Goal: Task Accomplishment & Management: Manage account settings

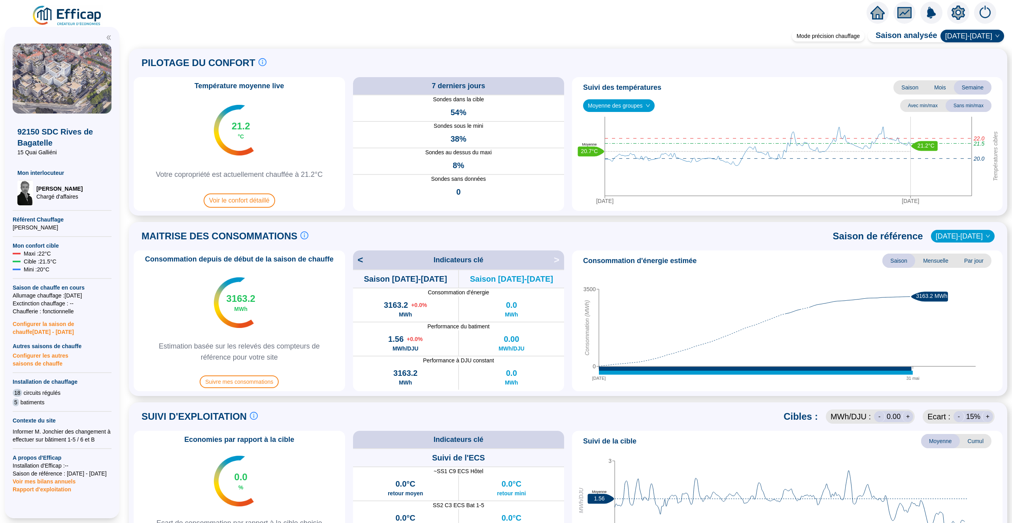
click at [878, 13] on icon "home" at bounding box center [878, 12] width 14 height 11
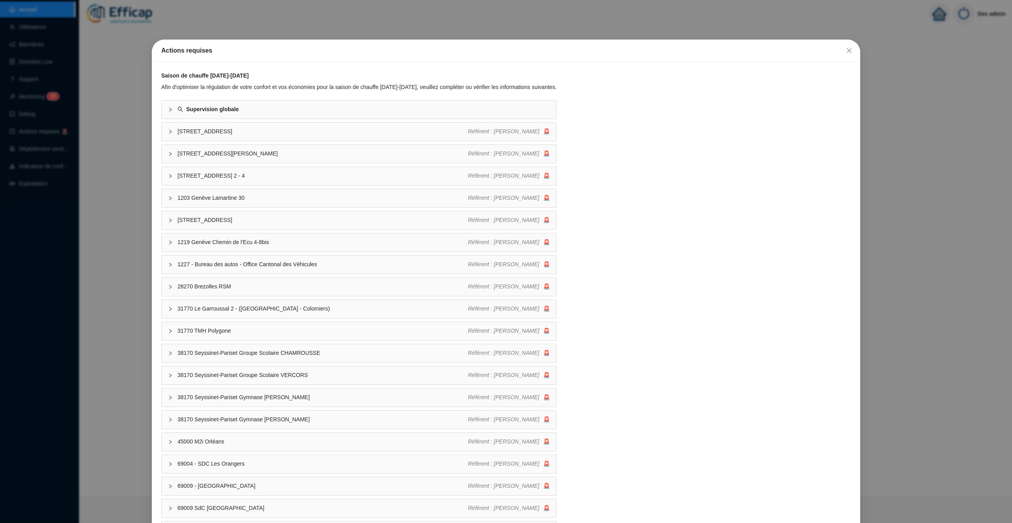
click at [117, 97] on div "Actions requises Saison de chauffe 2025-2026 Afin d'optimiser la régulation de …" at bounding box center [506, 261] width 1012 height 523
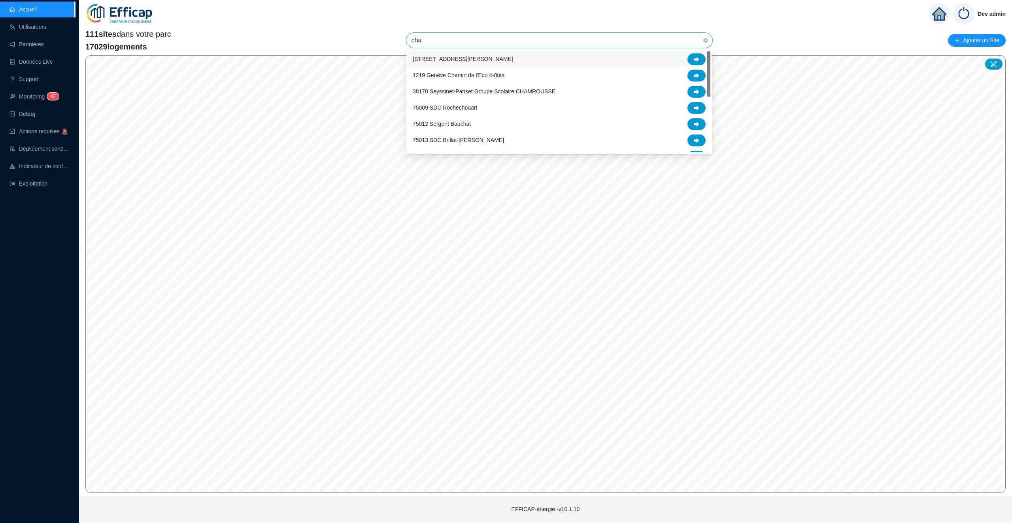
type input "char"
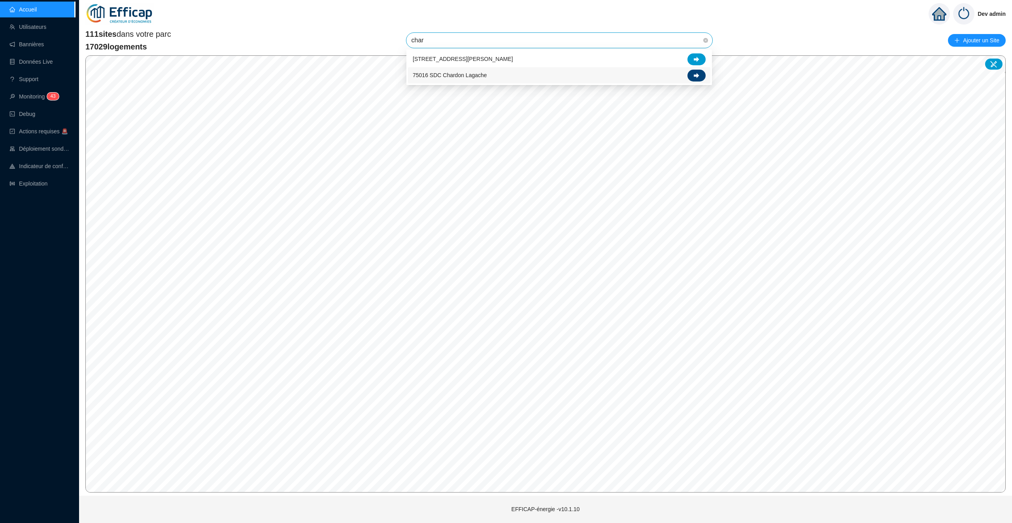
click at [699, 71] on div at bounding box center [697, 76] width 18 height 12
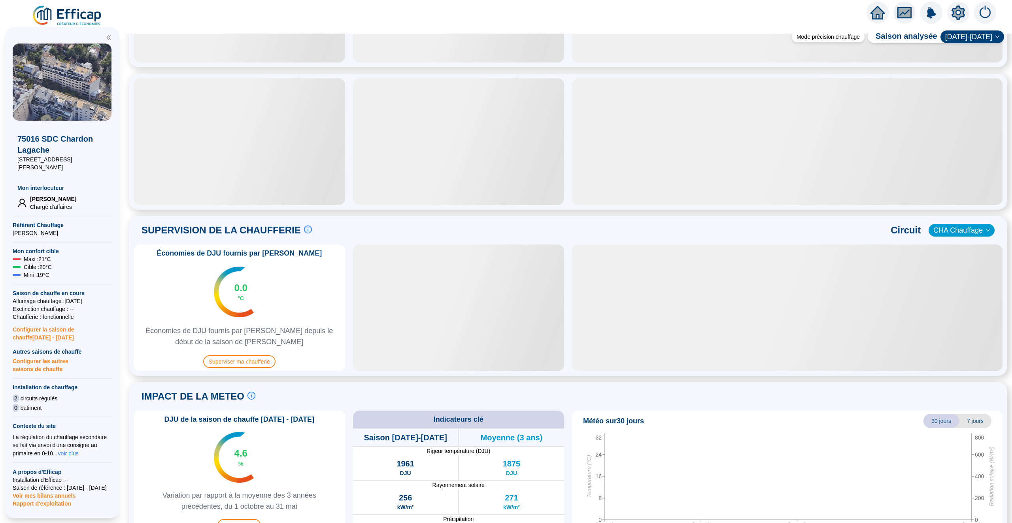
scroll to position [312, 0]
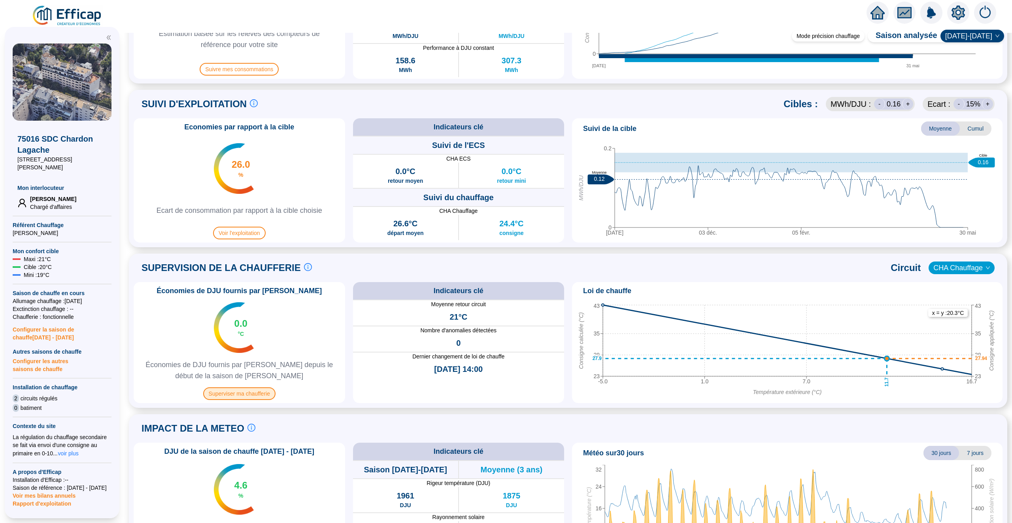
click at [250, 398] on span "Superviser ma chaufferie" at bounding box center [239, 393] width 72 height 13
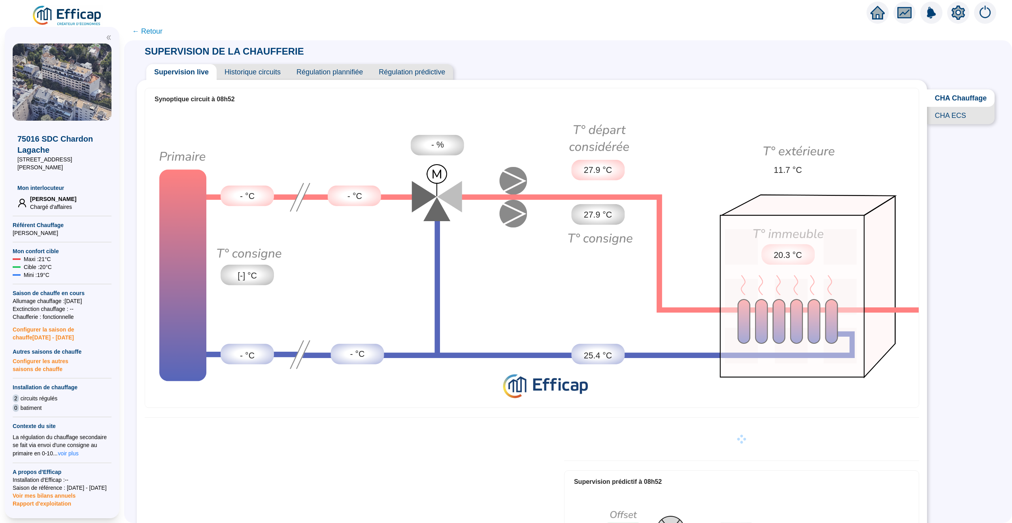
click at [251, 72] on span "Historique circuits" at bounding box center [253, 72] width 72 height 16
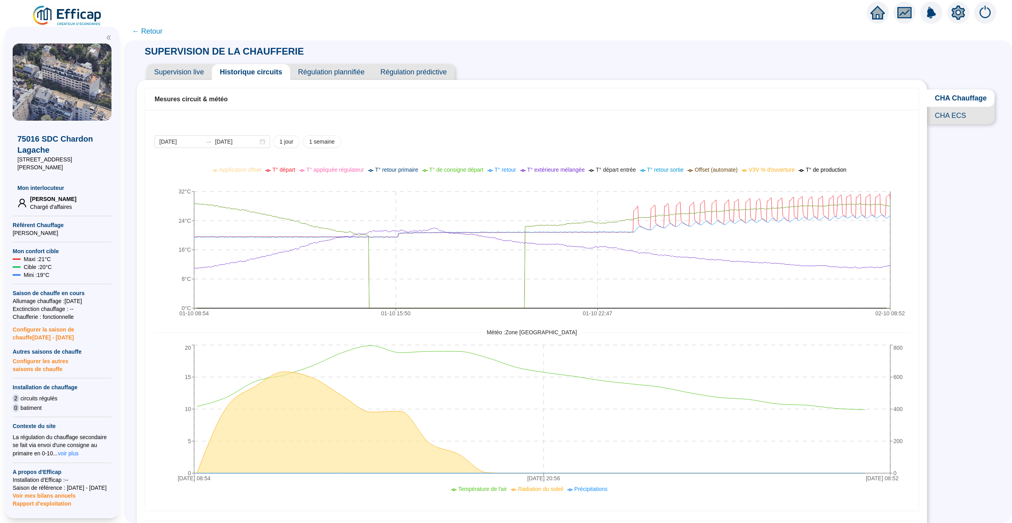
click at [944, 260] on div "SUPERVISION DE LA CHAUFFERIE Supervision live Historique circuits Régulation pl…" at bounding box center [568, 281] width 888 height 482
click at [769, 169] on span "V3V % d'ouverture" at bounding box center [772, 169] width 46 height 6
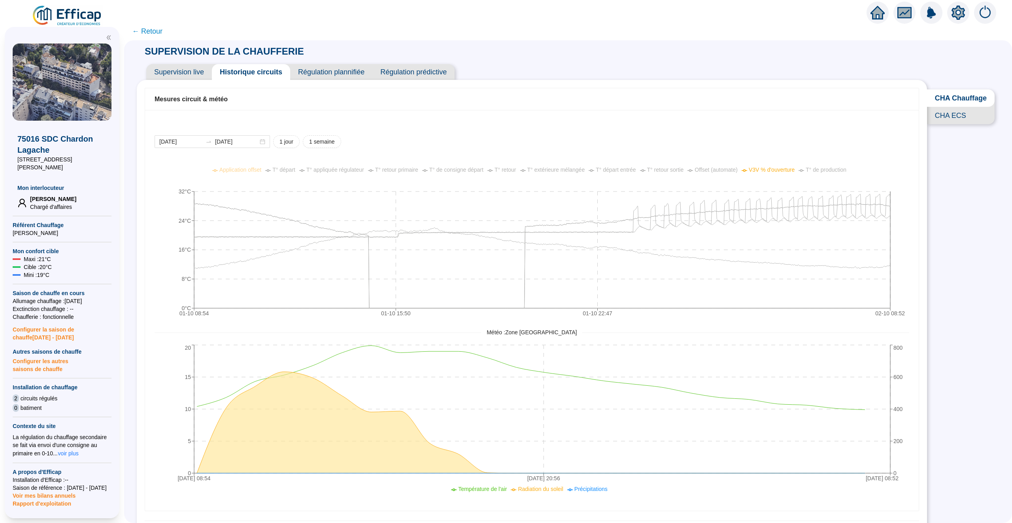
click at [774, 166] on span "V3V % d'ouverture" at bounding box center [772, 169] width 46 height 6
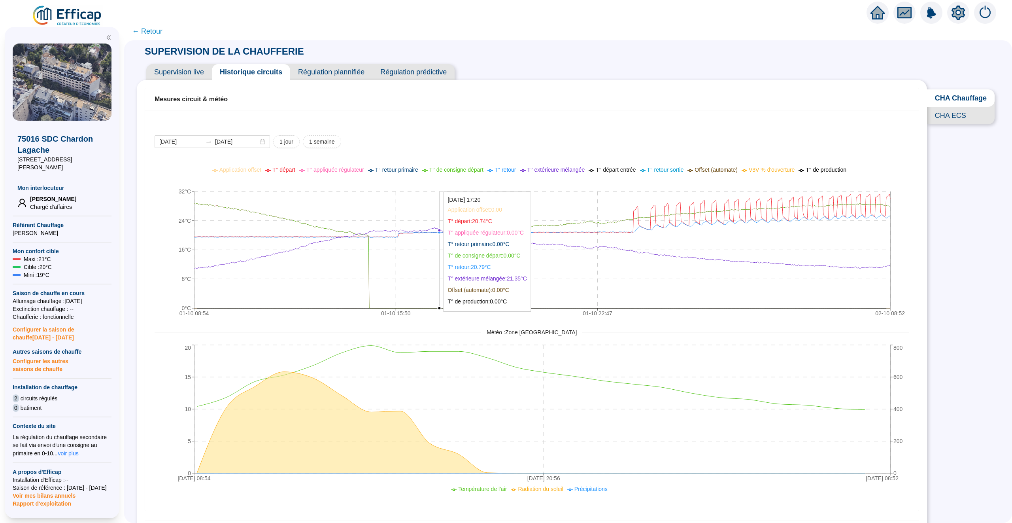
scroll to position [2, 0]
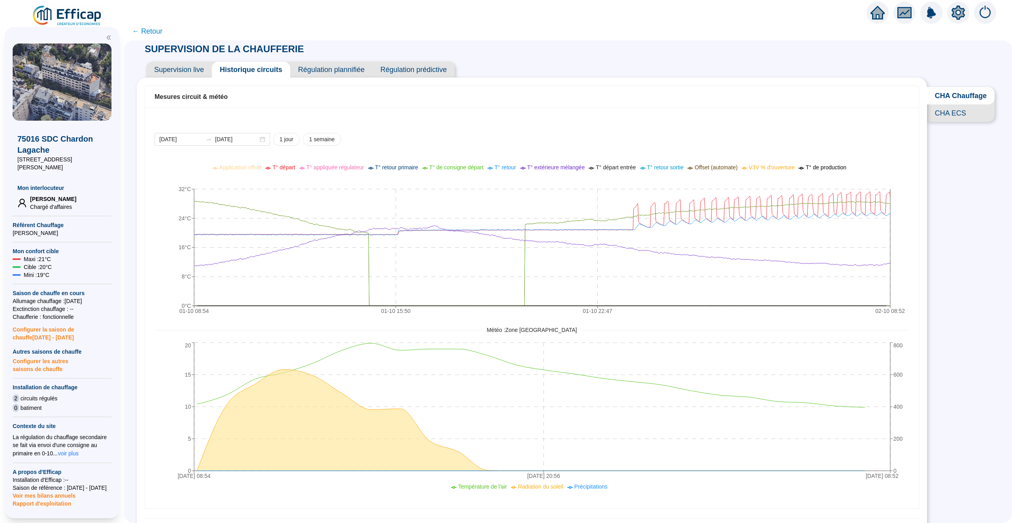
click at [948, 108] on span "CHA ECS" at bounding box center [961, 112] width 68 height 17
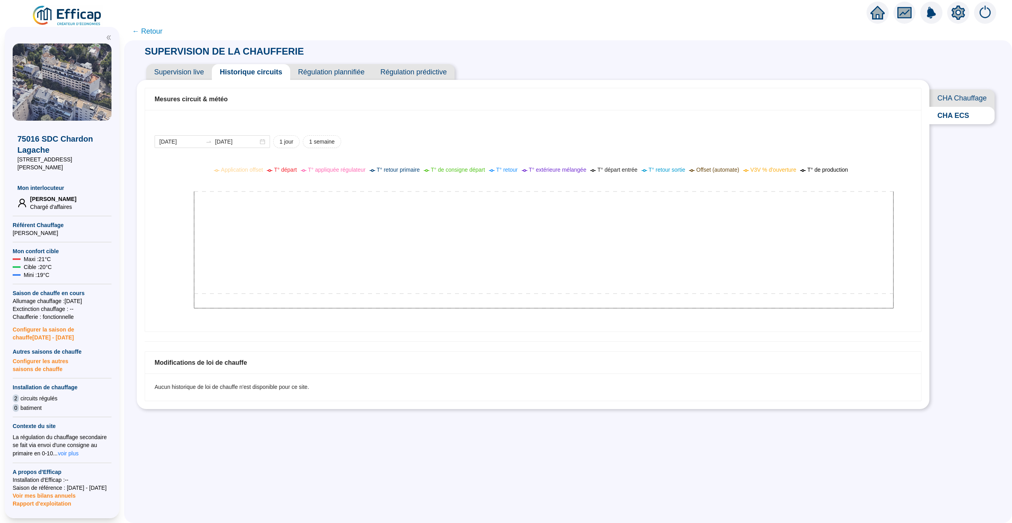
click at [958, 98] on span "CHA Chauffage" at bounding box center [961, 97] width 65 height 17
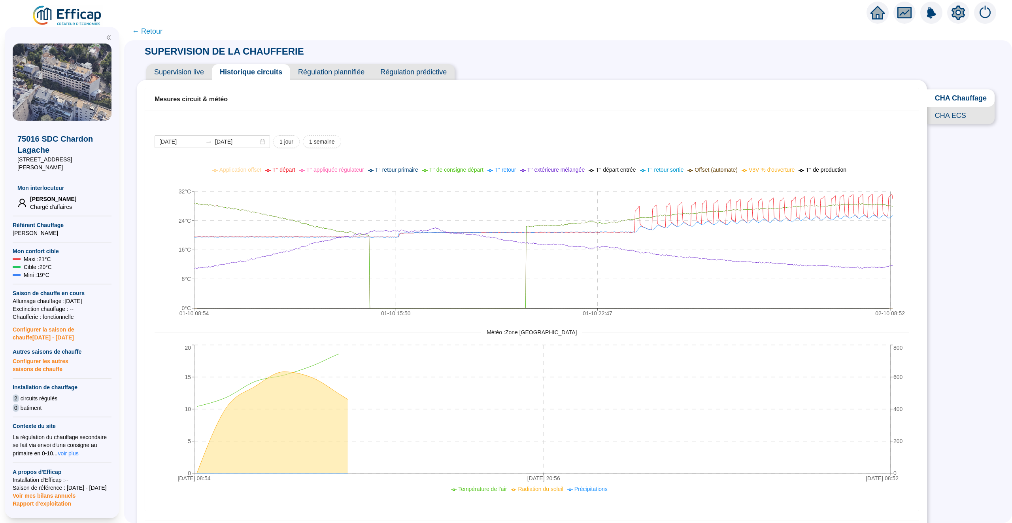
click at [954, 112] on span "CHA ECS" at bounding box center [961, 115] width 68 height 17
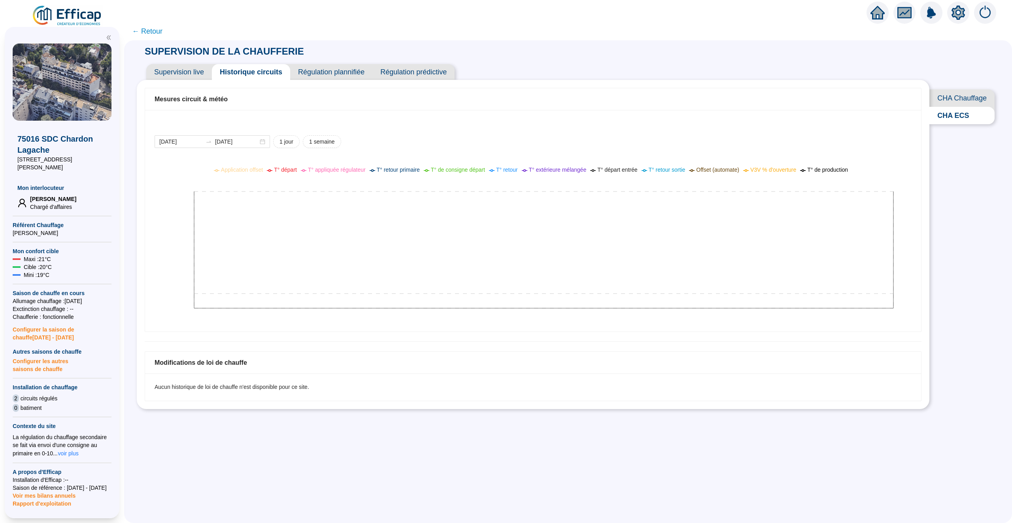
click at [202, 76] on span "Supervision live" at bounding box center [179, 72] width 66 height 16
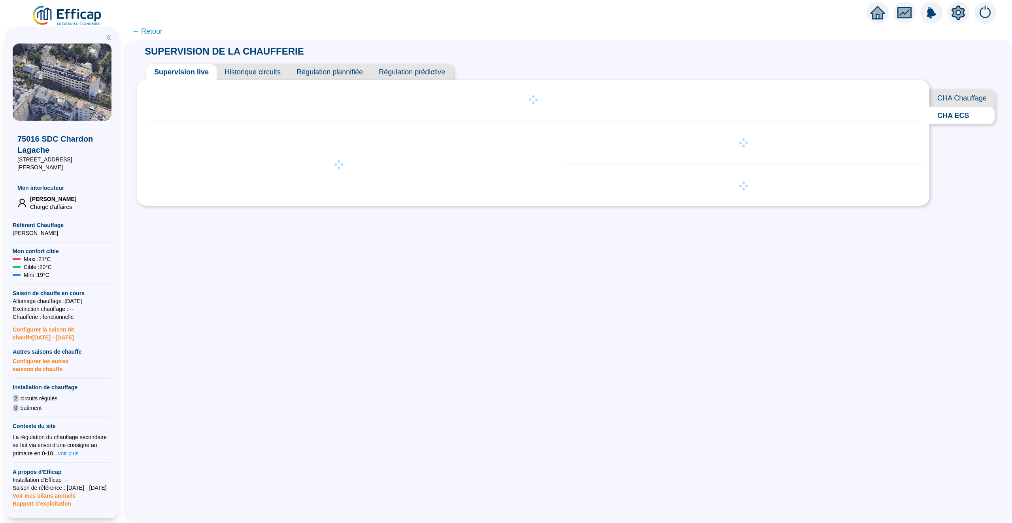
click at [959, 14] on icon "setting" at bounding box center [959, 13] width 6 height 6
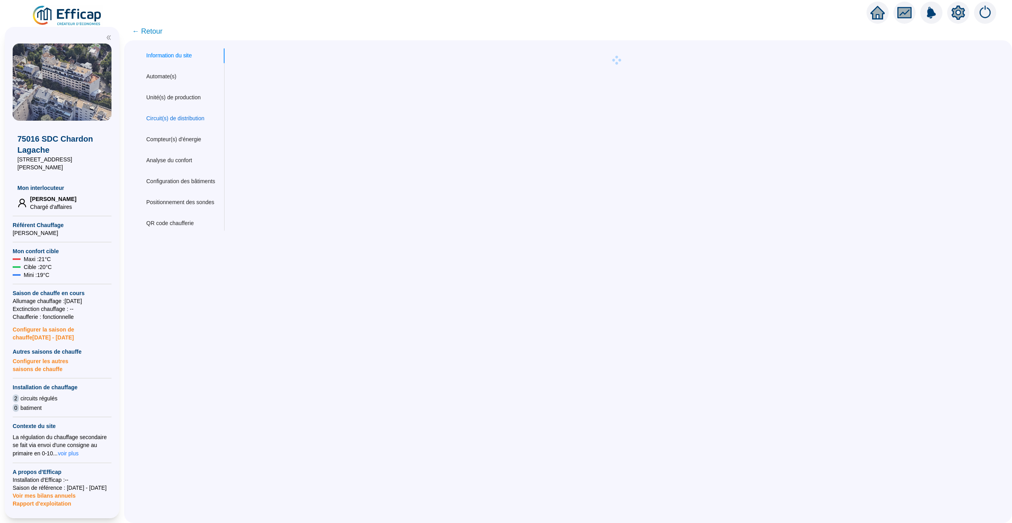
click at [186, 118] on div "Circuit(s) de distribution" at bounding box center [175, 118] width 58 height 8
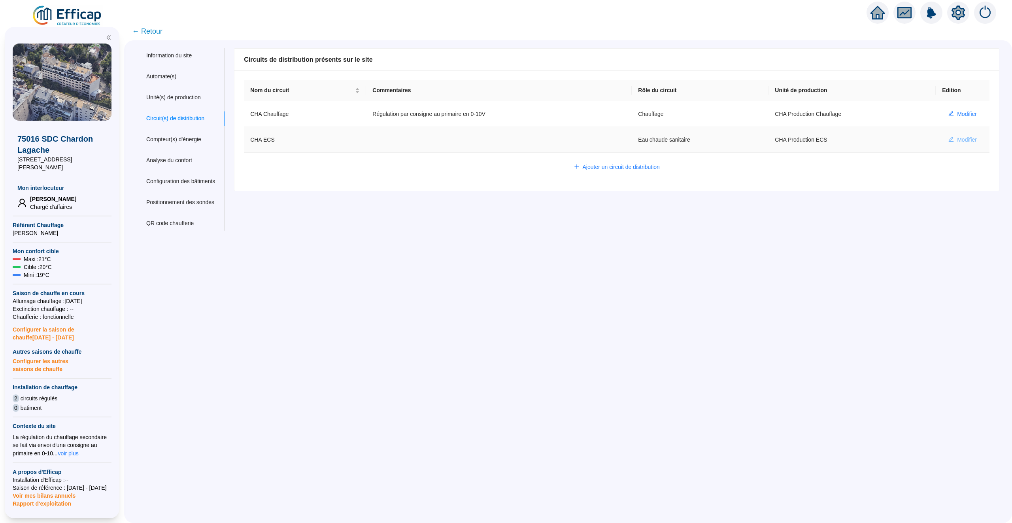
click at [970, 140] on span "Modifier" at bounding box center [967, 140] width 20 height 8
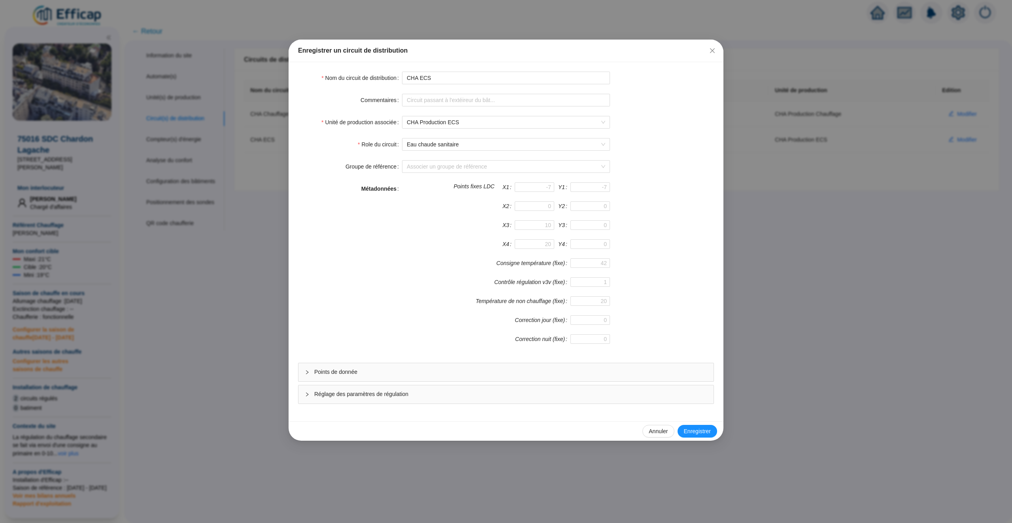
click at [461, 373] on span "Points de donnée" at bounding box center [510, 372] width 393 height 8
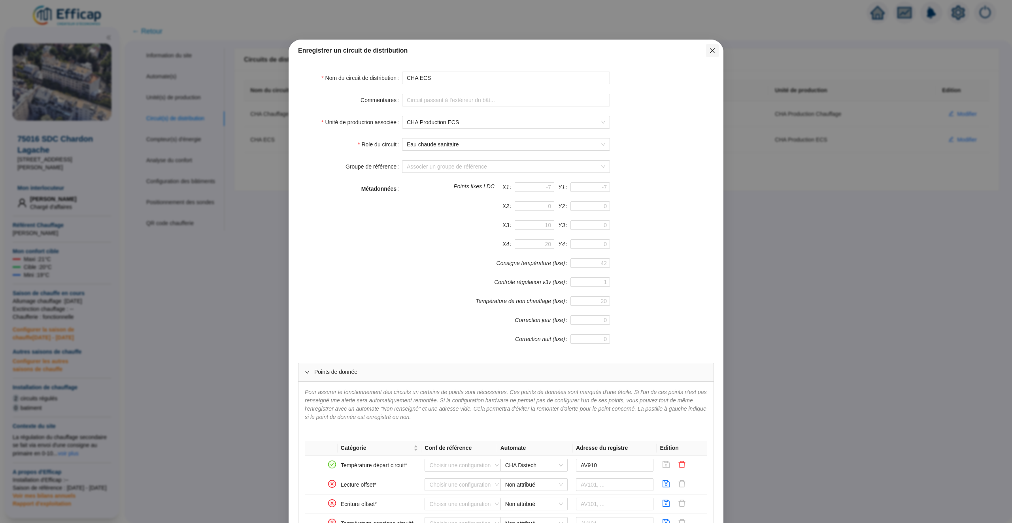
click at [710, 53] on icon "close" at bounding box center [712, 50] width 6 height 6
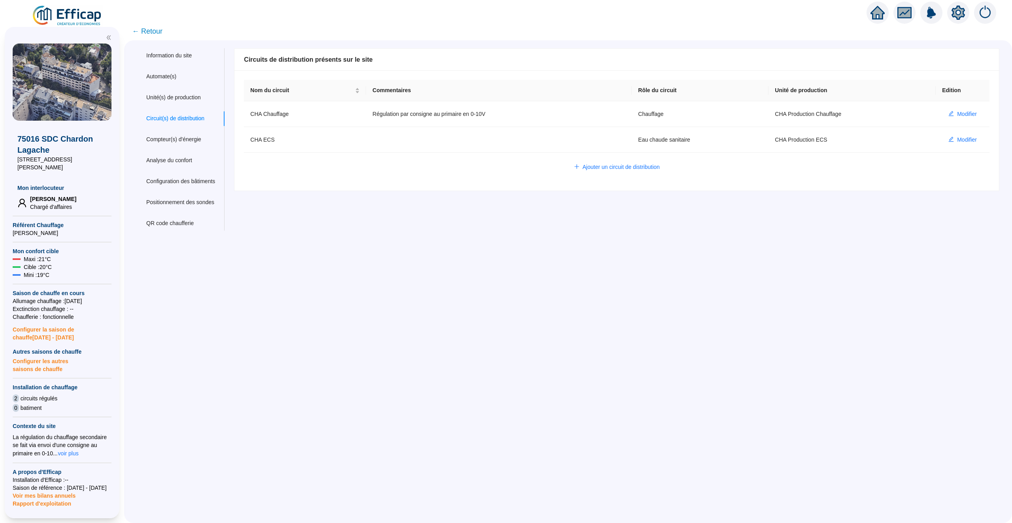
click at [147, 31] on span "← Retour" at bounding box center [147, 31] width 30 height 11
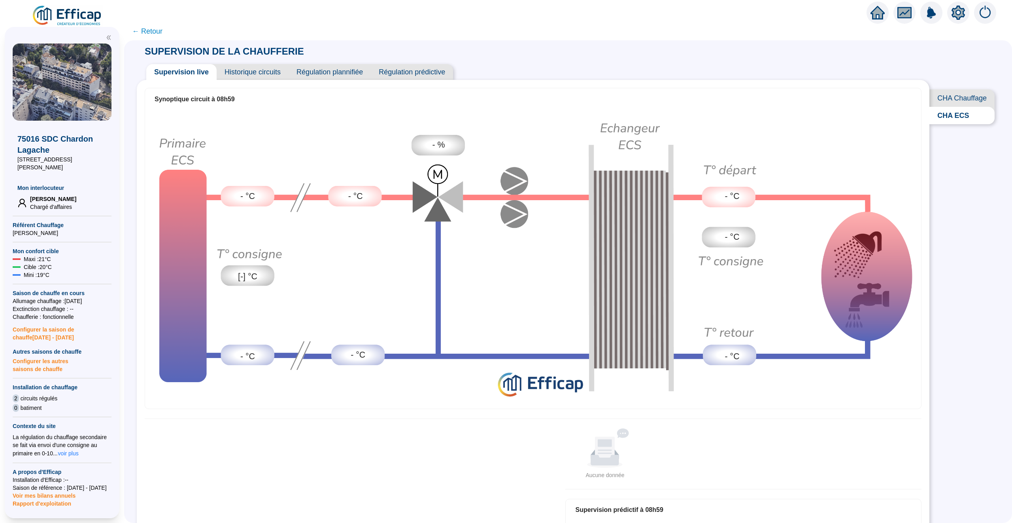
click at [247, 72] on span "Historique circuits" at bounding box center [253, 72] width 72 height 16
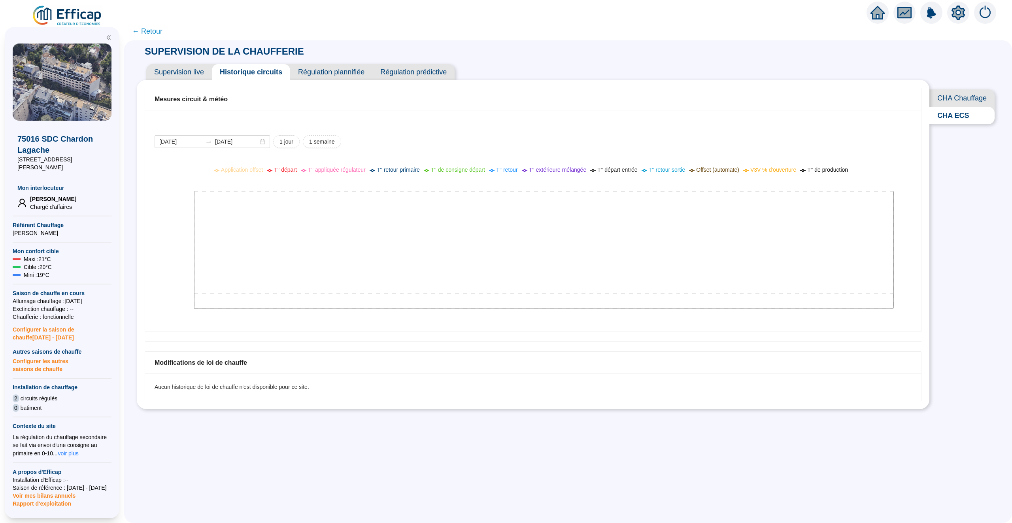
click at [879, 14] on icon "home" at bounding box center [878, 12] width 14 height 11
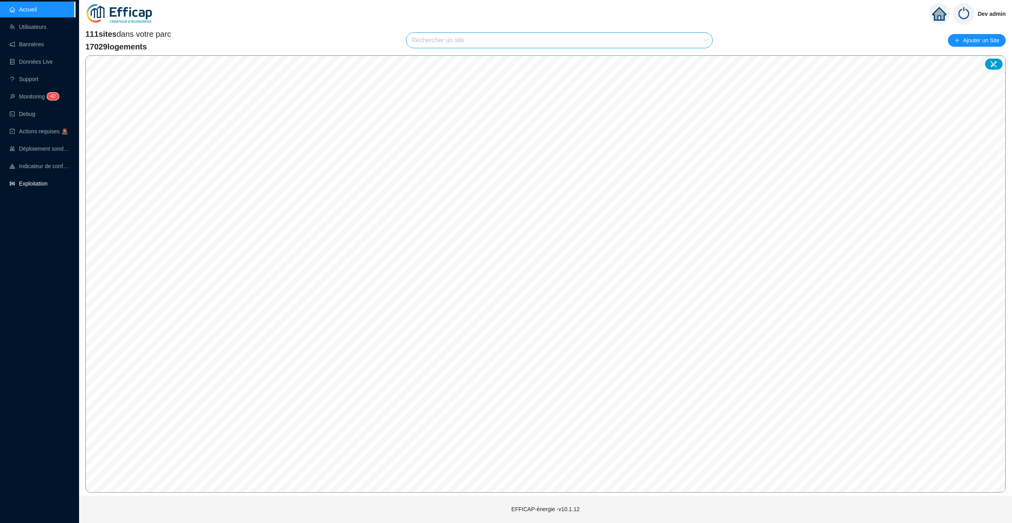
click at [28, 187] on link "Exploitation" at bounding box center [28, 183] width 38 height 6
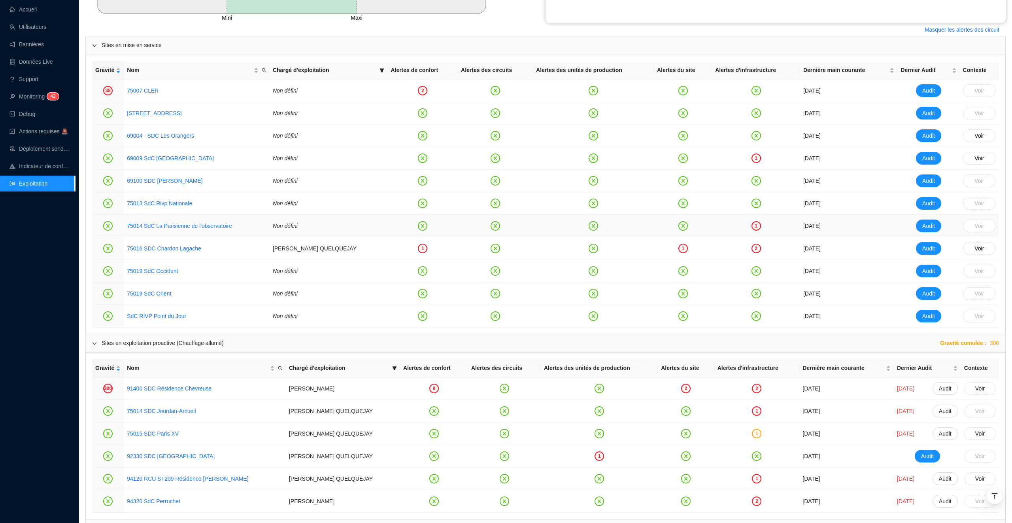
scroll to position [395, 0]
click at [176, 229] on link "75014 SdC La Parisienne de l'observatoire" at bounding box center [179, 226] width 105 height 6
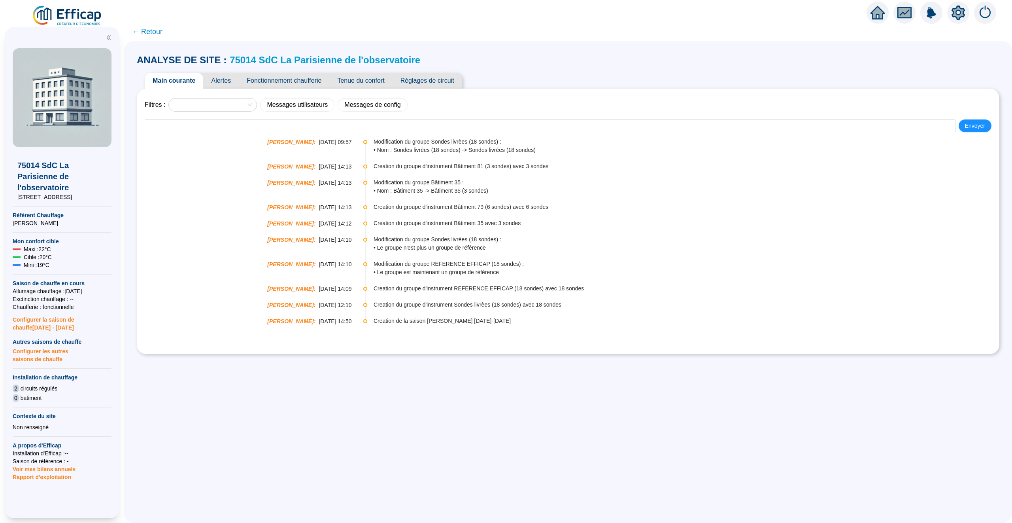
click at [296, 57] on link "75014 SdC La Parisienne de l'observatoire" at bounding box center [325, 60] width 191 height 11
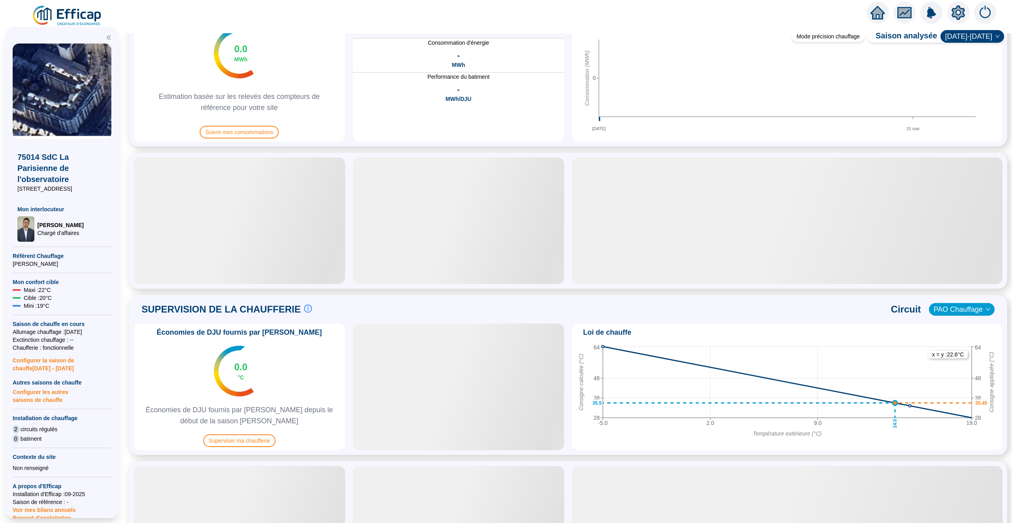
scroll to position [329, 0]
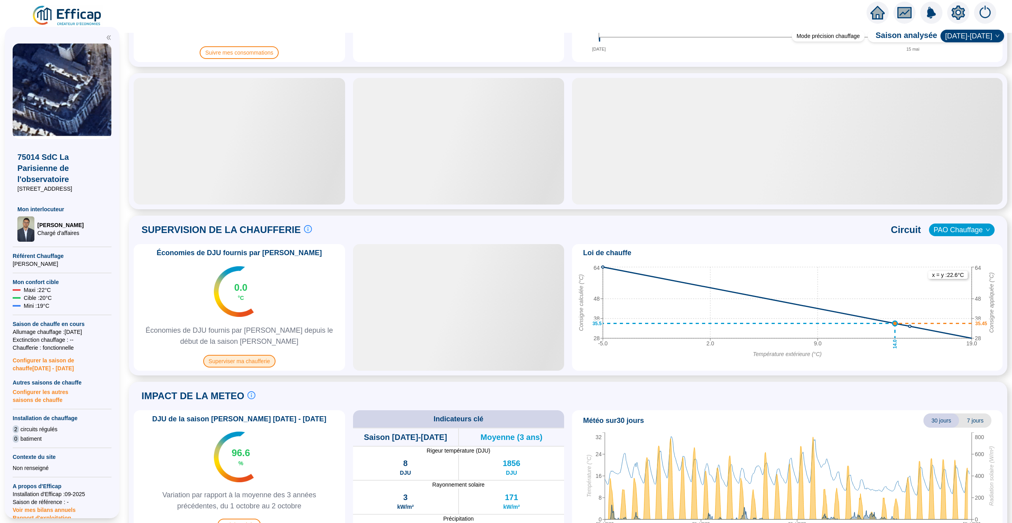
click at [252, 362] on span "Superviser ma chaufferie" at bounding box center [239, 361] width 72 height 13
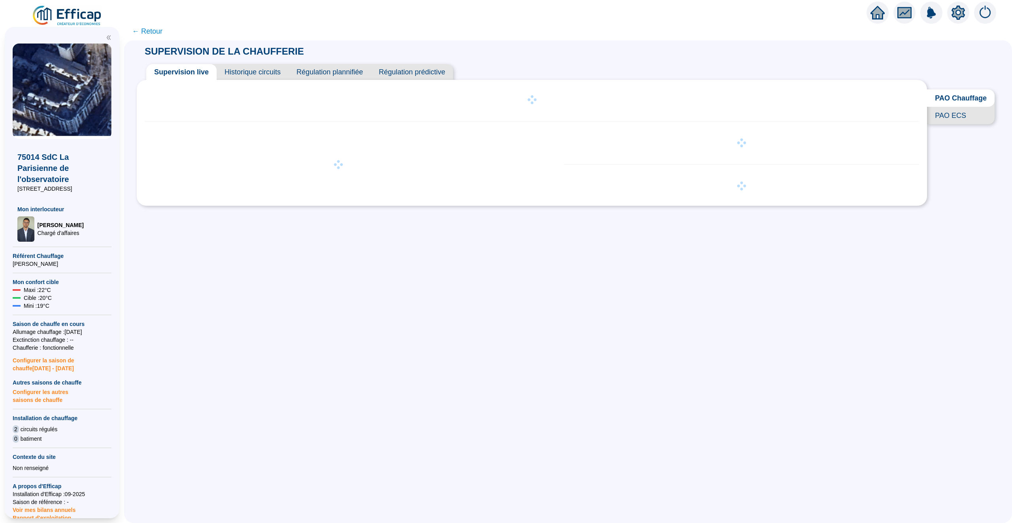
click at [259, 73] on span "Historique circuits" at bounding box center [253, 72] width 72 height 16
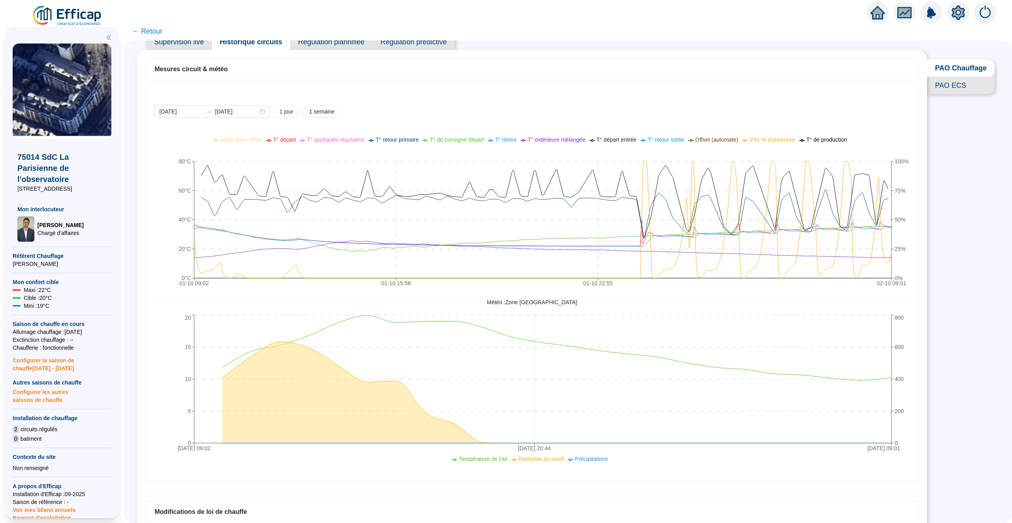
scroll to position [32, 0]
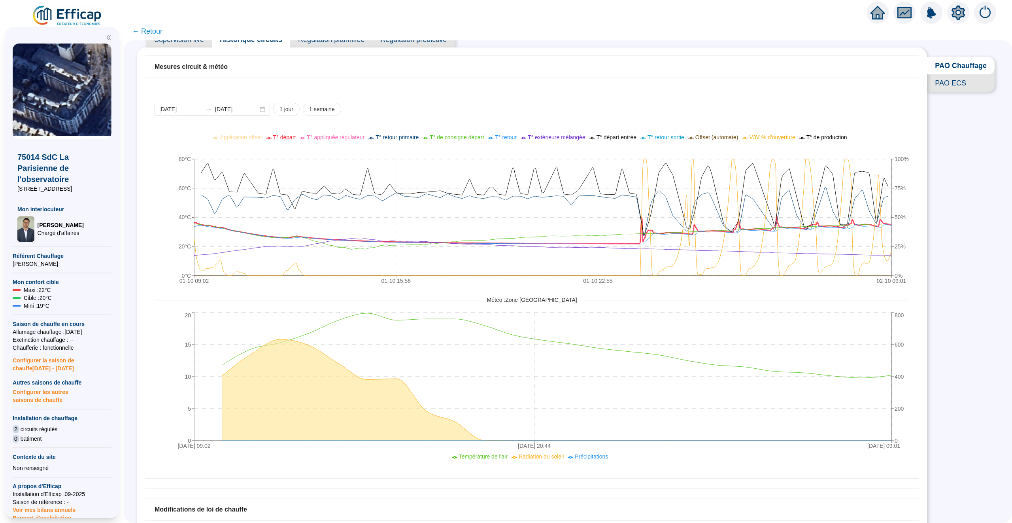
click at [278, 138] on span "T° départ" at bounding box center [284, 137] width 23 height 6
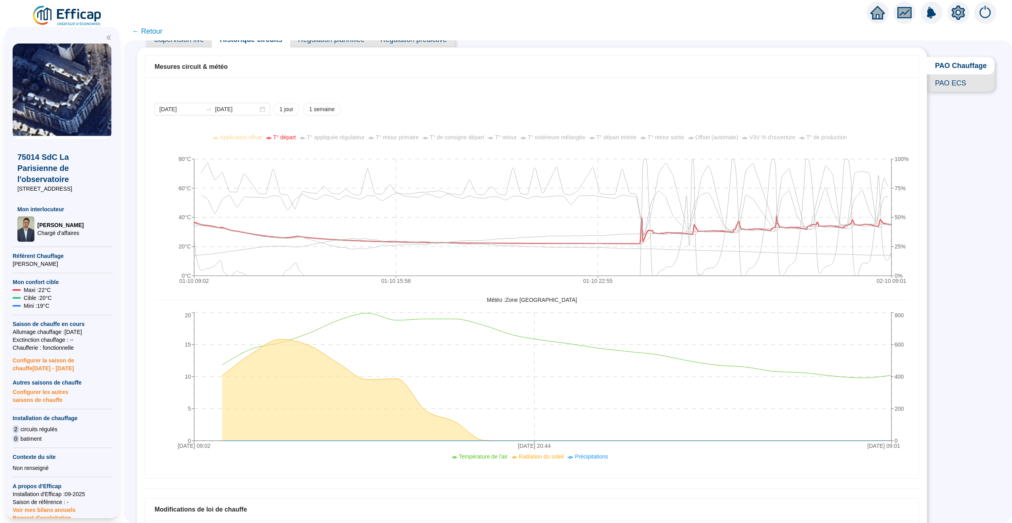
click at [451, 136] on span "T° de consigne départ" at bounding box center [457, 137] width 54 height 6
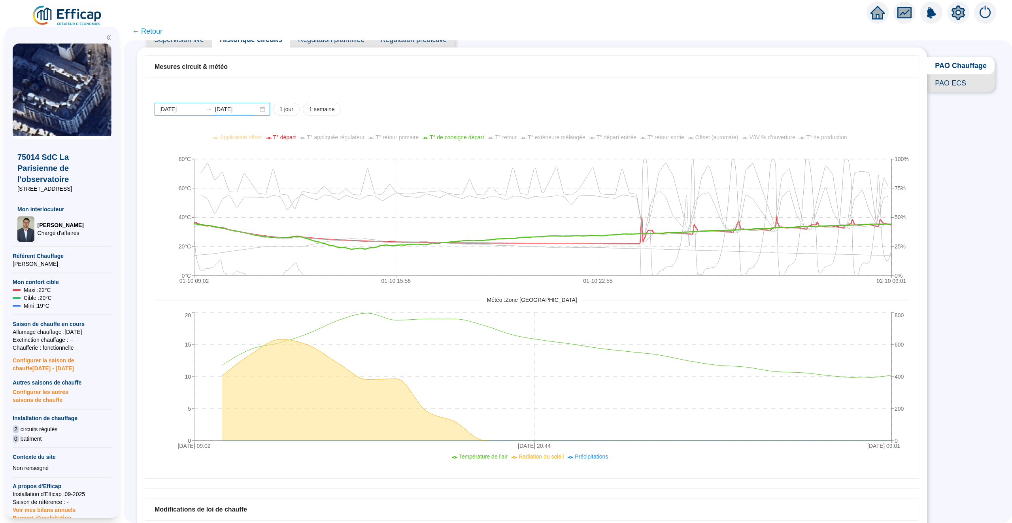
click at [223, 109] on input "2025-10-02" at bounding box center [236, 109] width 43 height 8
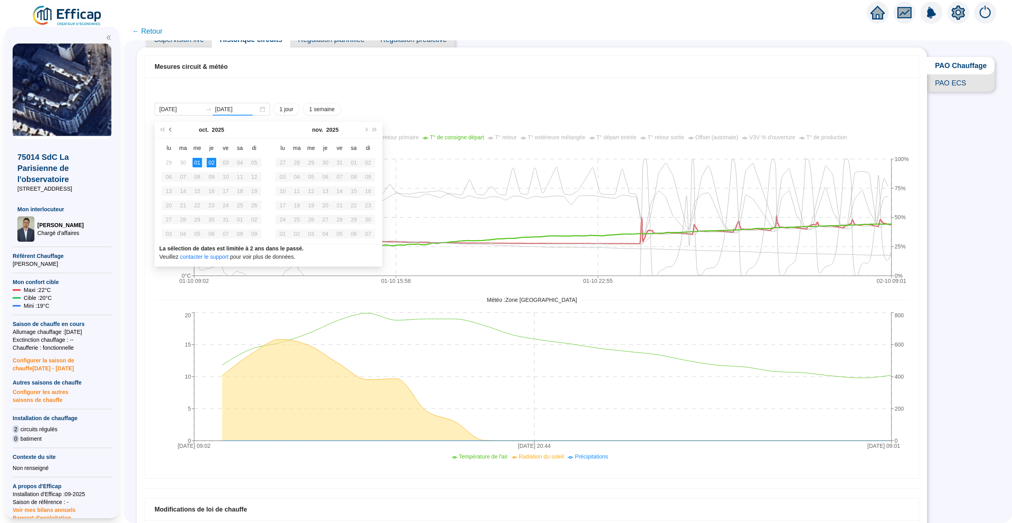
click at [170, 132] on button "Mois précédent (PageUp)" at bounding box center [170, 130] width 9 height 16
type input "2025-09-29"
click at [168, 218] on div "29" at bounding box center [168, 219] width 9 height 9
click at [323, 163] on div "02" at bounding box center [325, 162] width 9 height 9
type input "2025-09-29"
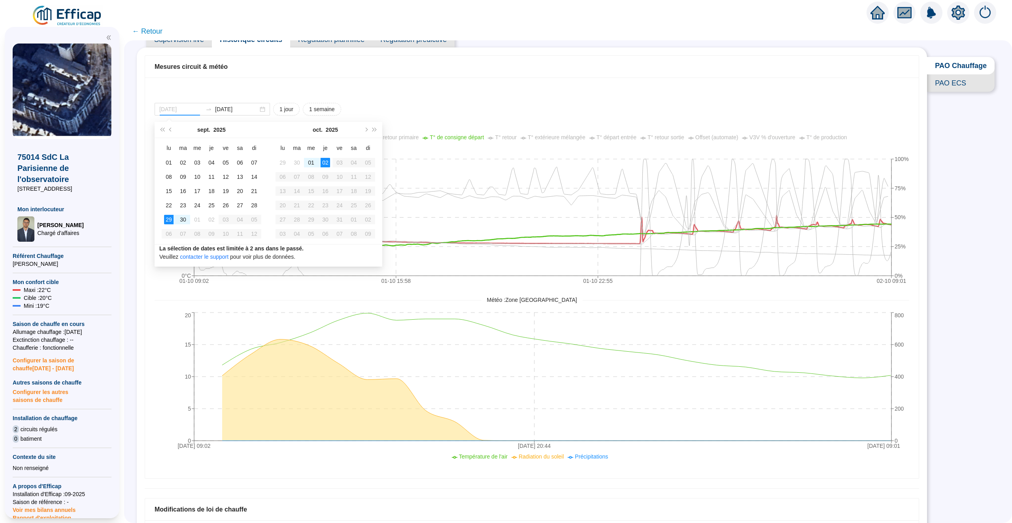
type input "2025-10-02"
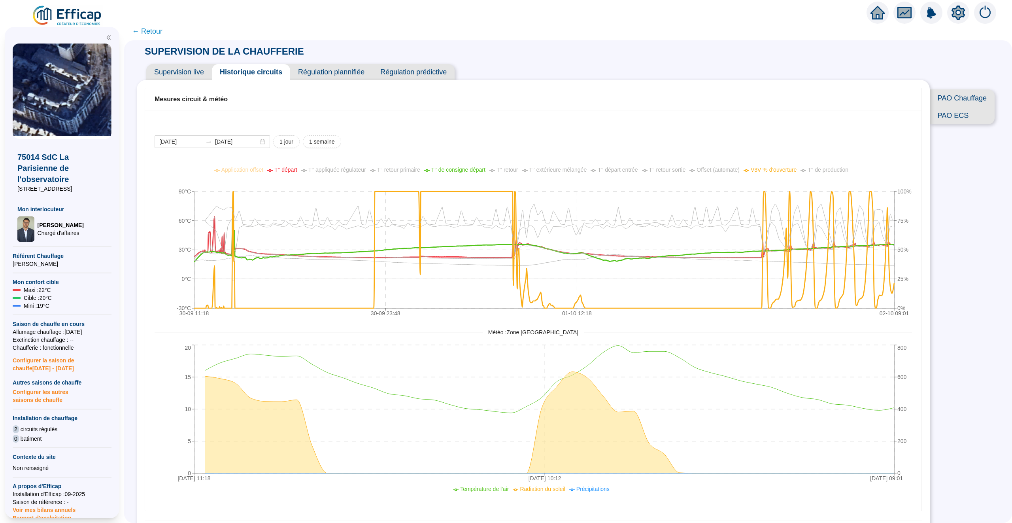
click at [957, 98] on span "PAO Chauffage" at bounding box center [962, 97] width 65 height 17
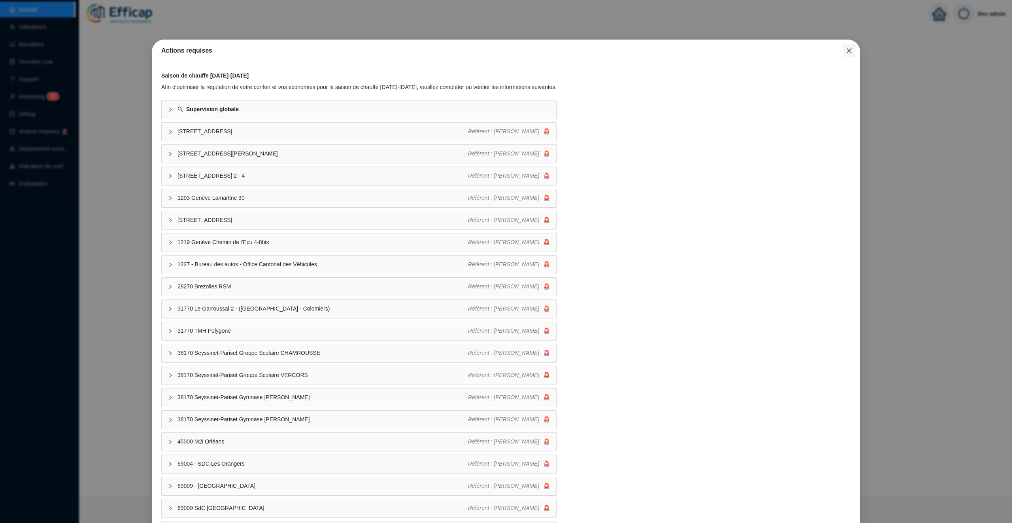
click at [848, 49] on icon "close" at bounding box center [849, 50] width 6 height 6
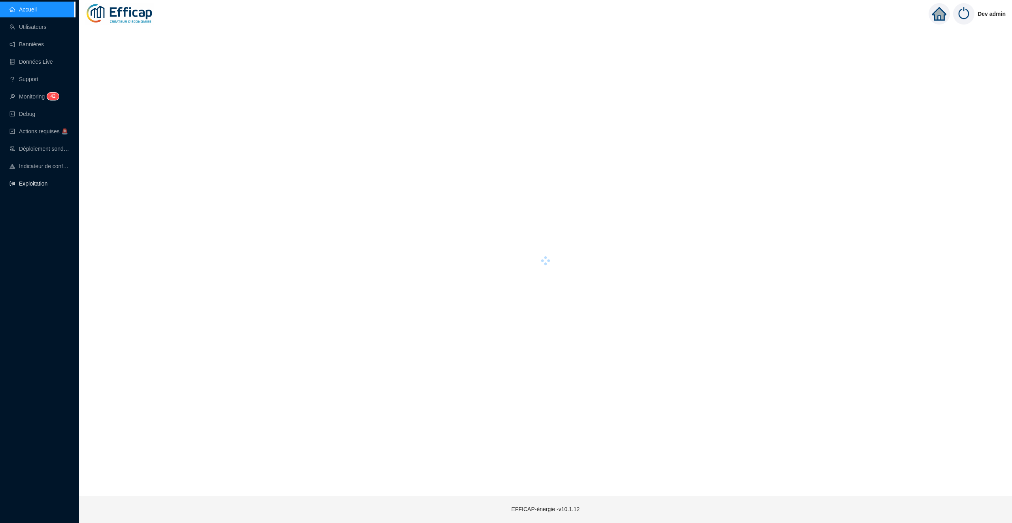
click at [38, 181] on link "Exploitation" at bounding box center [28, 183] width 38 height 6
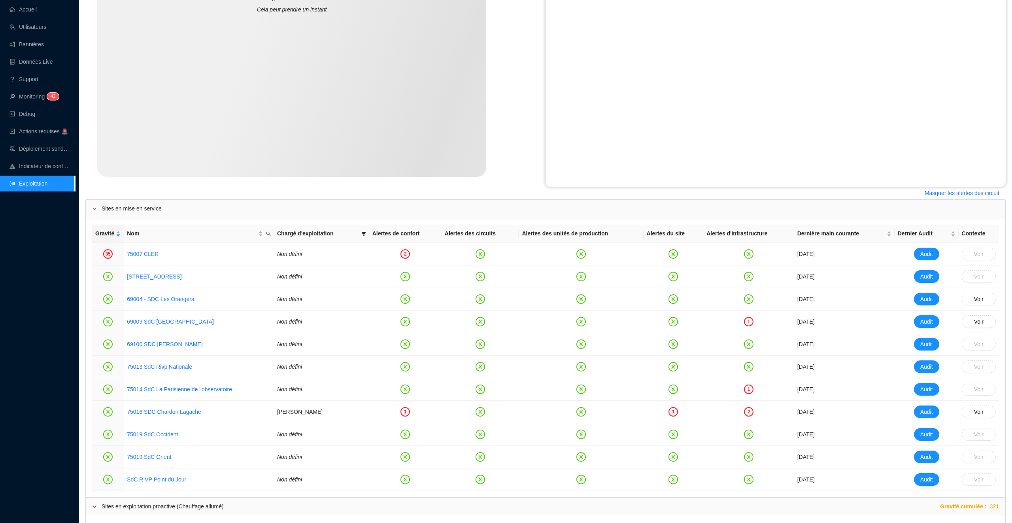
scroll to position [259, 0]
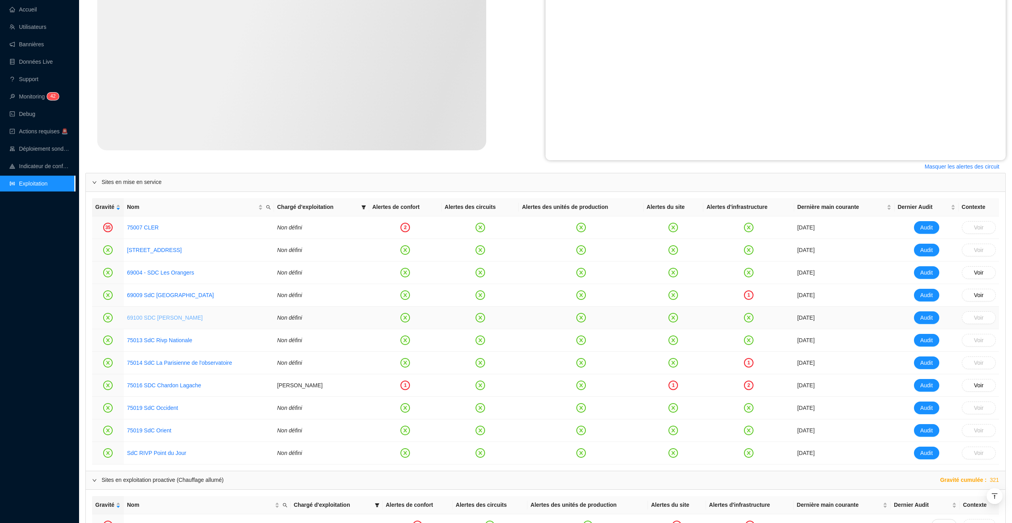
click at [171, 316] on link "69100 SDC [PERSON_NAME]" at bounding box center [165, 317] width 76 height 6
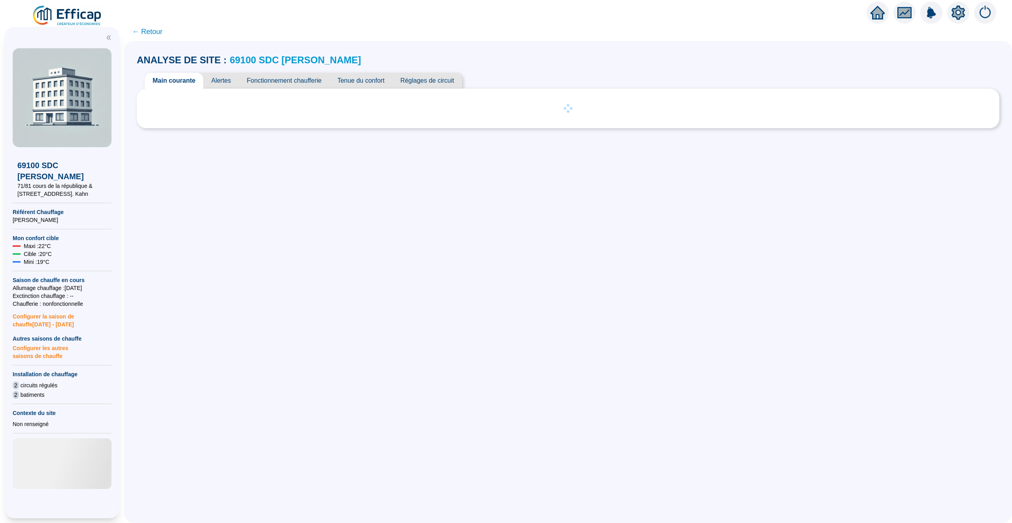
click at [221, 70] on div "ANALYSE DE SITE : 69100 SDC Albert Thomas Main courante Alertes Fonctionnement …" at bounding box center [568, 91] width 863 height 84
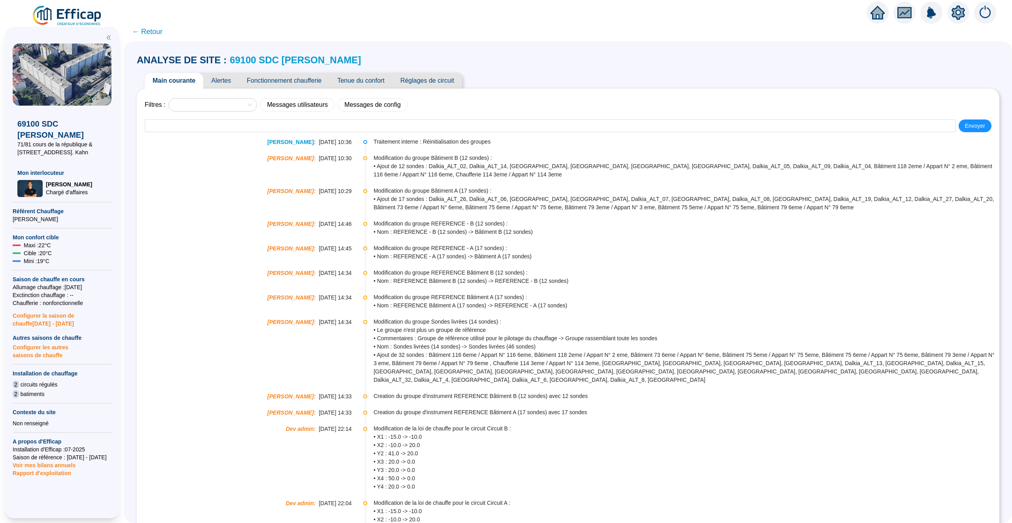
click at [223, 80] on span "Alertes" at bounding box center [221, 81] width 36 height 16
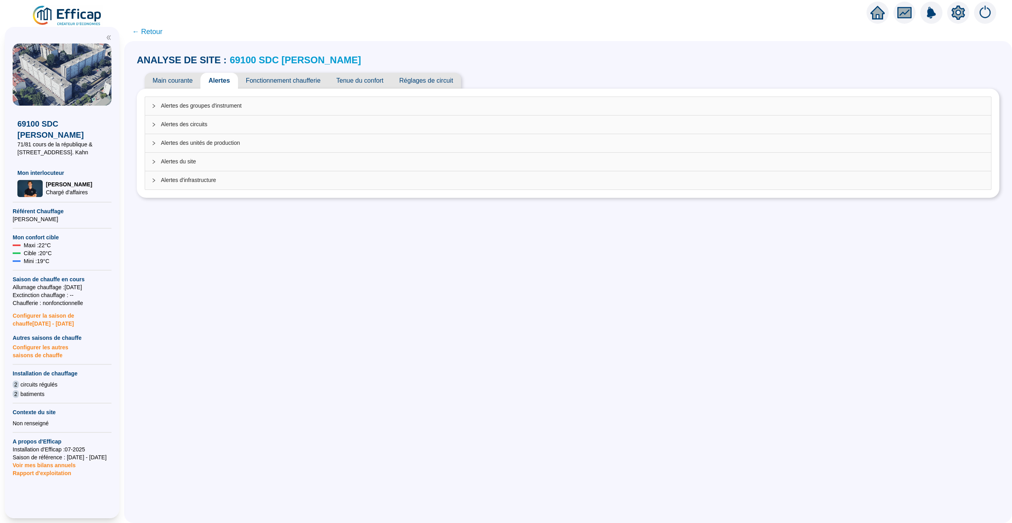
click at [320, 124] on span "Alertes des circuits" at bounding box center [573, 124] width 824 height 8
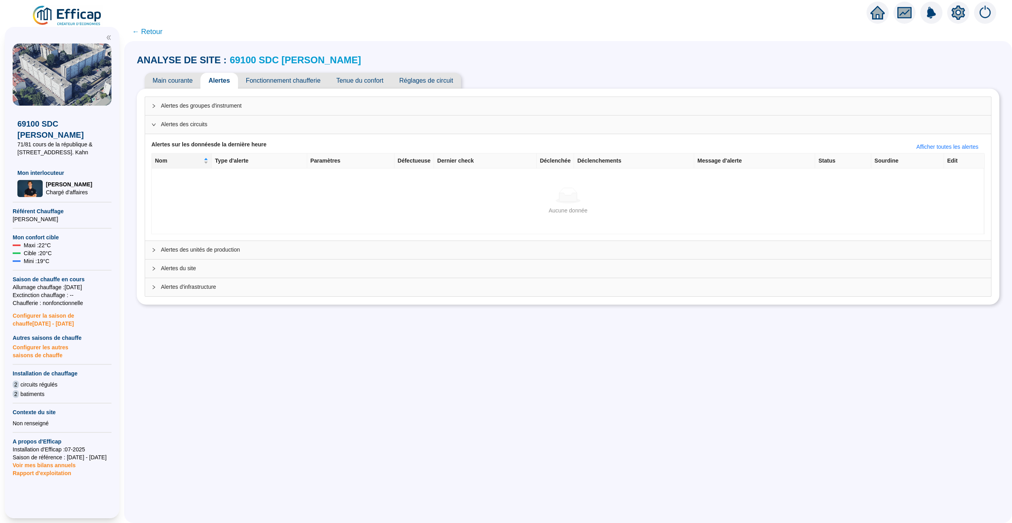
click at [356, 265] on span "Alertes du site" at bounding box center [573, 268] width 824 height 8
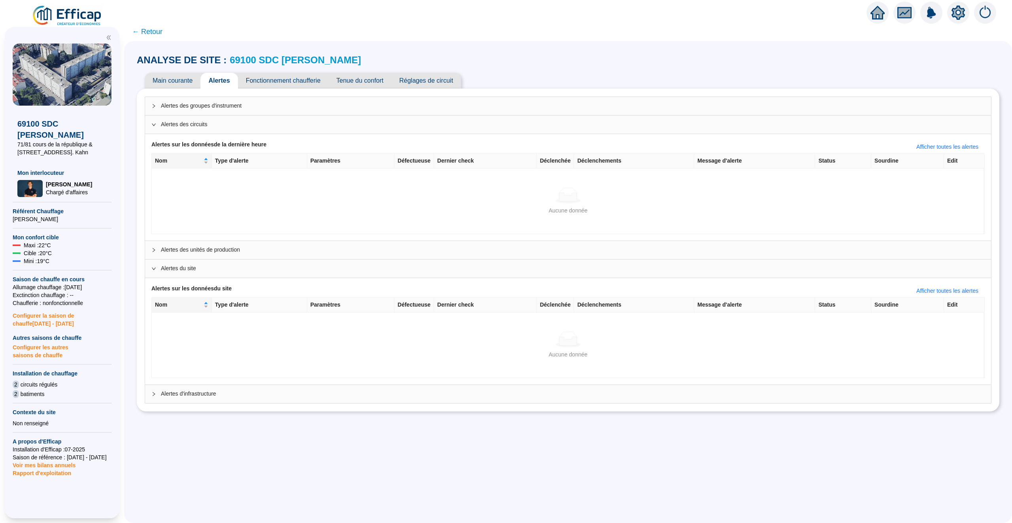
click at [358, 248] on span "Alertes des unités de production" at bounding box center [573, 250] width 824 height 8
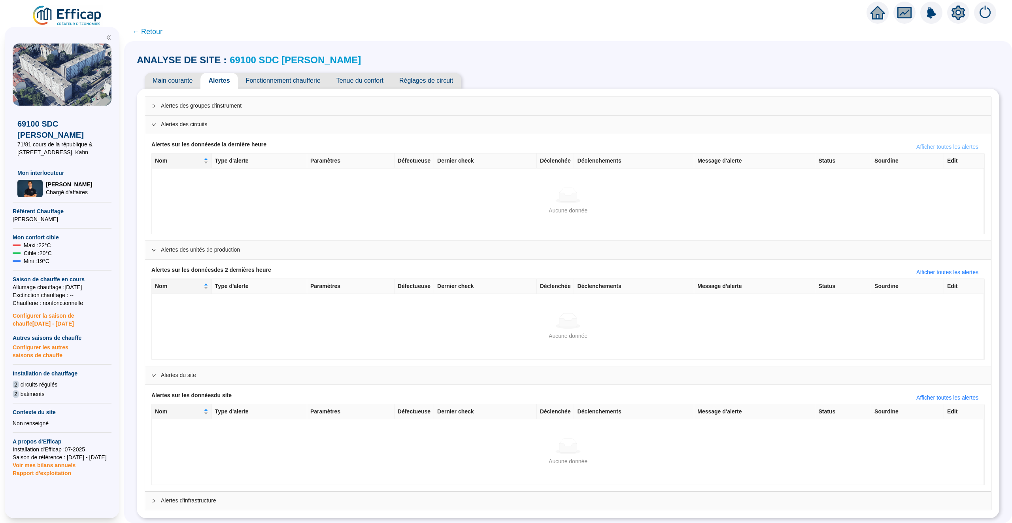
click at [929, 147] on span "Afficher toutes les alertes" at bounding box center [947, 147] width 62 height 8
click at [938, 147] on span "Afficher les alertes avec warning uniquement" at bounding box center [924, 147] width 110 height 8
click at [938, 147] on span "Afficher toutes les alertes" at bounding box center [947, 147] width 62 height 8
click at [944, 274] on span "Afficher toutes les alertes" at bounding box center [947, 272] width 62 height 8
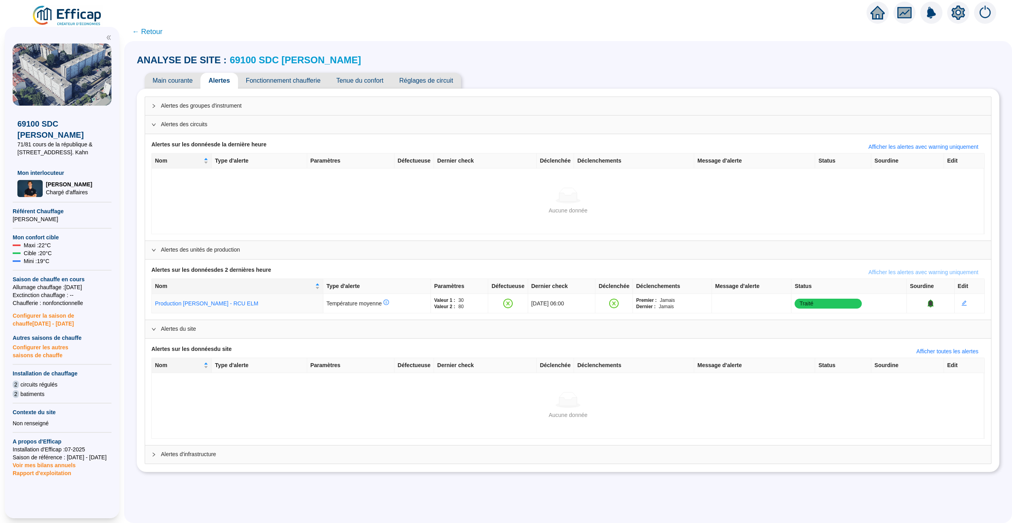
click at [944, 274] on span "Afficher les alertes avec warning uniquement" at bounding box center [924, 272] width 110 height 8
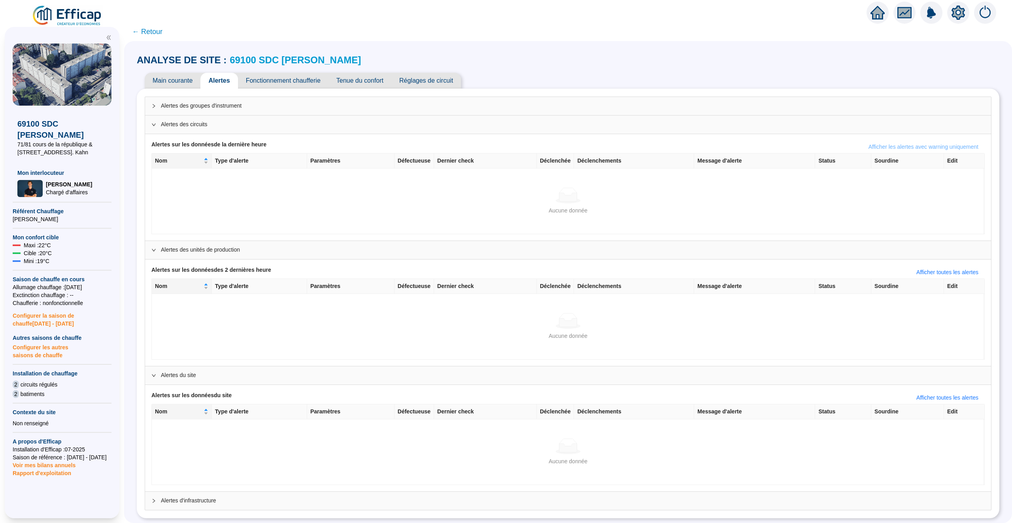
click at [928, 149] on span "Afficher les alertes avec warning uniquement" at bounding box center [924, 147] width 110 height 8
click at [147, 32] on span "← Retour" at bounding box center [147, 31] width 30 height 11
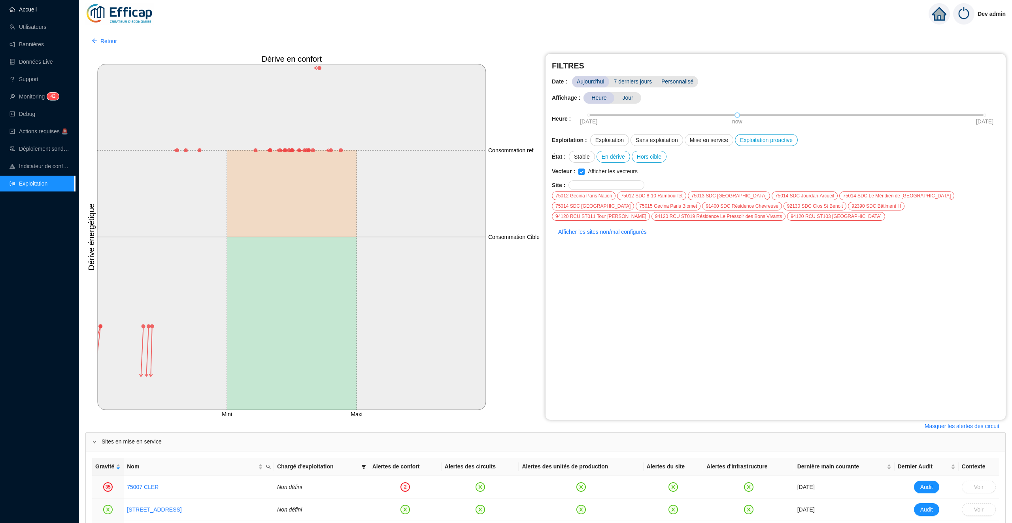
click at [37, 9] on link "Accueil" at bounding box center [22, 9] width 27 height 6
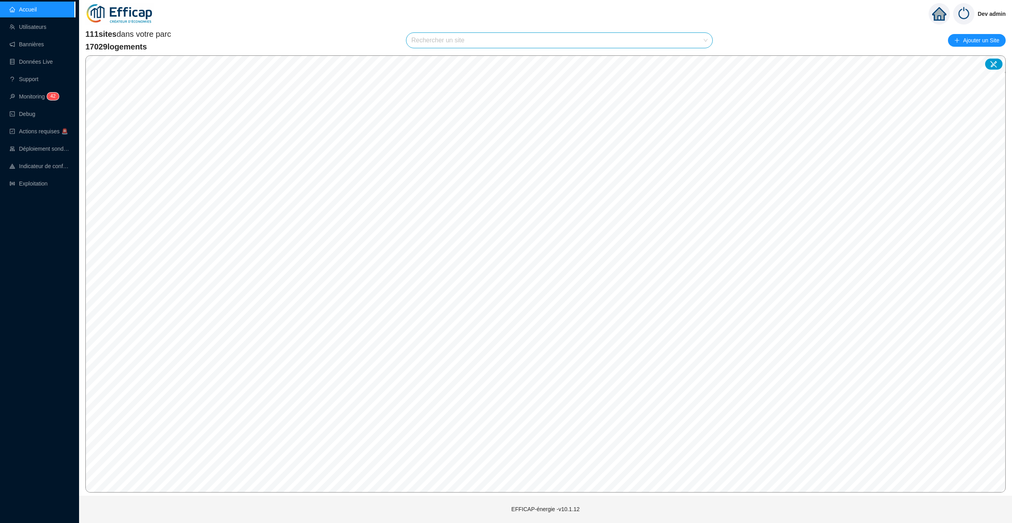
click at [426, 45] on input "search" at bounding box center [555, 40] width 289 height 15
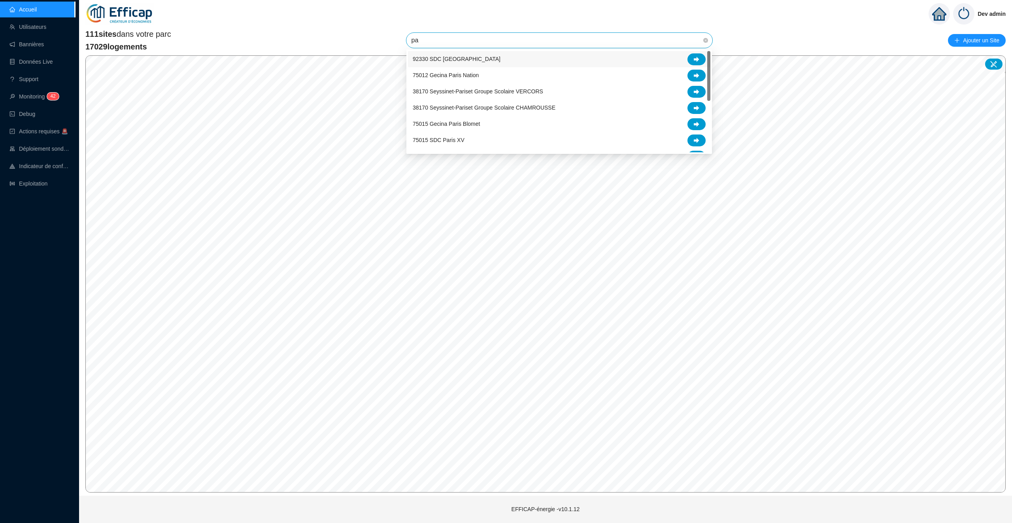
type input "par"
click at [703, 143] on div at bounding box center [697, 140] width 18 height 12
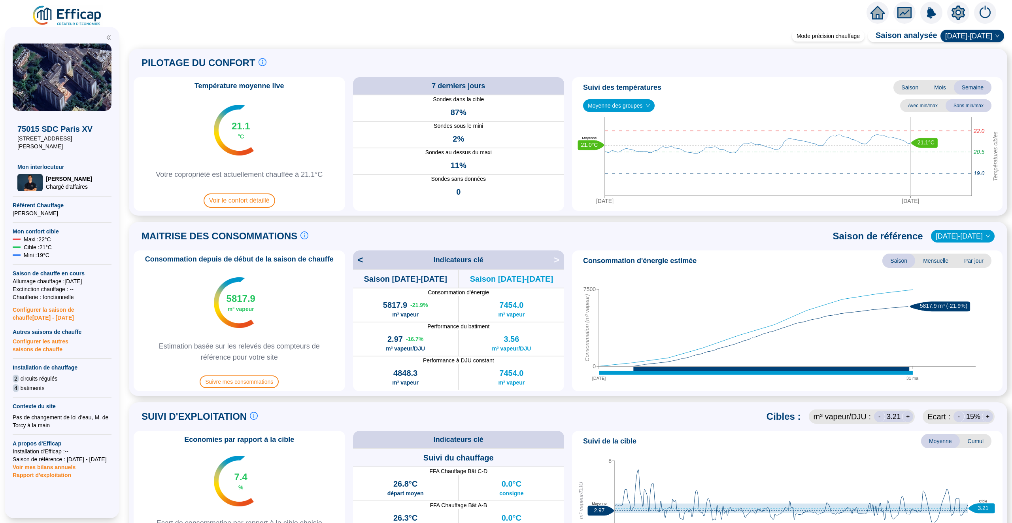
click at [878, 10] on icon "home" at bounding box center [878, 12] width 14 height 11
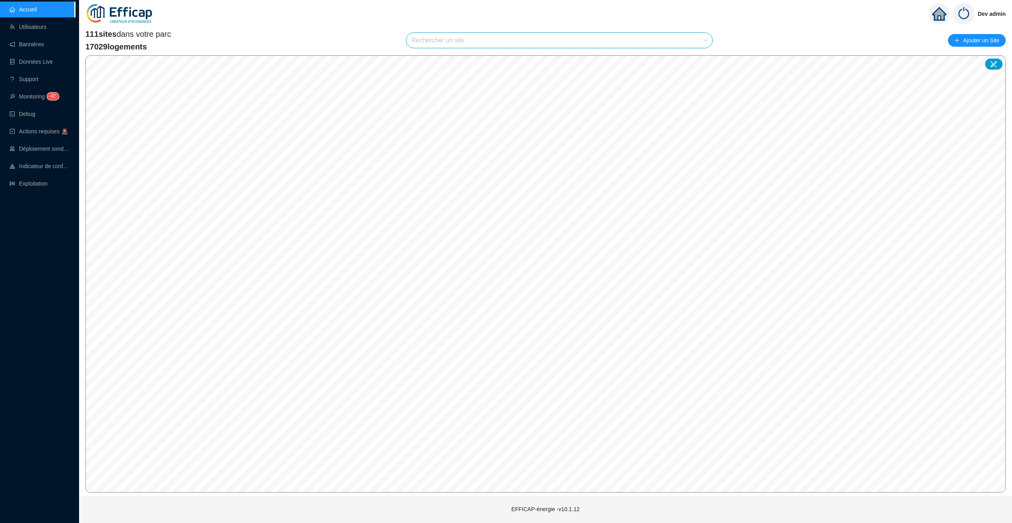
click at [444, 46] on input "search" at bounding box center [555, 40] width 289 height 15
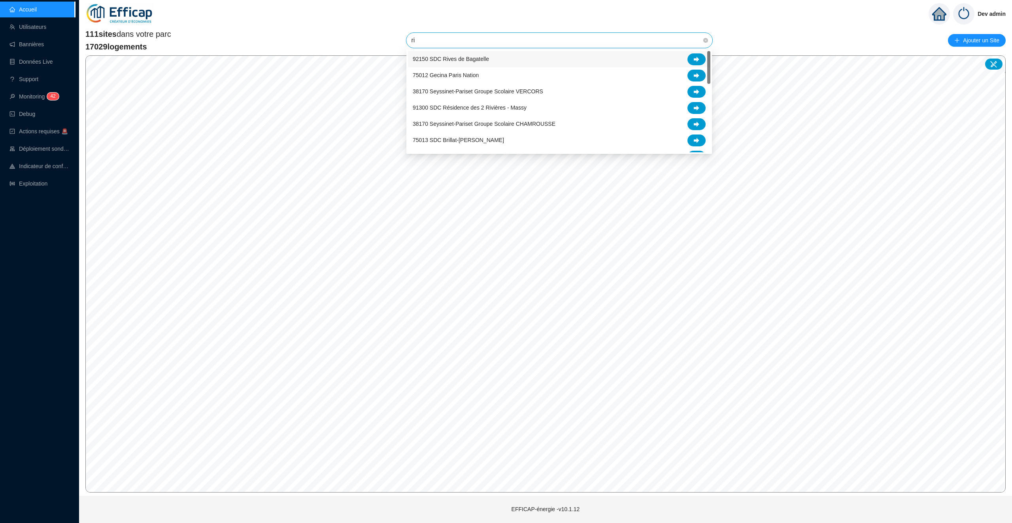
type input "riv"
click at [691, 91] on div at bounding box center [697, 92] width 18 height 12
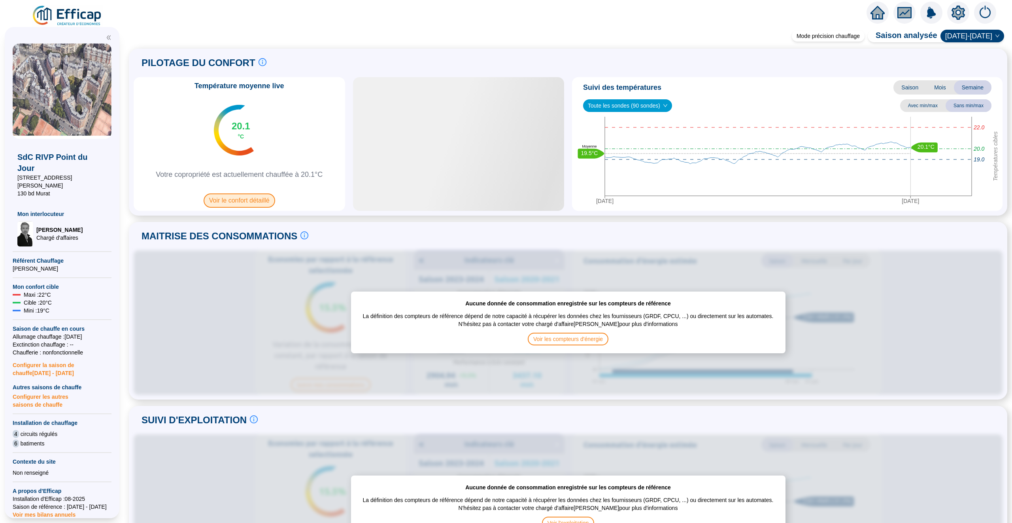
click at [244, 201] on span "Voir le confort détaillé" at bounding box center [240, 200] width 72 height 14
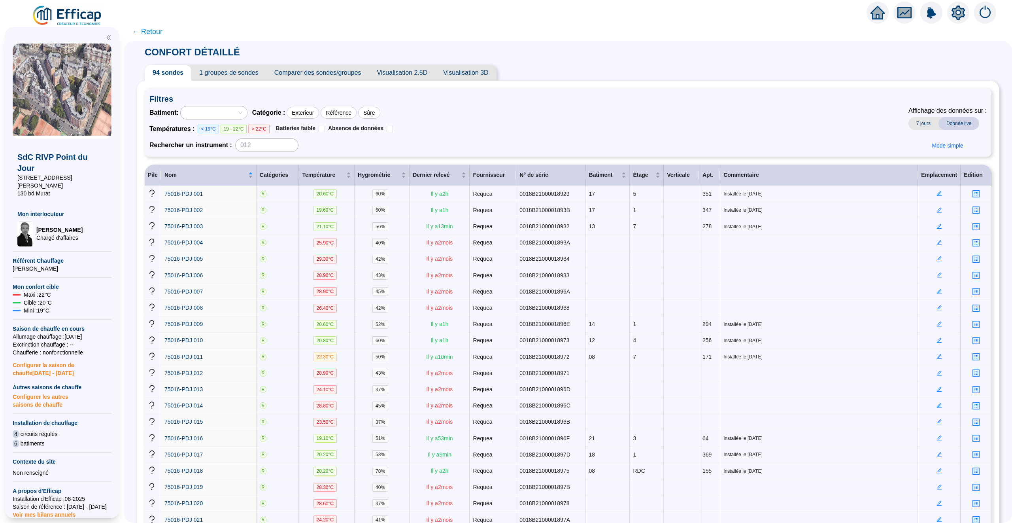
click at [147, 32] on span "← Retour" at bounding box center [147, 31] width 30 height 11
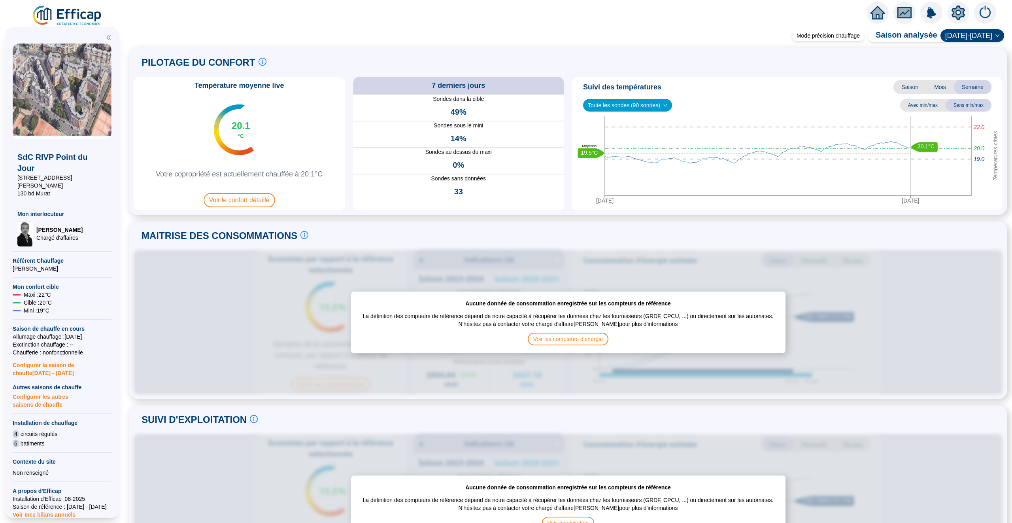
click at [878, 16] on icon "home" at bounding box center [878, 13] width 14 height 14
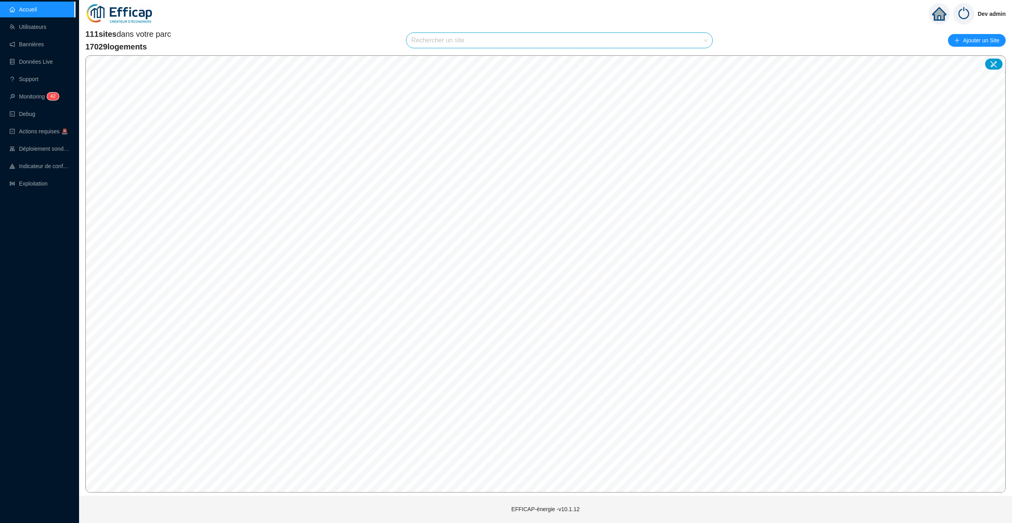
click at [440, 47] on input "search" at bounding box center [555, 40] width 289 height 15
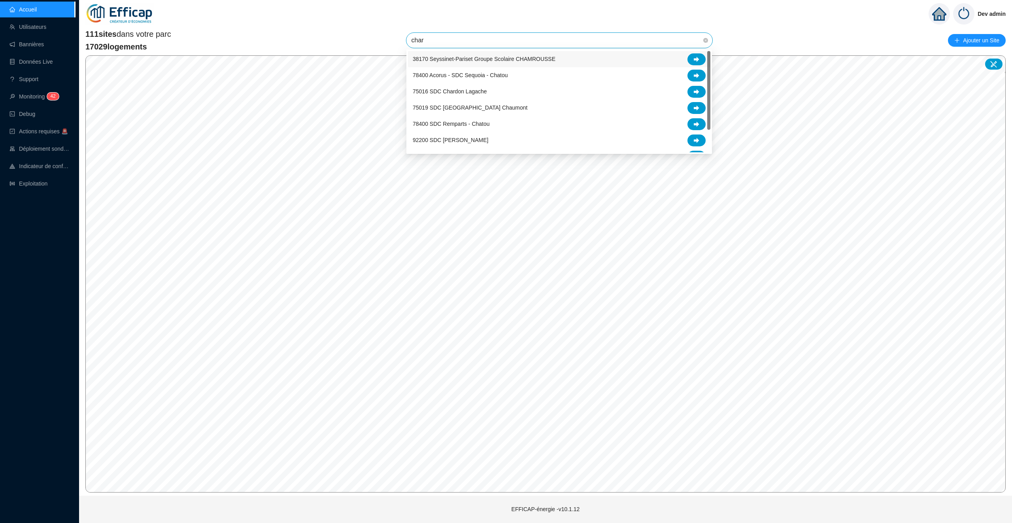
type input "chard"
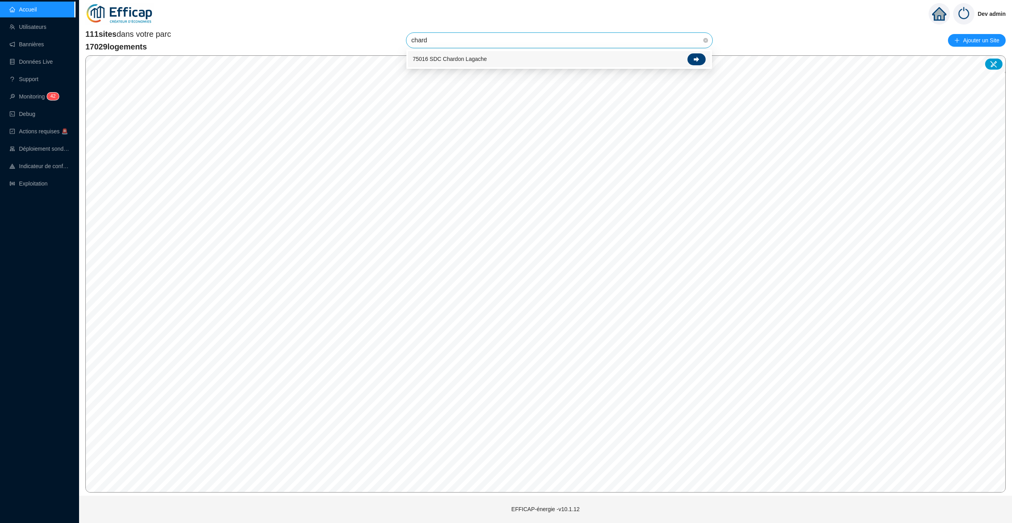
click at [689, 60] on div at bounding box center [697, 59] width 18 height 12
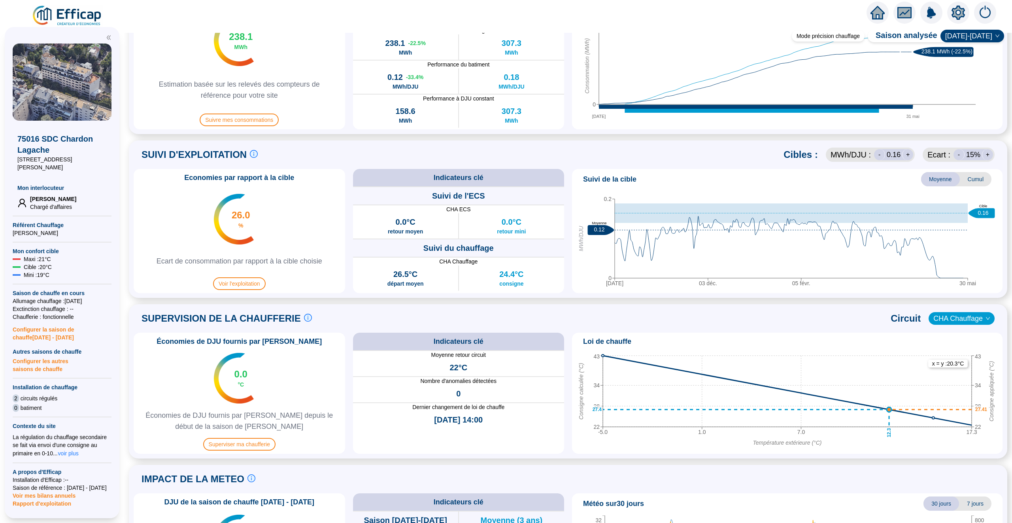
scroll to position [365, 0]
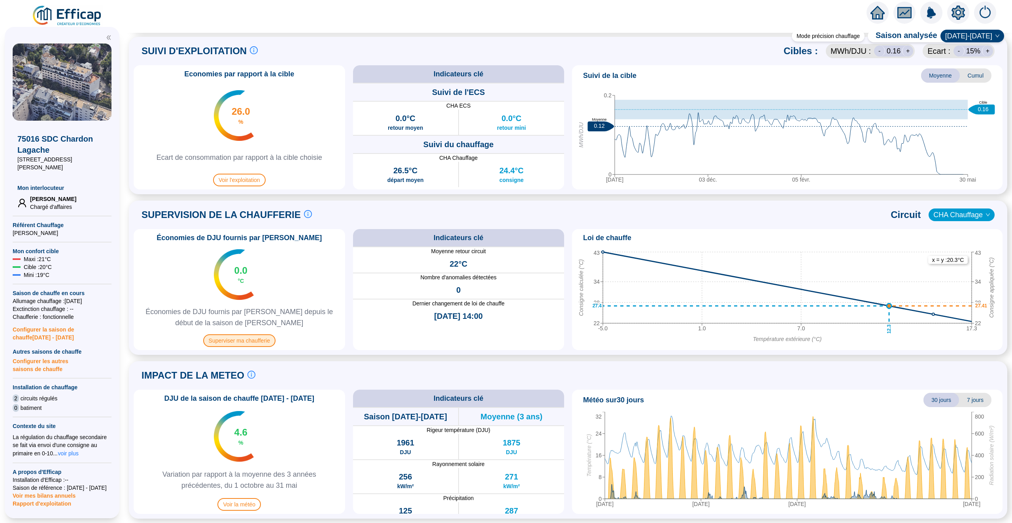
click at [252, 335] on span "Superviser ma chaufferie" at bounding box center [239, 340] width 72 height 13
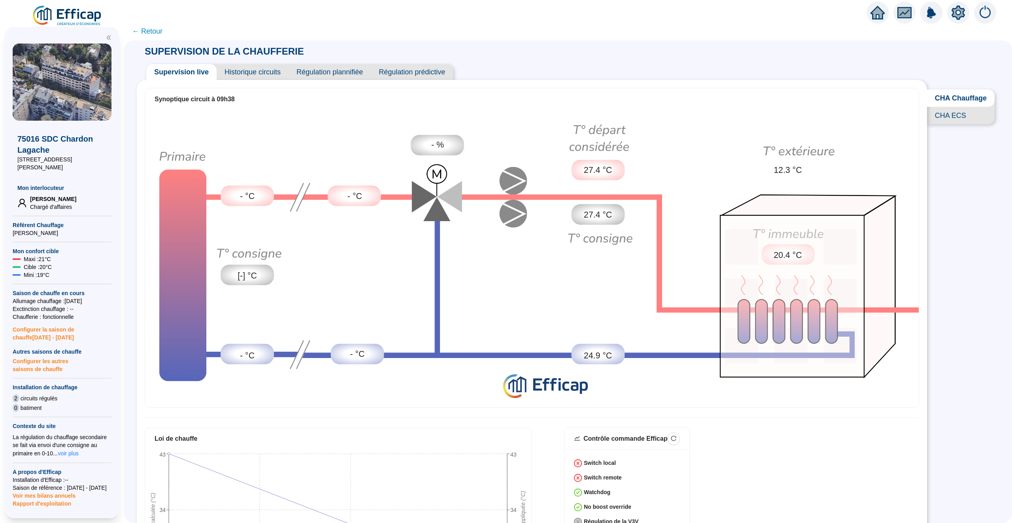
click at [271, 76] on span "Historique circuits" at bounding box center [253, 72] width 72 height 16
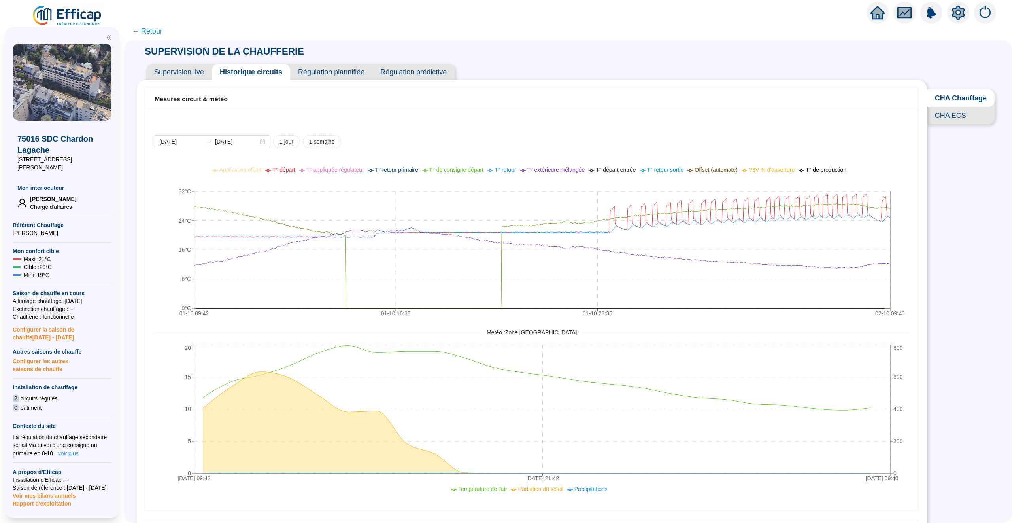
click at [157, 32] on span "← Retour" at bounding box center [147, 31] width 30 height 11
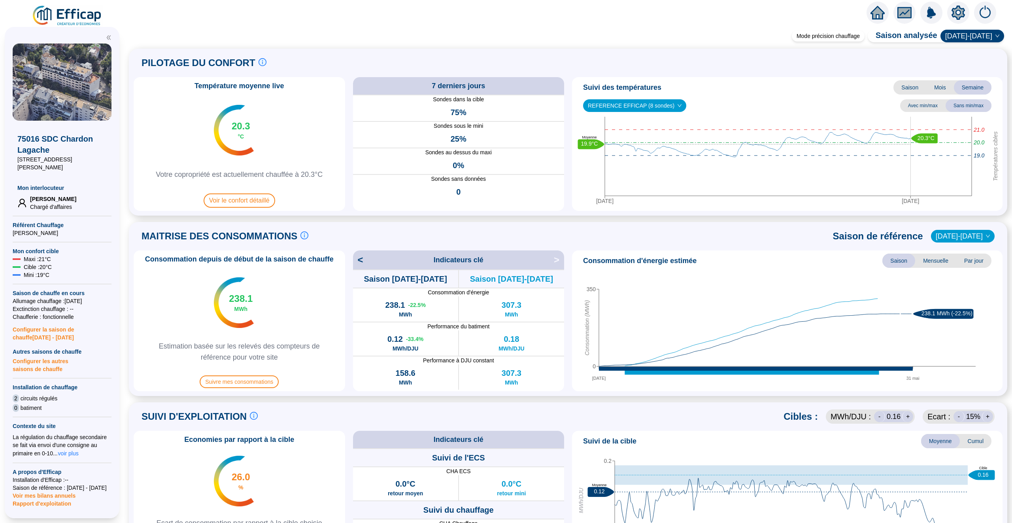
click at [875, 13] on icon "home" at bounding box center [878, 12] width 14 height 11
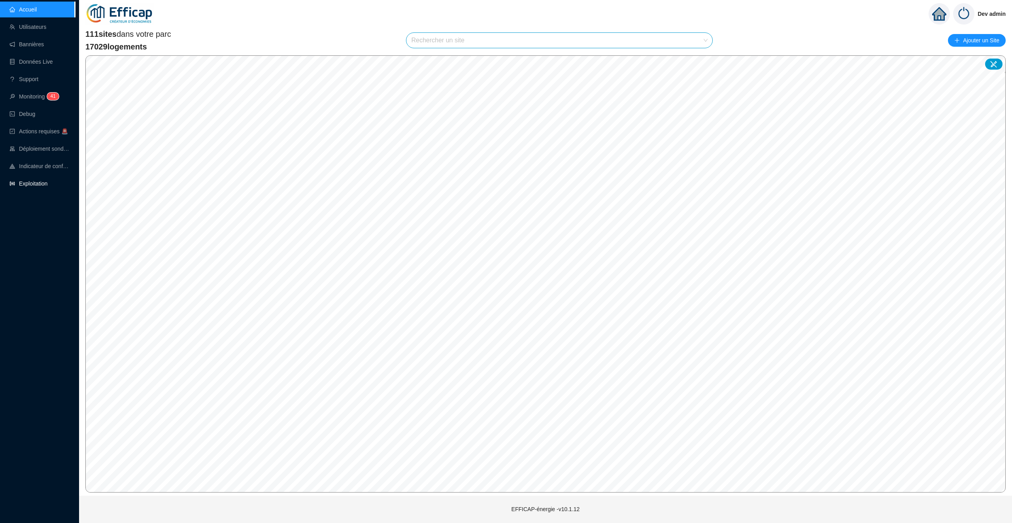
click at [47, 187] on link "Exploitation" at bounding box center [28, 183] width 38 height 6
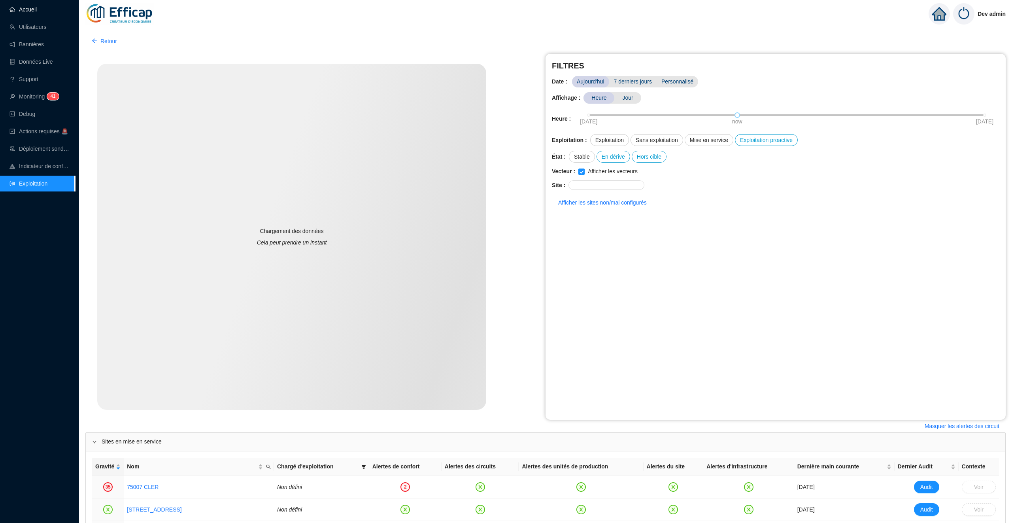
click at [37, 13] on link "Accueil" at bounding box center [22, 9] width 27 height 6
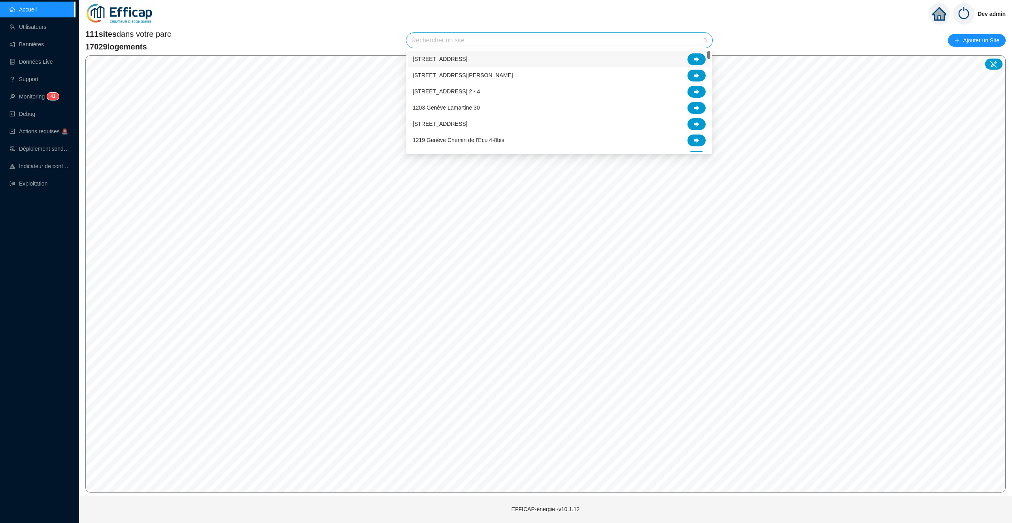
click at [447, 46] on input "search" at bounding box center [555, 40] width 289 height 15
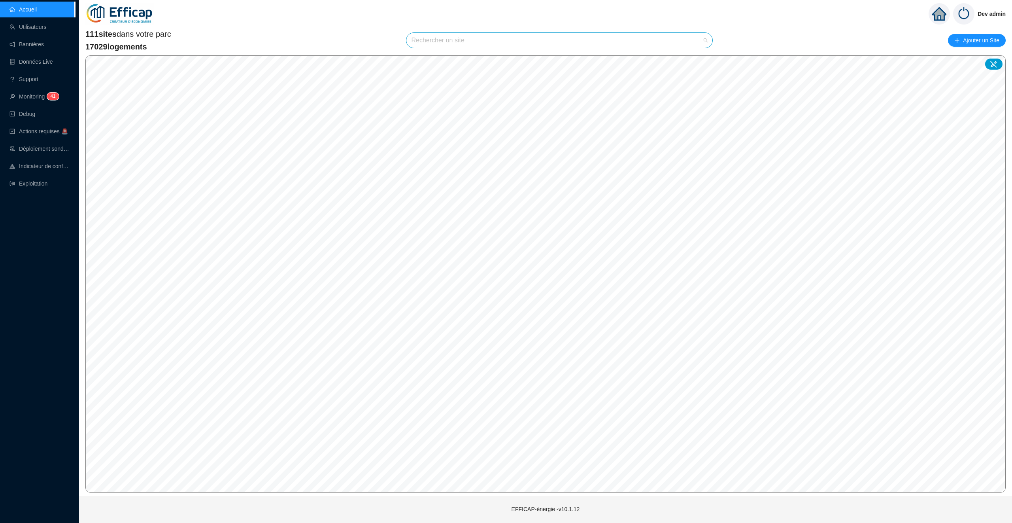
click at [442, 45] on input "search" at bounding box center [555, 40] width 289 height 15
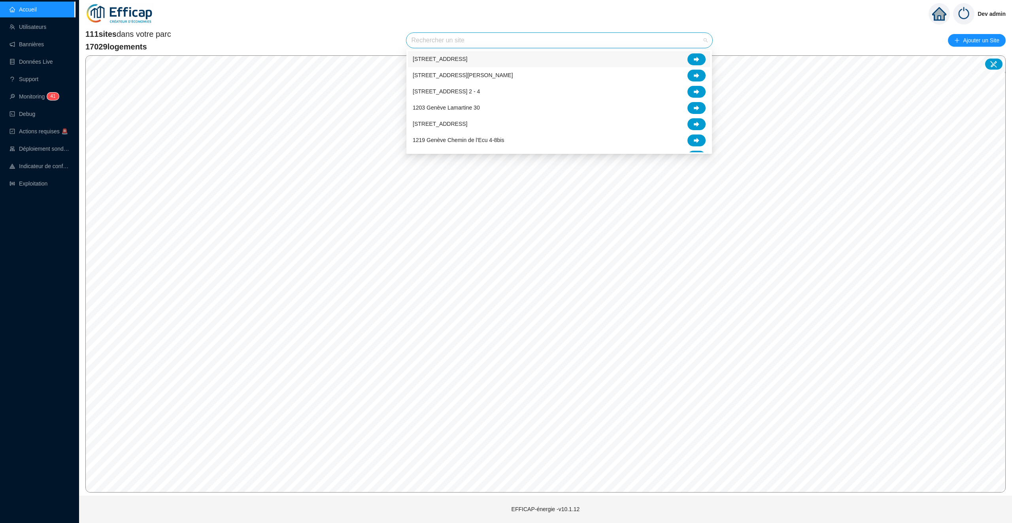
click at [438, 38] on input "search" at bounding box center [555, 40] width 289 height 15
type input "cler"
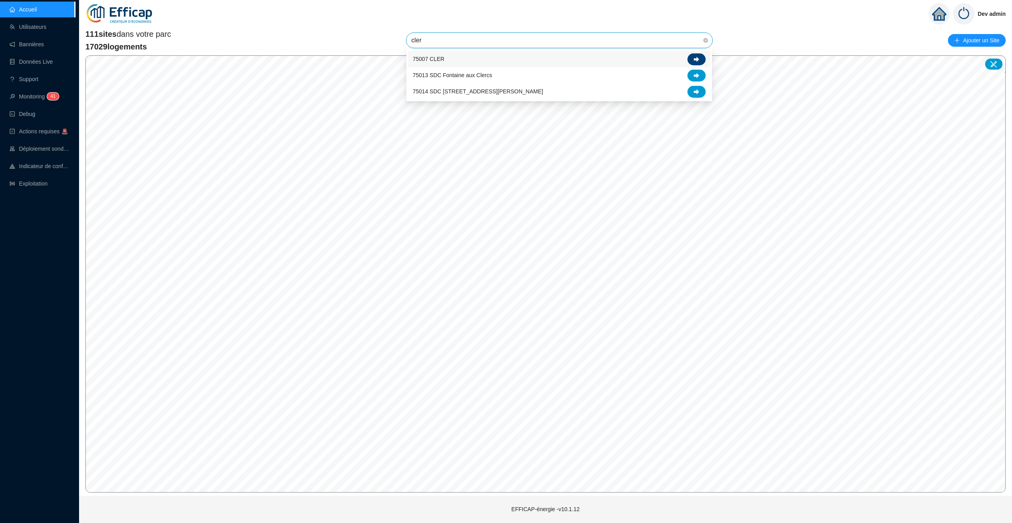
click at [700, 60] on div at bounding box center [697, 59] width 18 height 12
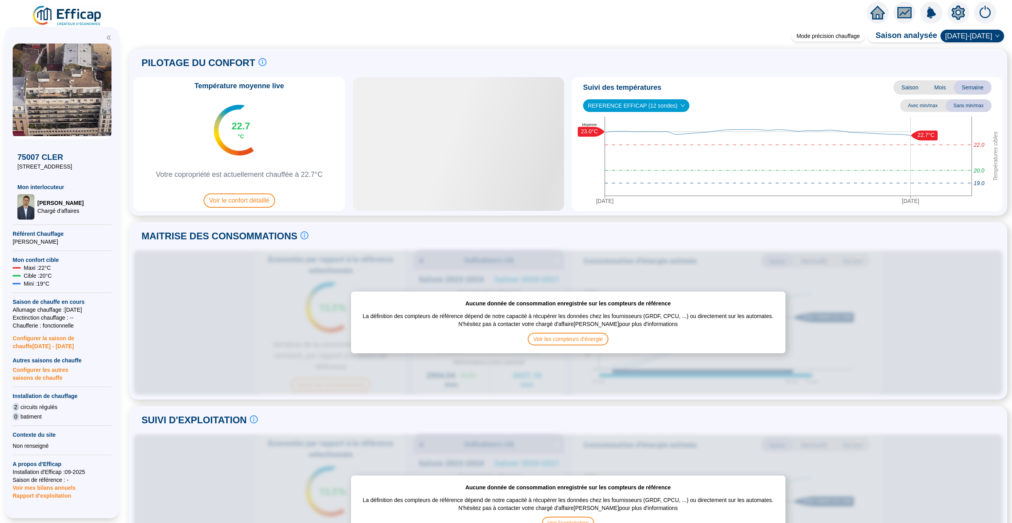
click at [967, 12] on div at bounding box center [958, 13] width 22 height 22
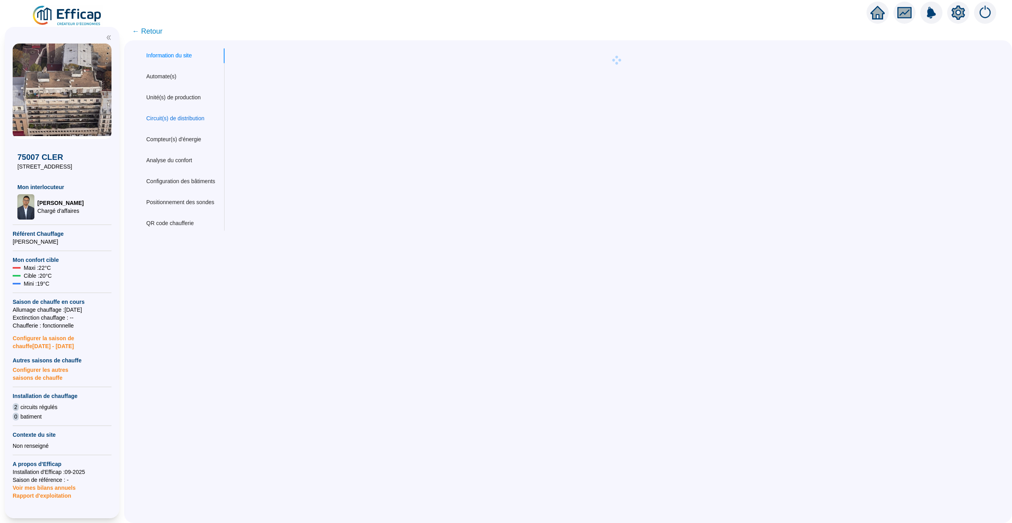
click at [202, 117] on div "Circuit(s) de distribution" at bounding box center [175, 118] width 58 height 8
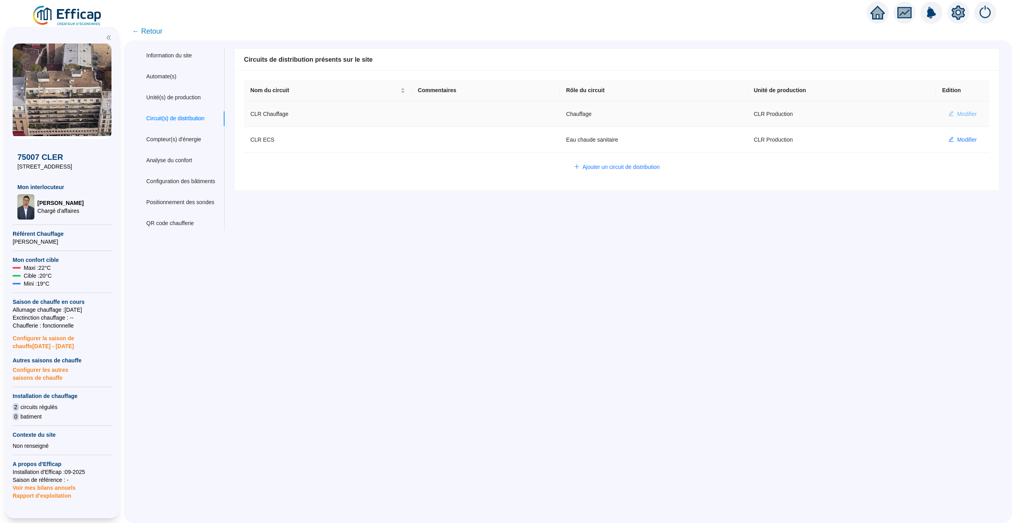
click at [969, 113] on span "Modifier" at bounding box center [967, 114] width 20 height 8
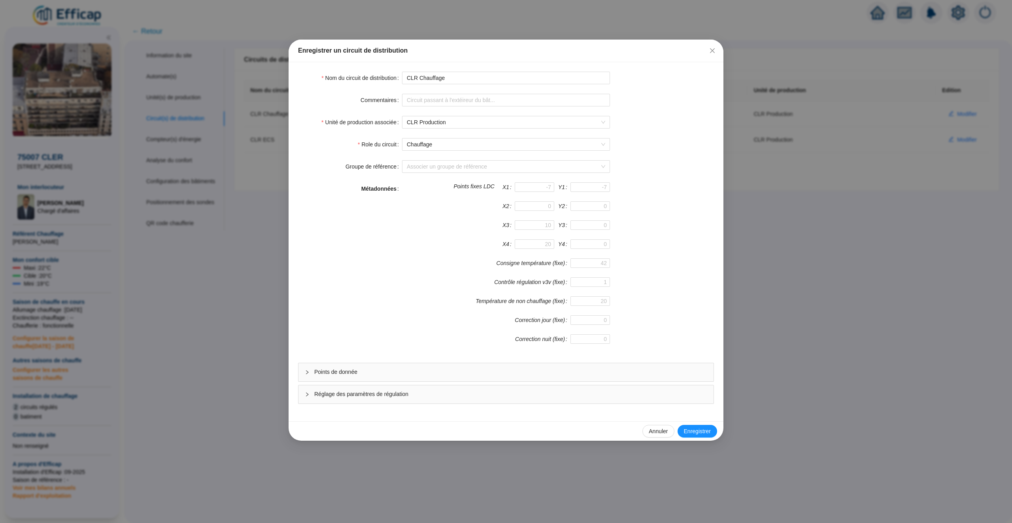
click at [529, 376] on span "Points de donnée" at bounding box center [510, 372] width 393 height 8
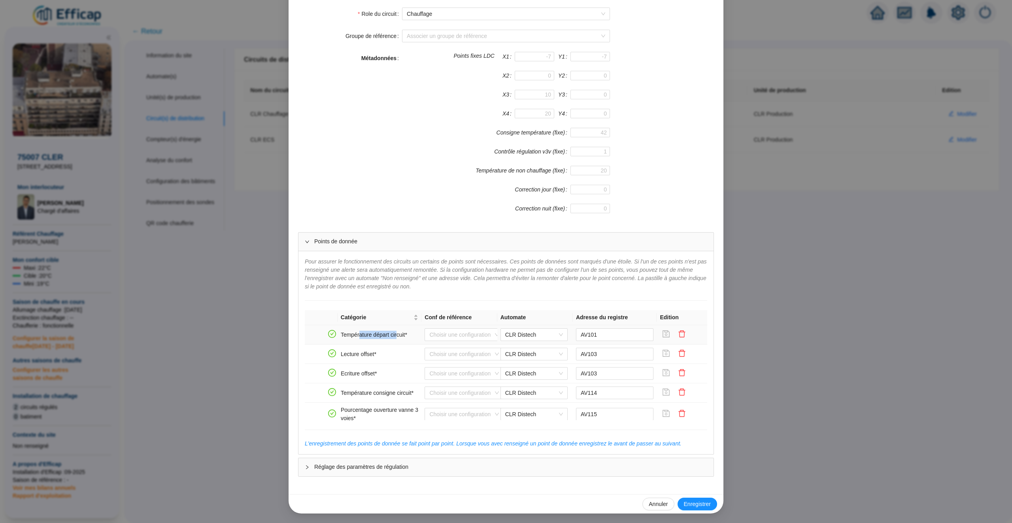
drag, startPoint x: 400, startPoint y: 336, endPoint x: 361, endPoint y: 334, distance: 39.2
click at [361, 334] on td "Température départ circuit*" at bounding box center [380, 334] width 84 height 19
drag, startPoint x: 350, startPoint y: 347, endPoint x: 369, endPoint y: 353, distance: 19.4
click at [369, 353] on td "Lecture offset*" at bounding box center [380, 353] width 84 height 19
click at [371, 354] on td "Lecture offset*" at bounding box center [380, 353] width 84 height 19
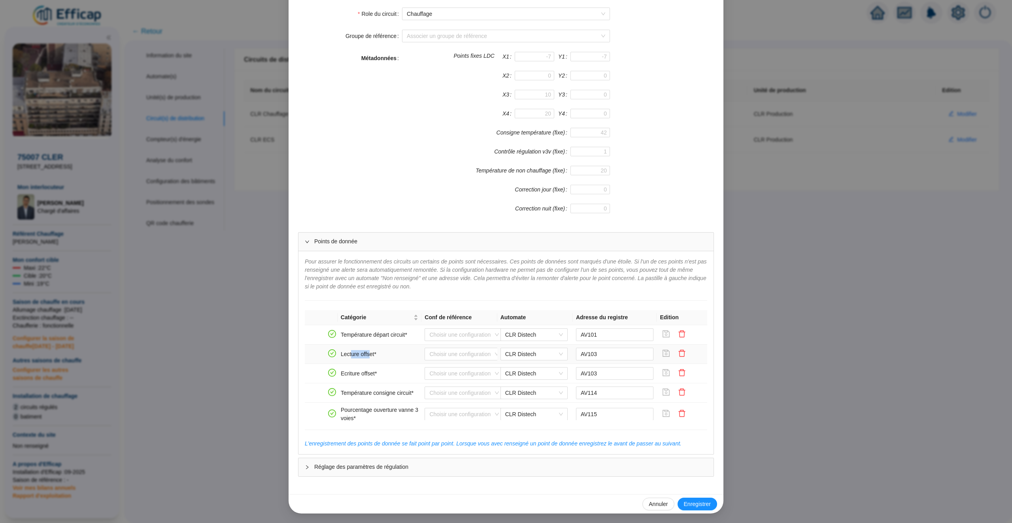
drag, startPoint x: 372, startPoint y: 354, endPoint x: 351, endPoint y: 355, distance: 20.6
click at [351, 355] on td "Lecture offset*" at bounding box center [380, 353] width 84 height 19
drag, startPoint x: 351, startPoint y: 373, endPoint x: 370, endPoint y: 373, distance: 18.2
click at [370, 373] on td "Ecriture offset*" at bounding box center [380, 373] width 84 height 19
drag, startPoint x: 408, startPoint y: 395, endPoint x: 354, endPoint y: 395, distance: 54.2
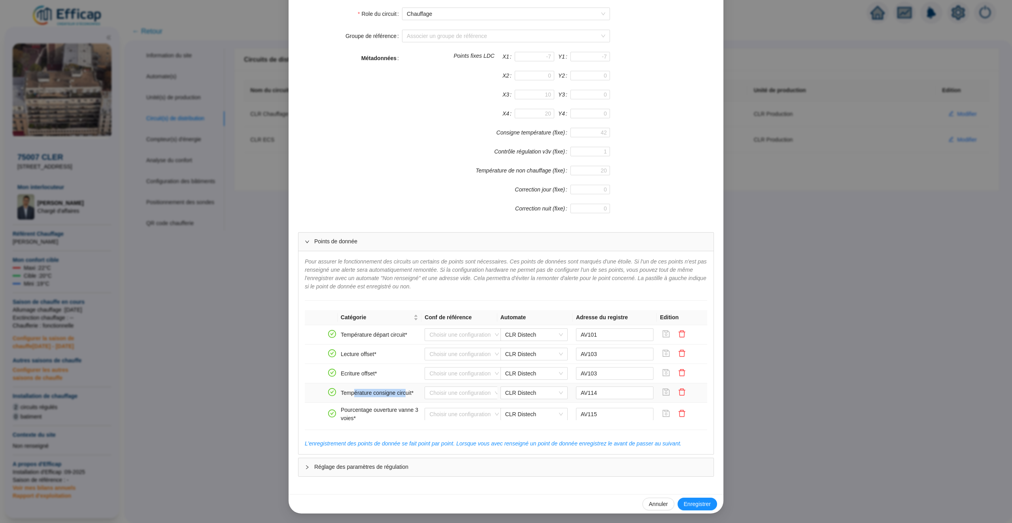
click at [354, 395] on td "Température consigne circuit*" at bounding box center [380, 392] width 84 height 19
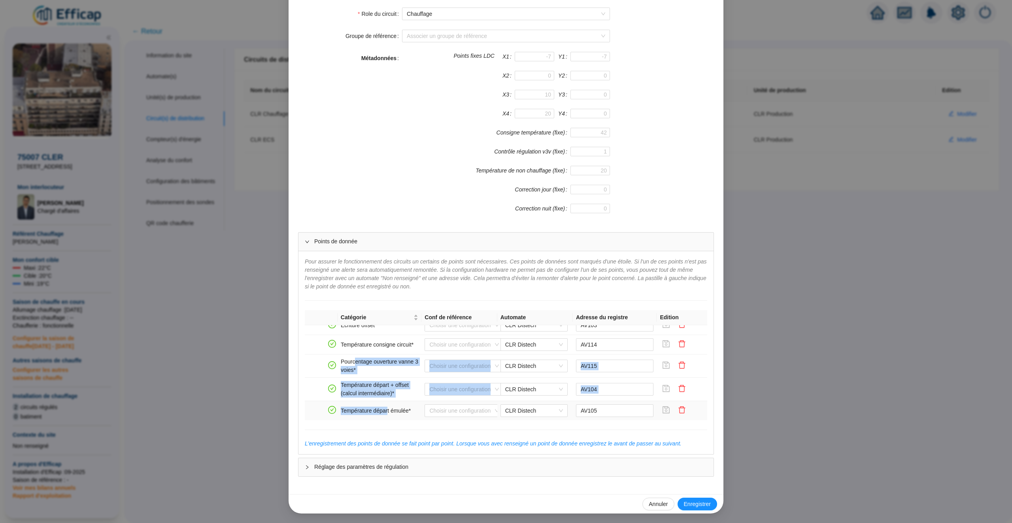
drag, startPoint x: 356, startPoint y: 410, endPoint x: 389, endPoint y: 409, distance: 33.6
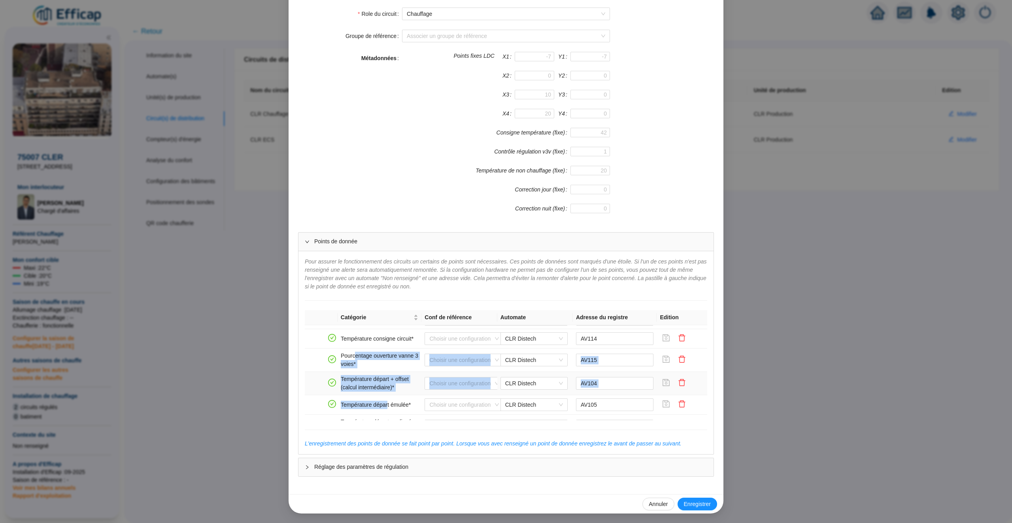
click at [379, 382] on td "Température départ + offset (calcul intermédiaire)*" at bounding box center [380, 383] width 84 height 23
drag, startPoint x: 351, startPoint y: 355, endPoint x: 353, endPoint y: 368, distance: 12.8
click at [353, 368] on td "Pourcentage ouverture vanne 3 voies*" at bounding box center [380, 359] width 84 height 23
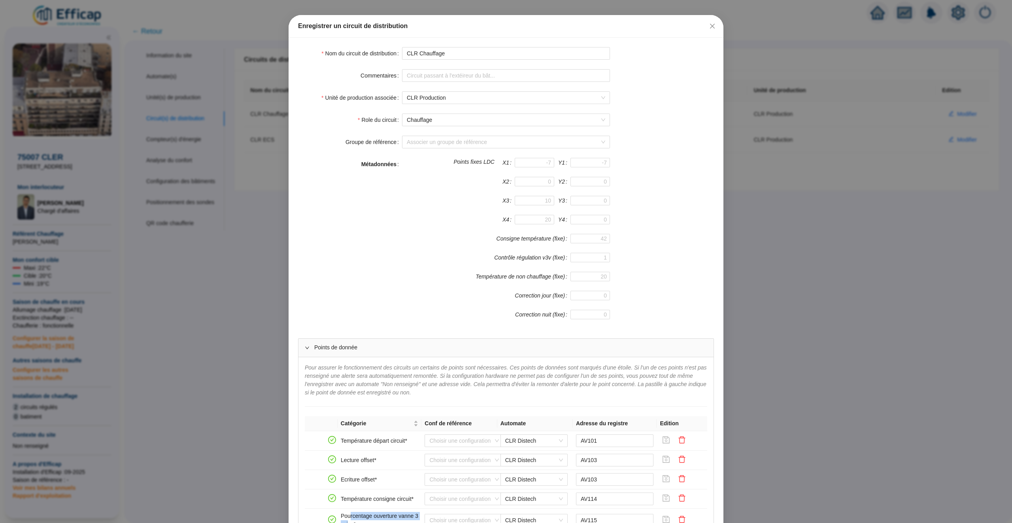
scroll to position [0, 0]
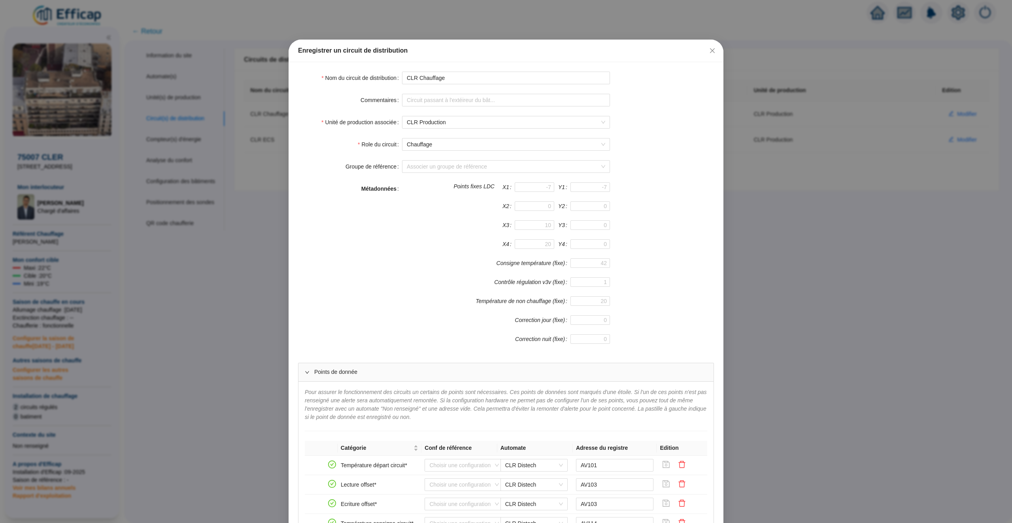
click at [376, 268] on div "Métadonnées" at bounding box center [350, 267] width 104 height 171
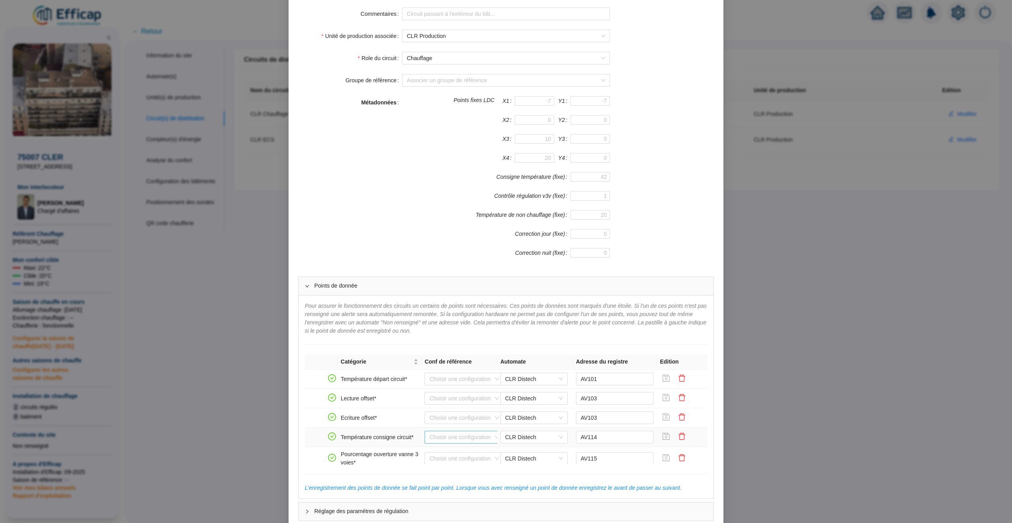
scroll to position [83, 0]
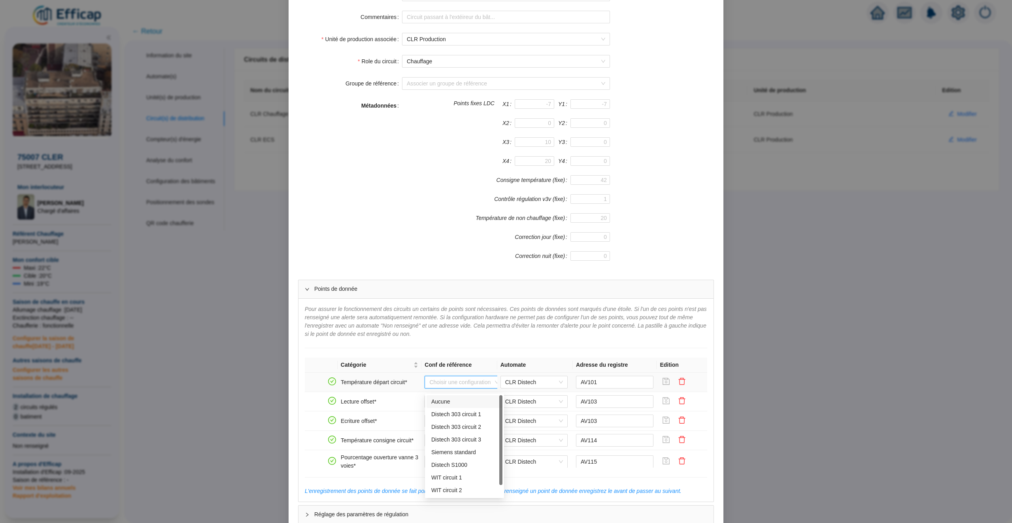
click at [479, 385] on input "search" at bounding box center [460, 382] width 62 height 12
click at [458, 325] on span "Pour assurer le fonctionnement des circuits un certains de points sont nécessai…" at bounding box center [506, 321] width 402 height 31
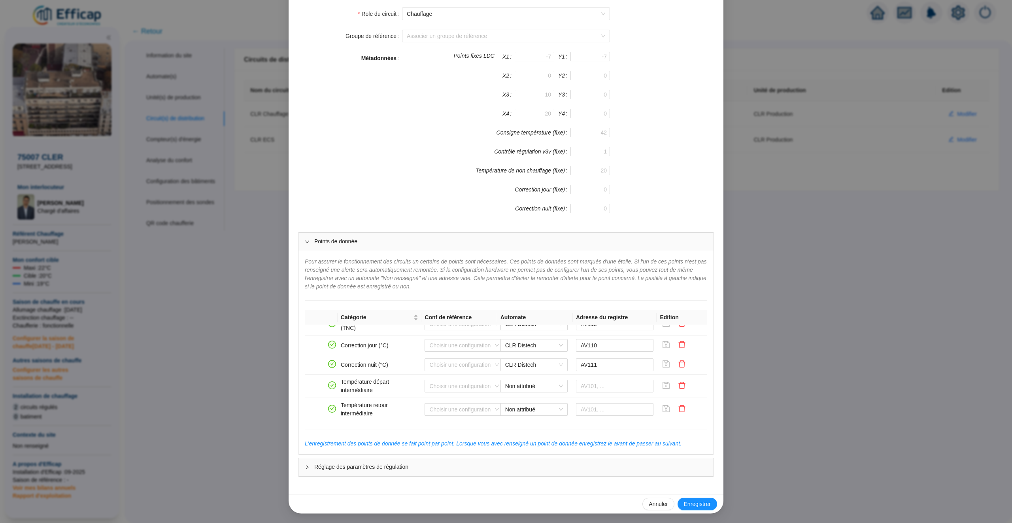
scroll to position [538, 0]
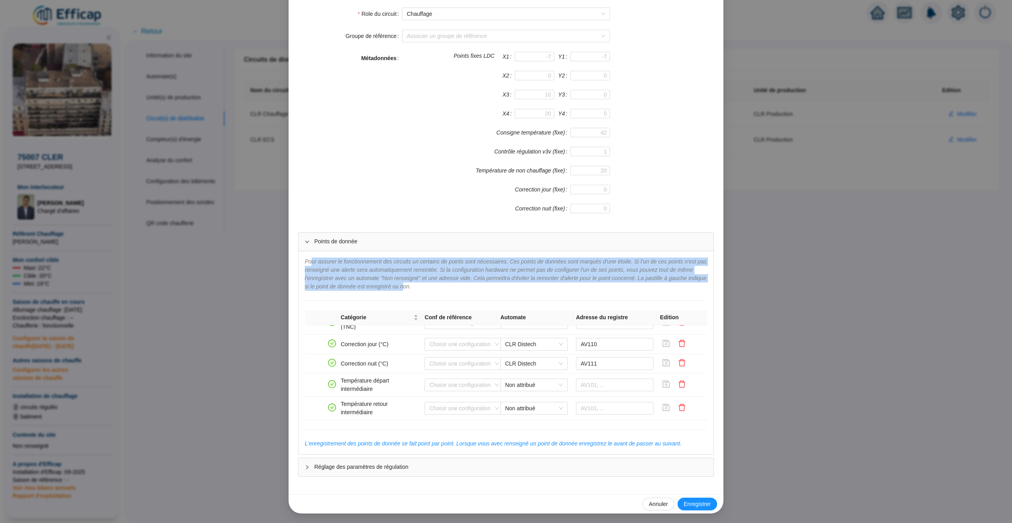
drag, startPoint x: 471, startPoint y: 287, endPoint x: 313, endPoint y: 261, distance: 160.6
click at [313, 261] on span "Pour assurer le fonctionnement des circuits un certains de points sont nécessai…" at bounding box center [506, 273] width 402 height 31
click at [411, 270] on span "Pour assurer le fonctionnement des circuits un certains de points sont nécessai…" at bounding box center [506, 273] width 402 height 31
drag, startPoint x: 331, startPoint y: 261, endPoint x: 453, endPoint y: 285, distance: 124.8
click at [453, 285] on span "Pour assurer le fonctionnement des circuits un certains de points sont nécessai…" at bounding box center [506, 273] width 402 height 31
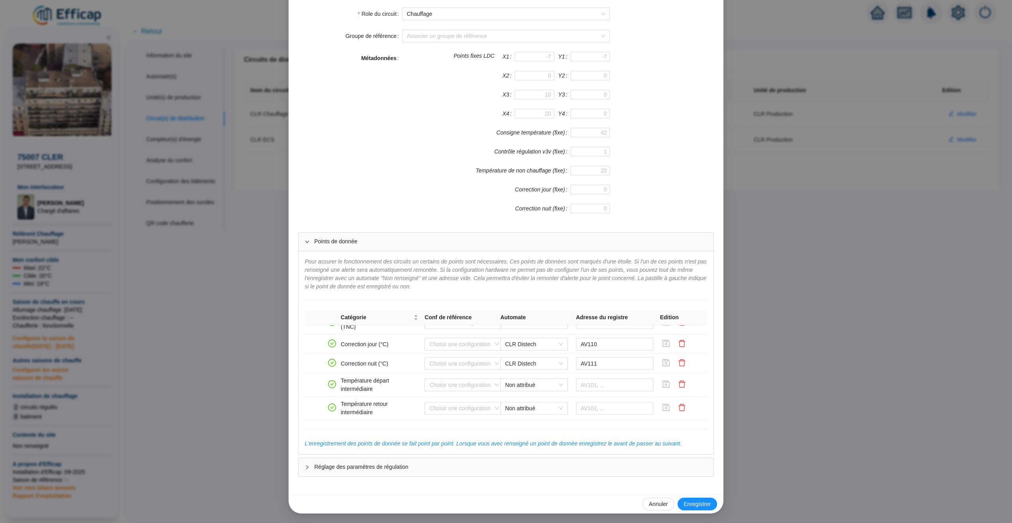
click at [451, 286] on span "Pour assurer le fonctionnement des circuits un certains de points sont nécessai…" at bounding box center [506, 273] width 402 height 31
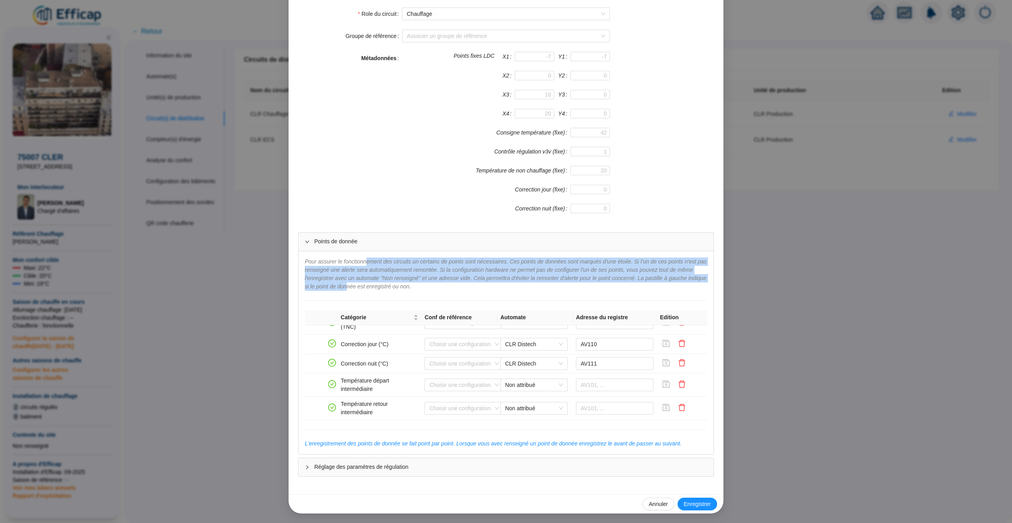
drag, startPoint x: 414, startPoint y: 286, endPoint x: 368, endPoint y: 258, distance: 54.4
click at [368, 258] on span "Pour assurer le fonctionnement des circuits un certains de points sont nécessai…" at bounding box center [506, 273] width 402 height 31
click at [388, 260] on span "Pour assurer le fonctionnement des circuits un certains de points sont nécessai…" at bounding box center [506, 273] width 402 height 31
drag, startPoint x: 380, startPoint y: 260, endPoint x: 414, endPoint y: 285, distance: 43.3
click at [414, 285] on span "Pour assurer le fonctionnement des circuits un certains de points sont nécessai…" at bounding box center [506, 273] width 402 height 31
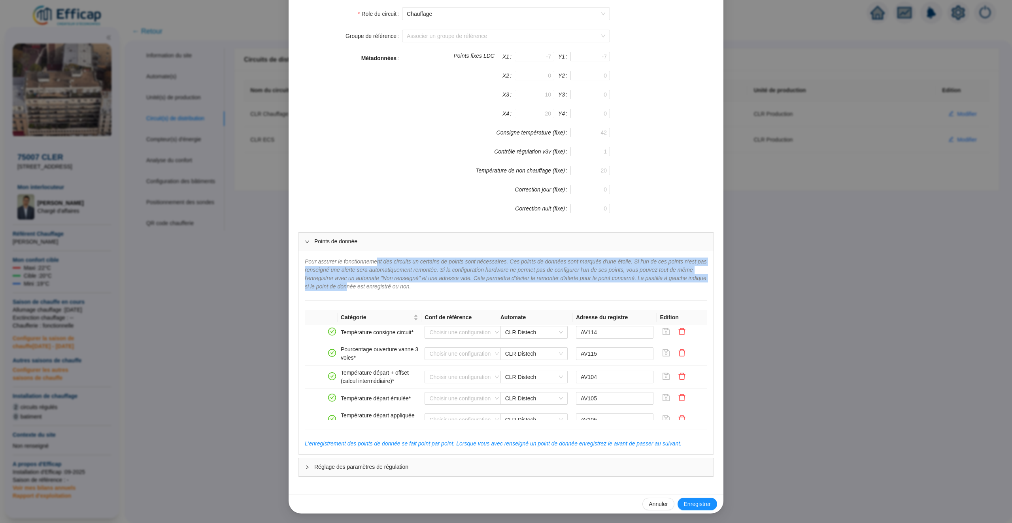
scroll to position [0, 0]
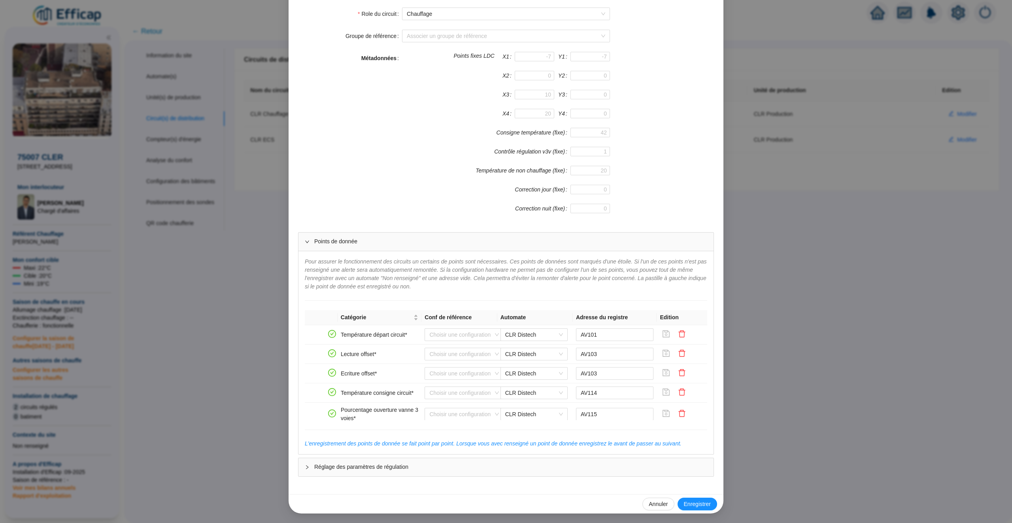
click at [492, 296] on div "Pour assurer le fonctionnement des circuits un certains de points sont nécessai…" at bounding box center [505, 352] width 415 height 203
click at [782, 214] on div "Enregistrer un circuit de distribution Nom du circuit de distribution CLR Chauf…" at bounding box center [506, 261] width 1012 height 523
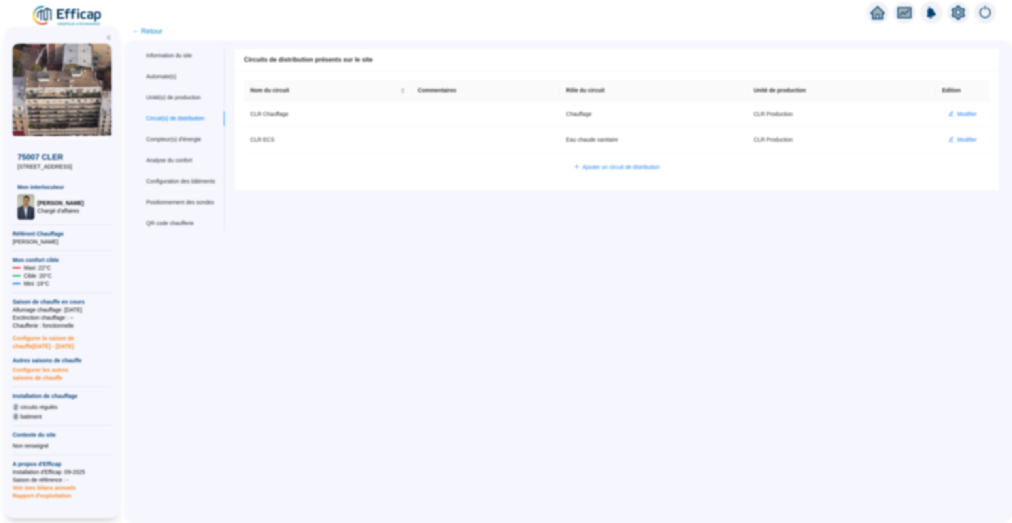
scroll to position [95, 0]
click at [175, 77] on div "Automate(s)" at bounding box center [161, 76] width 30 height 8
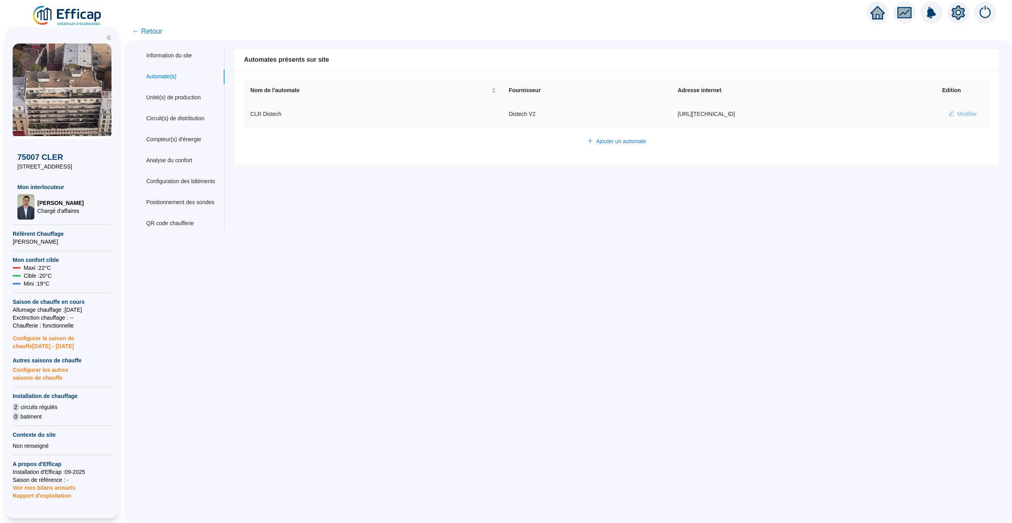
click at [963, 111] on span "Modifier" at bounding box center [967, 114] width 20 height 8
type input "CLR Distech"
type input "http://10.132.0.2:8080/cler"
type input "admin-efficap"
type input "AV1001"
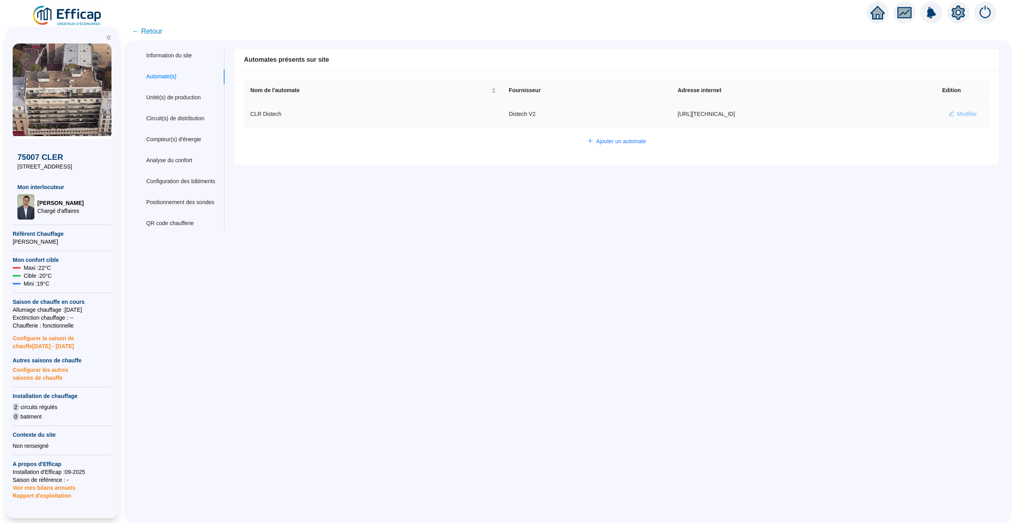
type input "AV1002"
type input "AV1000"
type input "BV1000"
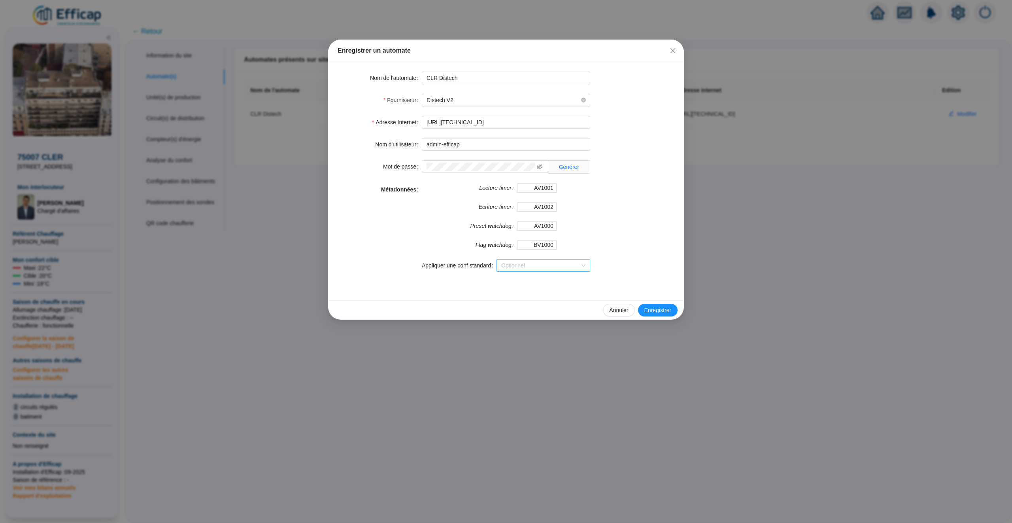
click at [578, 271] on input "Appliquer une conf standard" at bounding box center [539, 265] width 77 height 12
click at [631, 236] on div "Métadonnées Lecture timer AV1001 Ecriture timer AV1002 Preset watchdog AV1000 F…" at bounding box center [506, 232] width 337 height 98
click at [674, 51] on icon "close" at bounding box center [673, 50] width 5 height 5
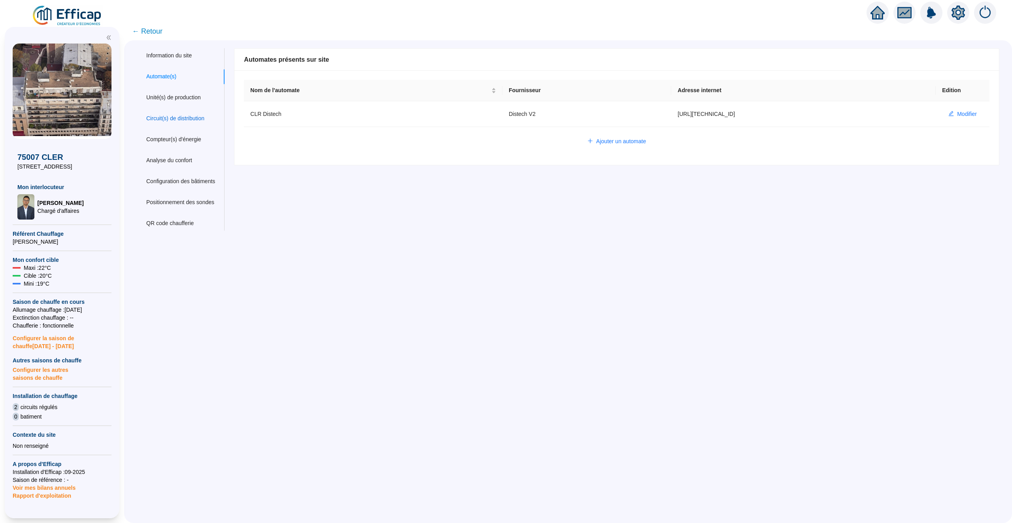
click at [181, 119] on div "Circuit(s) de distribution" at bounding box center [175, 118] width 58 height 8
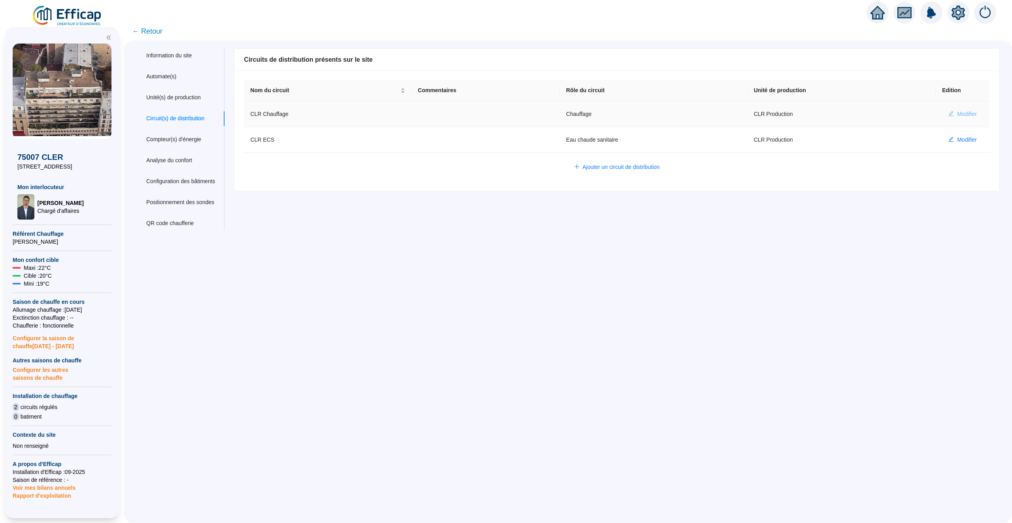
click at [954, 111] on button "Modifier" at bounding box center [962, 114] width 41 height 13
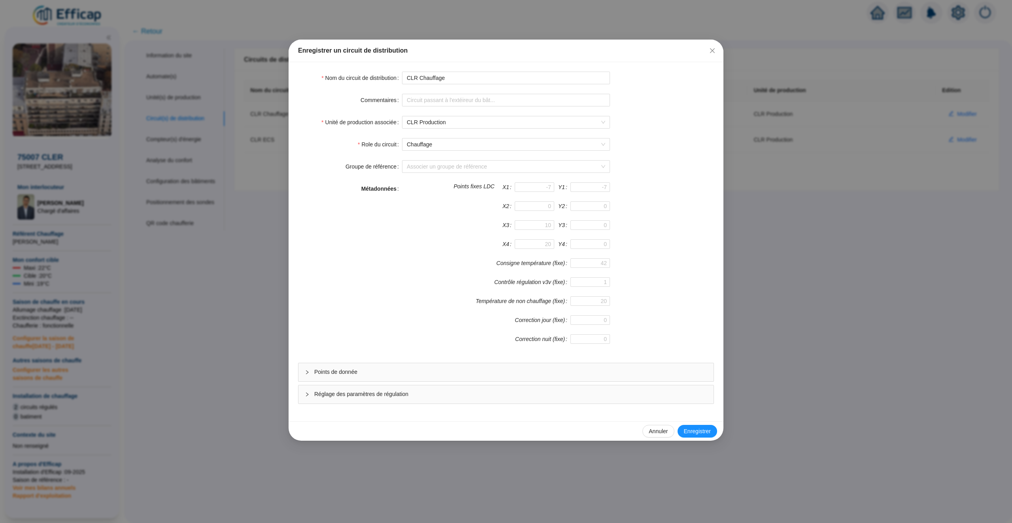
click at [413, 369] on div "Points de donnée" at bounding box center [505, 372] width 415 height 18
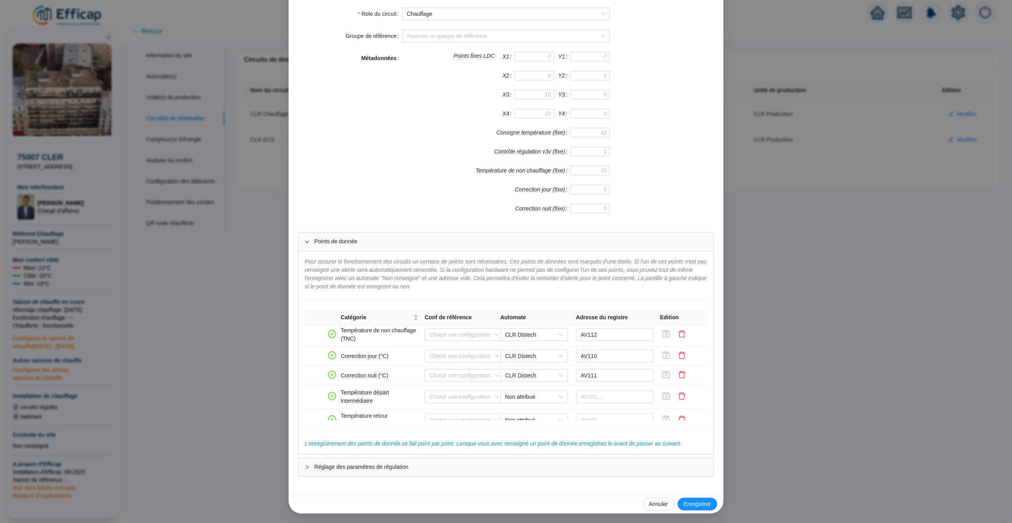
scroll to position [538, 0]
click at [448, 243] on span "Points de donnée" at bounding box center [510, 241] width 393 height 8
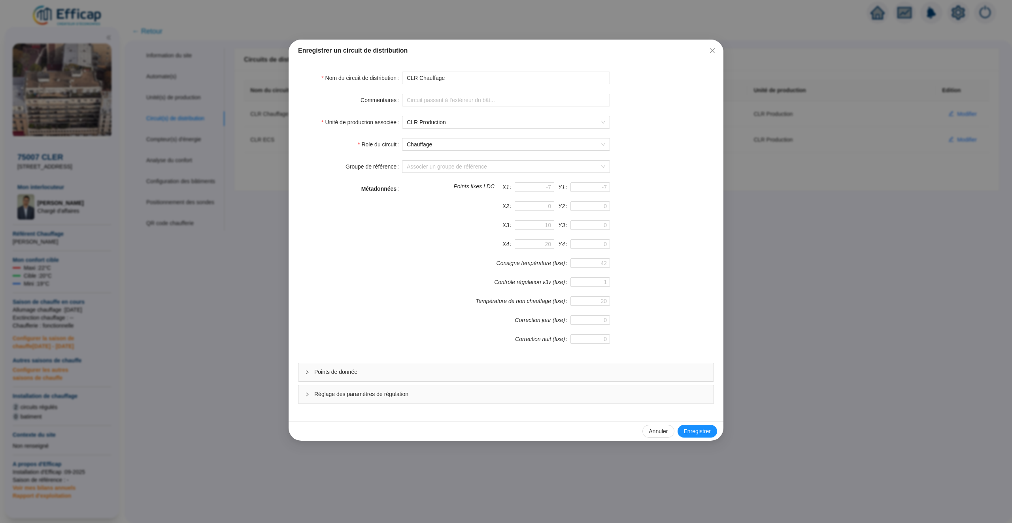
click at [442, 376] on span "Points de donnée" at bounding box center [510, 372] width 393 height 8
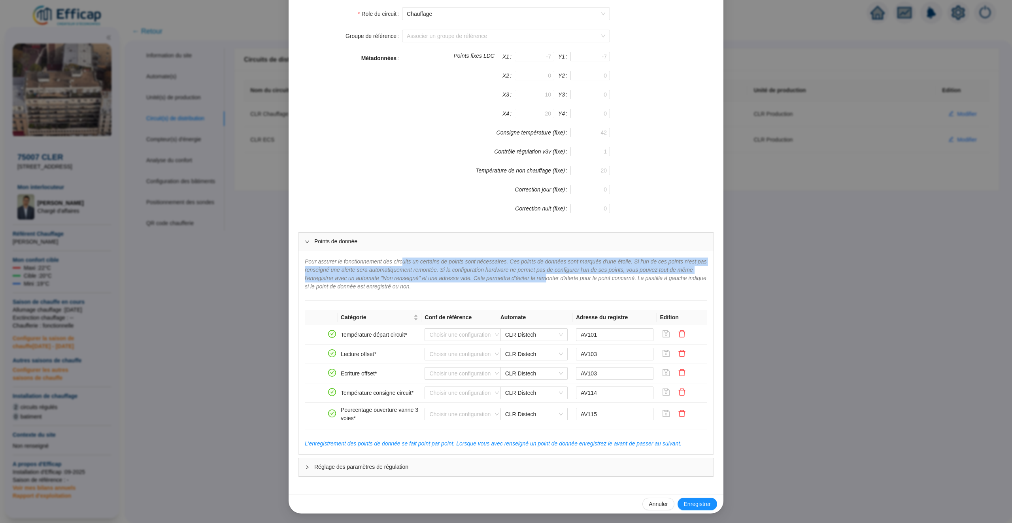
drag, startPoint x: 592, startPoint y: 280, endPoint x: 408, endPoint y: 261, distance: 185.2
click at [408, 261] on span "Pour assurer le fonctionnement des circuits un certains de points sont nécessai…" at bounding box center [506, 273] width 402 height 31
drag, startPoint x: 369, startPoint y: 260, endPoint x: 619, endPoint y: 278, distance: 250.5
click at [620, 278] on span "Pour assurer le fonctionnement des circuits un certains de points sont nécessai…" at bounding box center [506, 273] width 402 height 31
drag, startPoint x: 621, startPoint y: 278, endPoint x: 355, endPoint y: 260, distance: 267.1
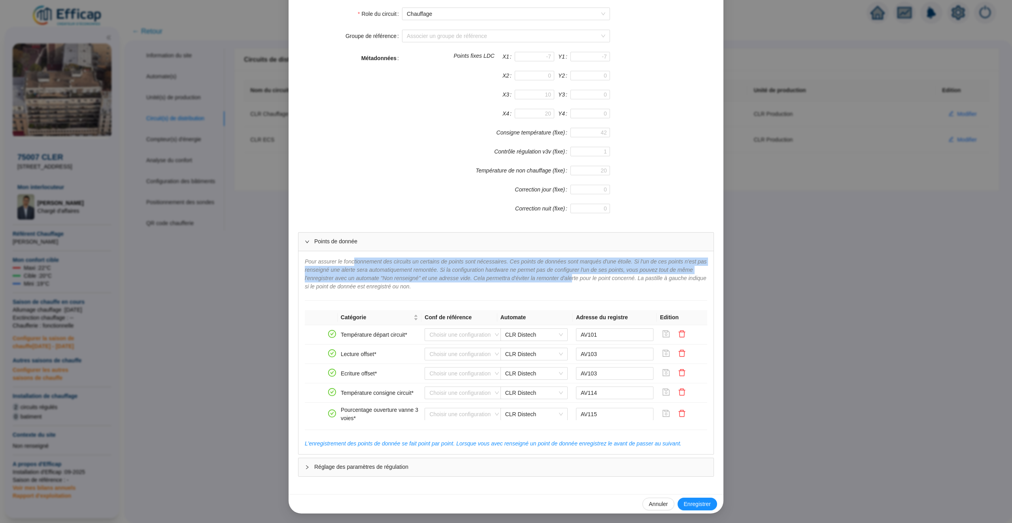
click at [355, 260] on span "Pour assurer le fonctionnement des circuits un certains de points sont nécessai…" at bounding box center [506, 273] width 402 height 31
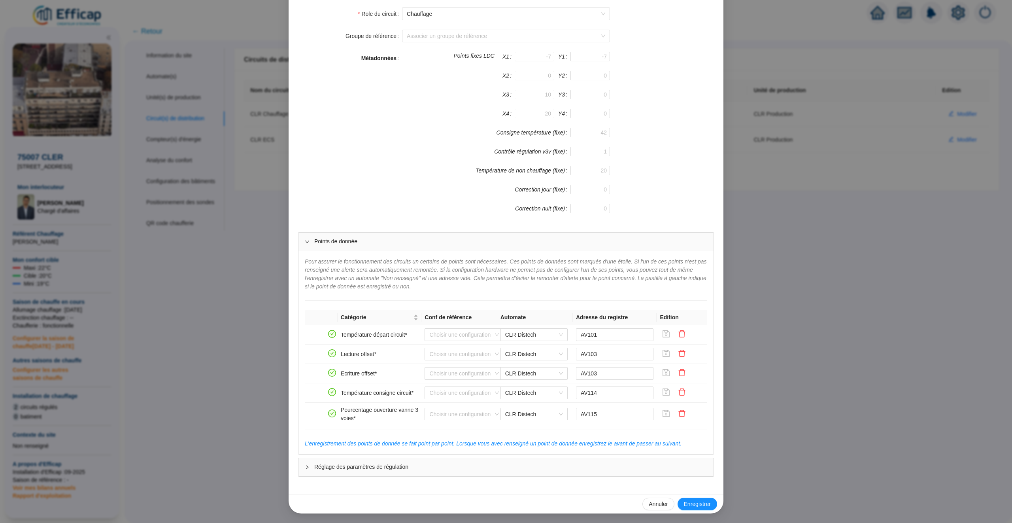
click at [444, 252] on div "Pour assurer le fonctionnement des circuits un certains de points sont nécessai…" at bounding box center [505, 352] width 415 height 203
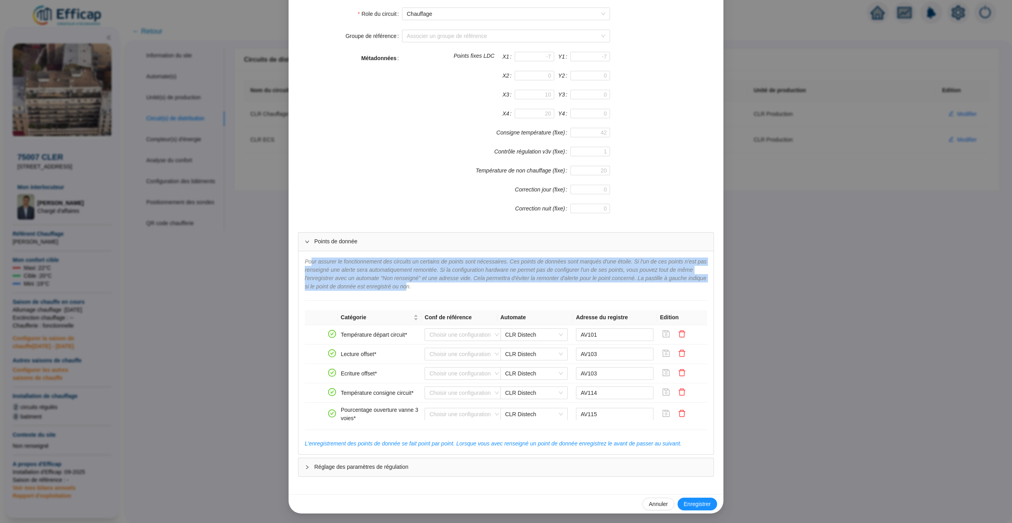
drag, startPoint x: 474, startPoint y: 284, endPoint x: 310, endPoint y: 261, distance: 165.7
click at [310, 261] on span "Pour assurer le fonctionnement des circuits un certains de points sont nécessai…" at bounding box center [506, 273] width 402 height 31
click at [419, 277] on span "Pour assurer le fonctionnement des circuits un certains de points sont nécessai…" at bounding box center [506, 273] width 402 height 31
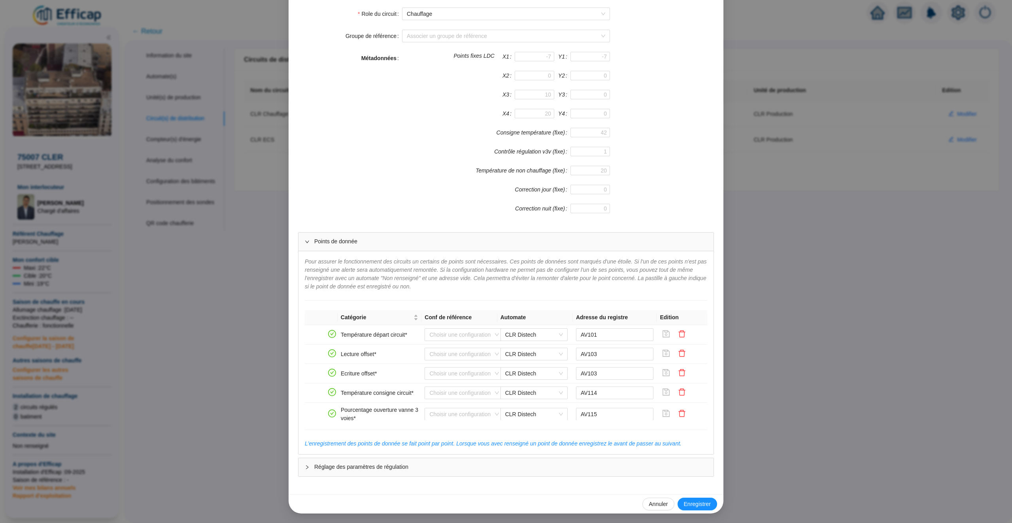
click at [212, 298] on div "Enregistrer un circuit de distribution Nom du circuit de distribution CLR Chauf…" at bounding box center [506, 261] width 1012 height 523
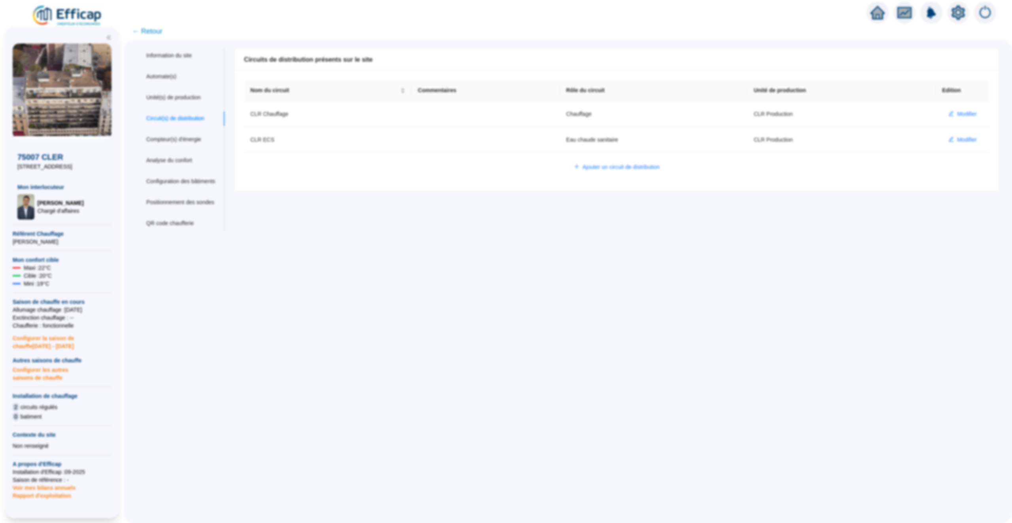
click at [212, 298] on div "Enregistrer un circuit de distribution Nom du circuit de distribution Commentai…" at bounding box center [506, 261] width 1012 height 523
click at [147, 30] on span "← Retour" at bounding box center [147, 31] width 30 height 11
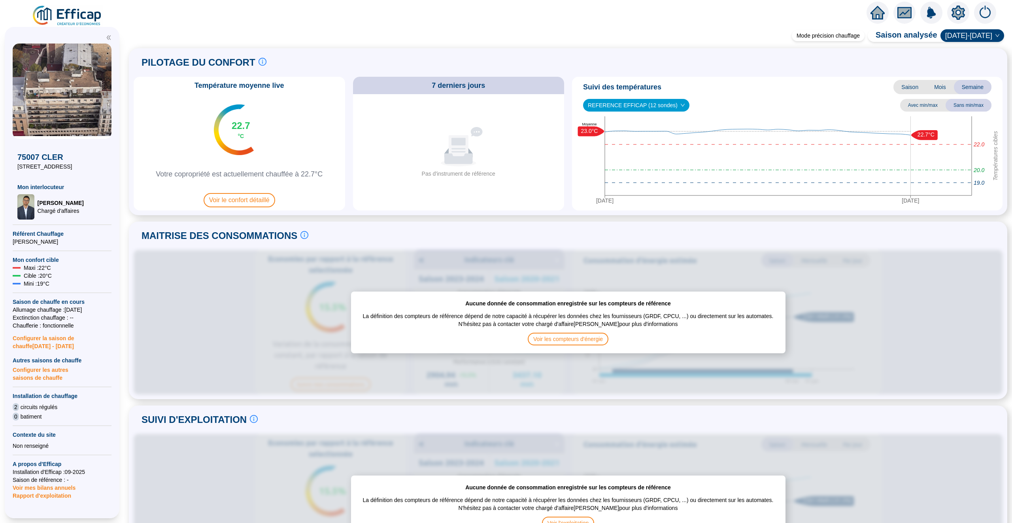
click at [878, 16] on icon "home" at bounding box center [878, 13] width 14 height 14
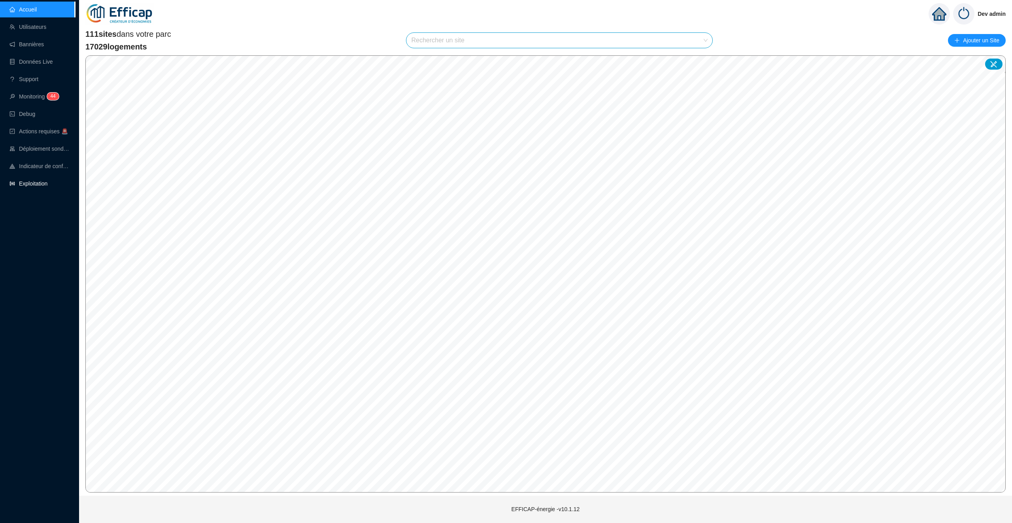
click at [47, 187] on link "Exploitation" at bounding box center [28, 183] width 38 height 6
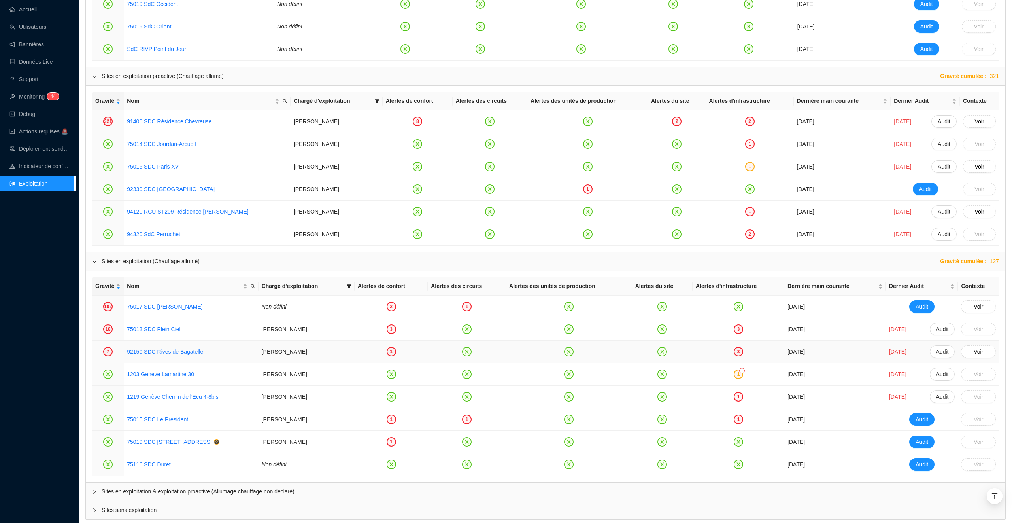
scroll to position [695, 0]
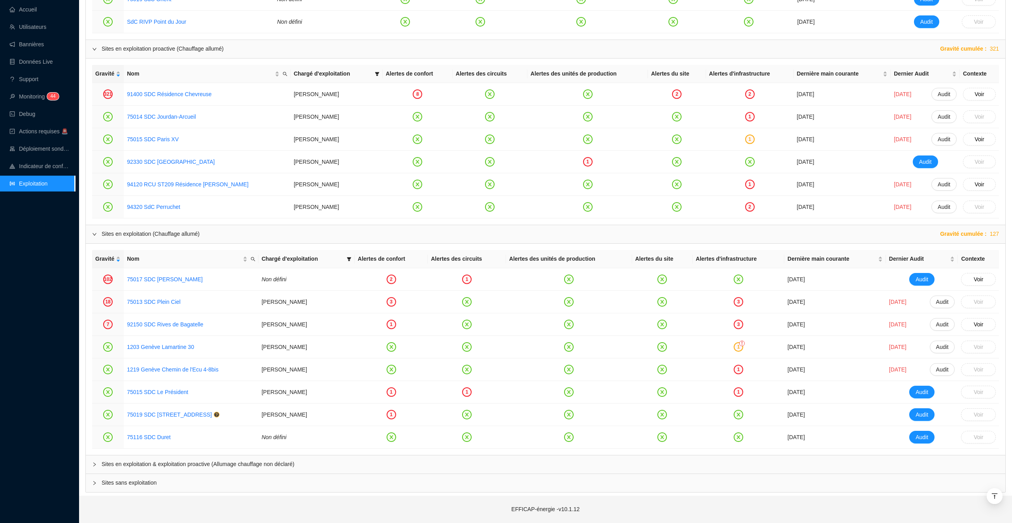
click at [163, 465] on span "Sites en exploitation & exploitation proactive (Allumage chauffage non déclaré)" at bounding box center [550, 464] width 897 height 8
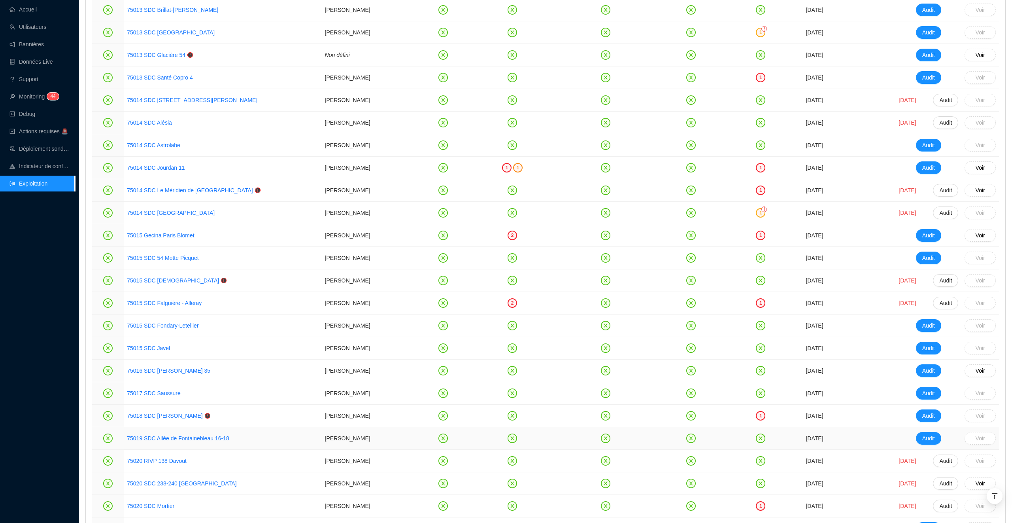
scroll to position [1300, 0]
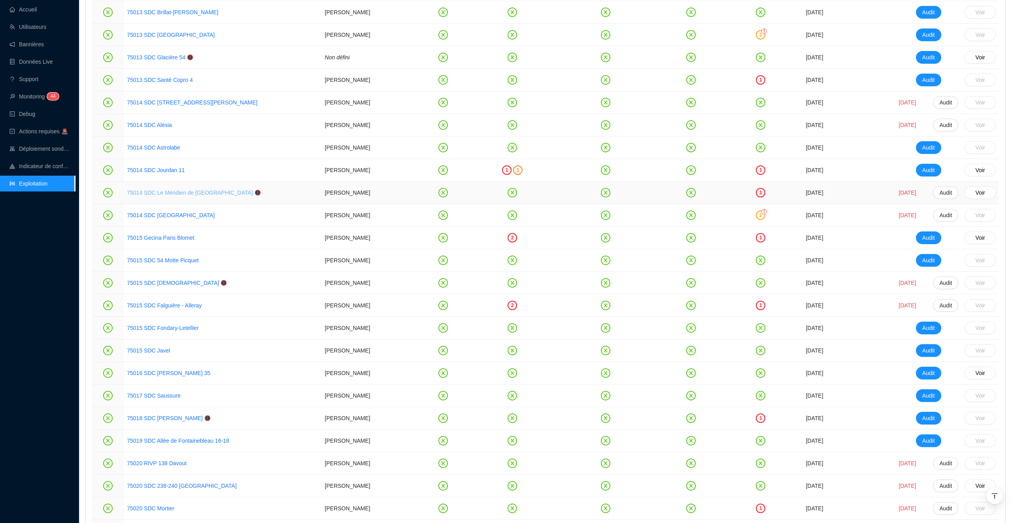
click at [174, 196] on link "75014 SDC Le Méridien de Paris" at bounding box center [190, 192] width 126 height 6
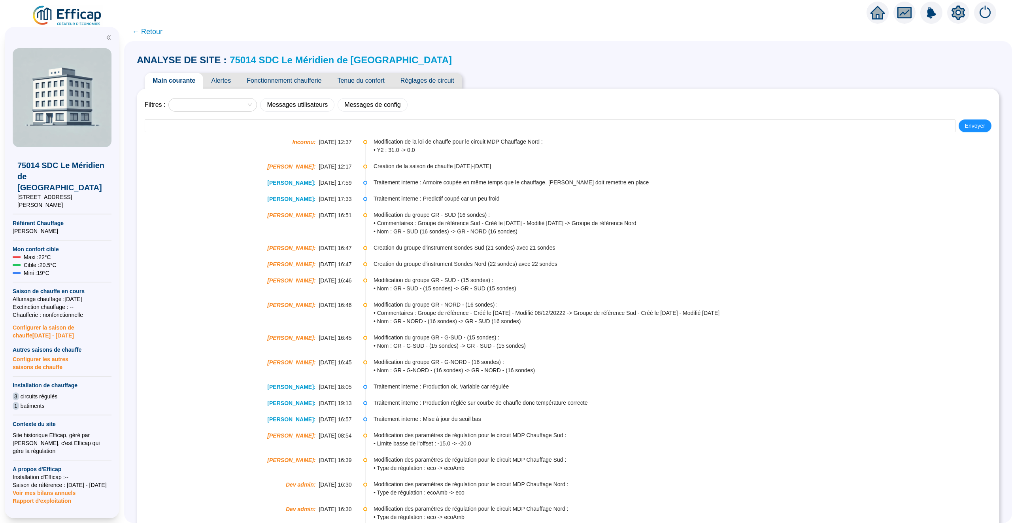
click at [300, 80] on span "Fonctionnement chaufferie" at bounding box center [284, 81] width 91 height 16
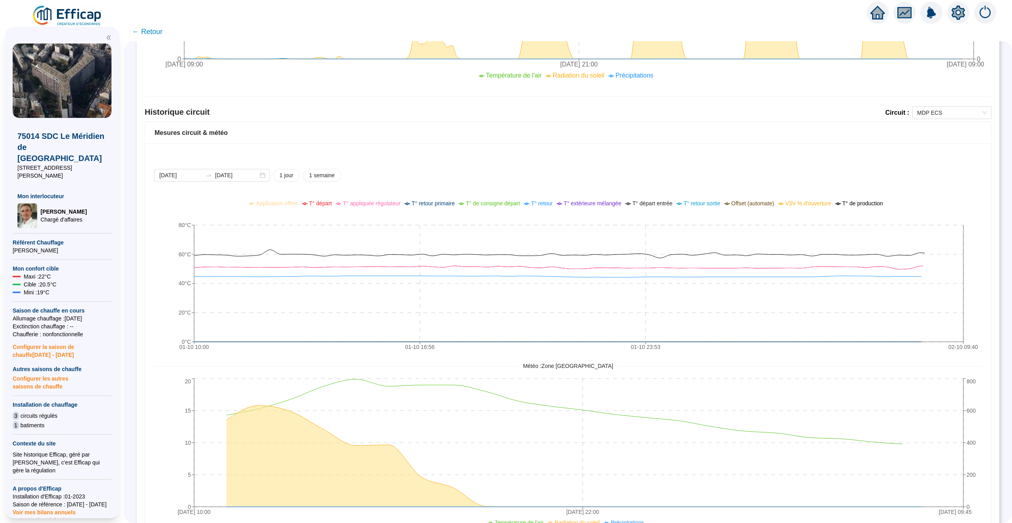
scroll to position [531, 0]
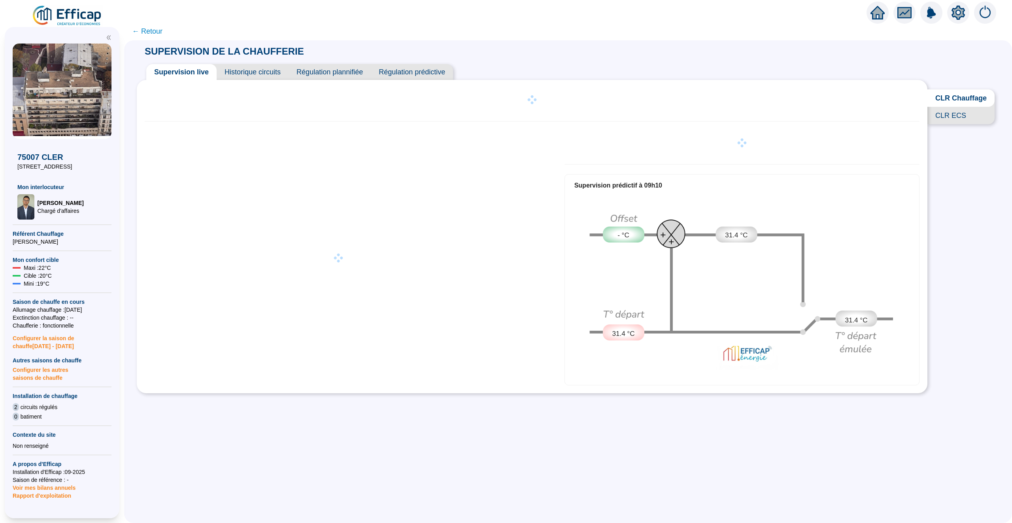
click at [350, 332] on div "Supervision prédictif à 09h10 - °C 31.4 °C 31.4 °C 31.4 °C" at bounding box center [532, 258] width 775 height 254
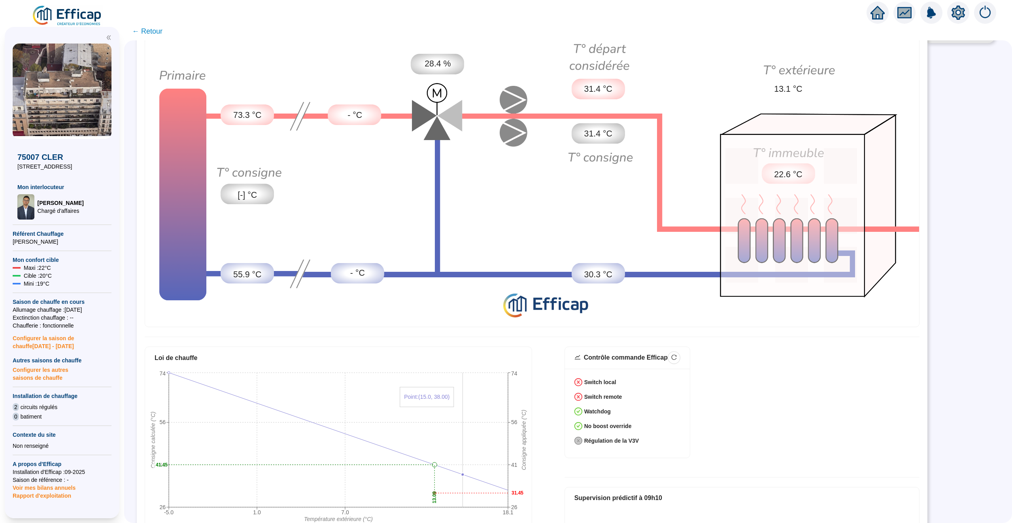
scroll to position [11, 0]
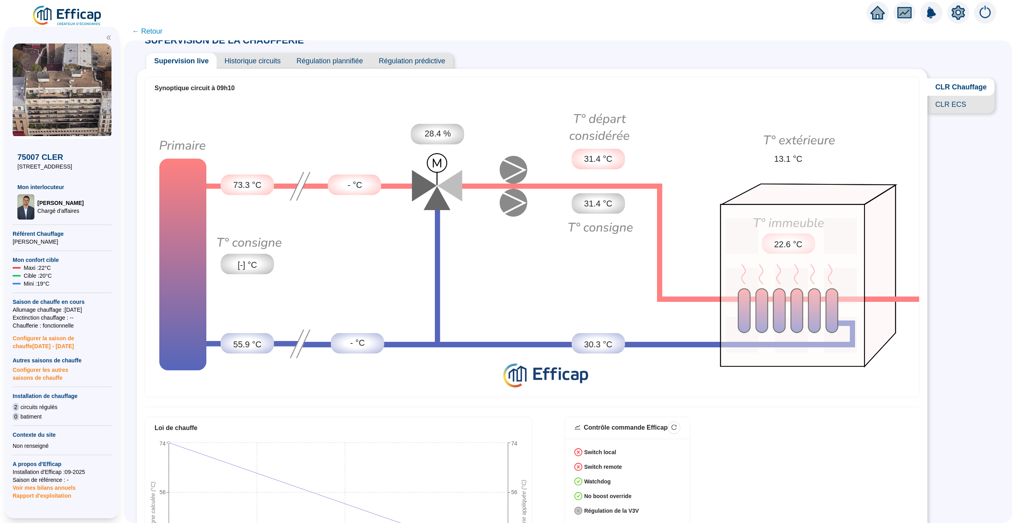
click at [246, 66] on span "Historique circuits" at bounding box center [253, 61] width 72 height 16
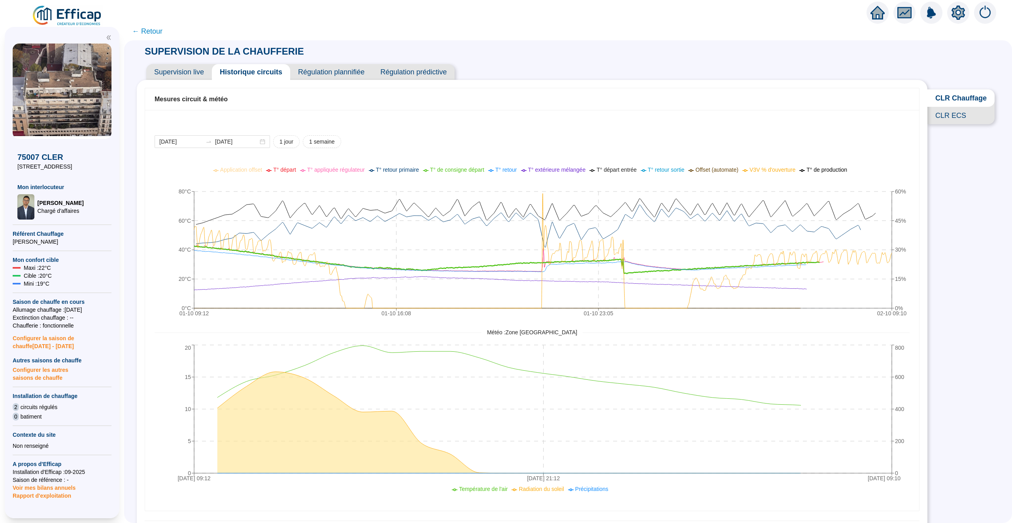
click at [459, 170] on span "T° de consigne départ" at bounding box center [457, 169] width 54 height 6
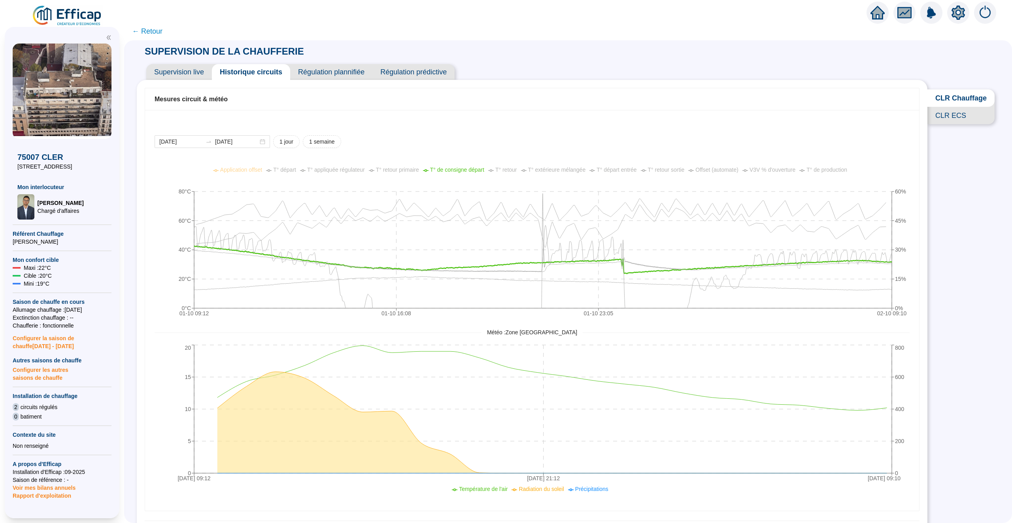
click at [281, 170] on span "T° départ" at bounding box center [284, 169] width 23 height 6
click at [567, 171] on span "T° extérieure mélangée" at bounding box center [557, 169] width 58 height 6
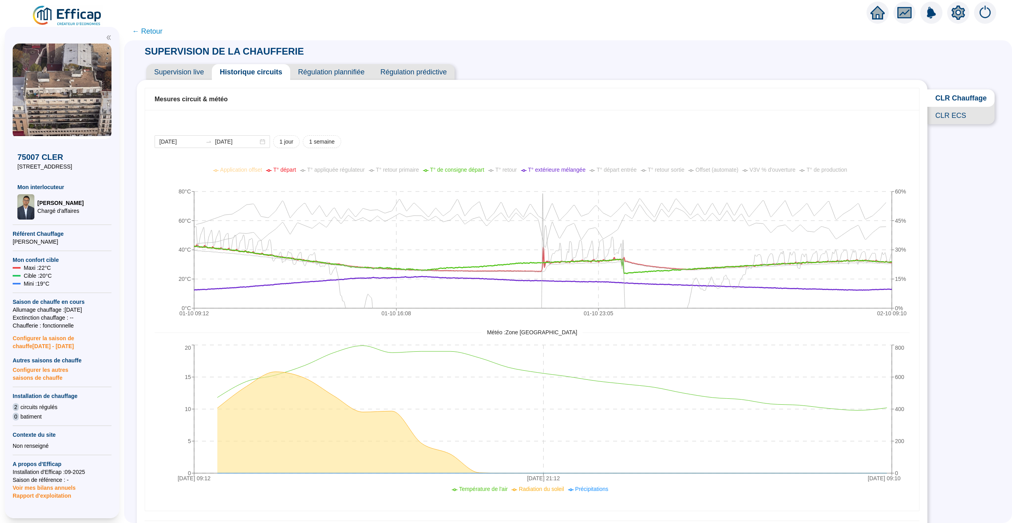
click at [178, 73] on span "Supervision live" at bounding box center [179, 72] width 66 height 16
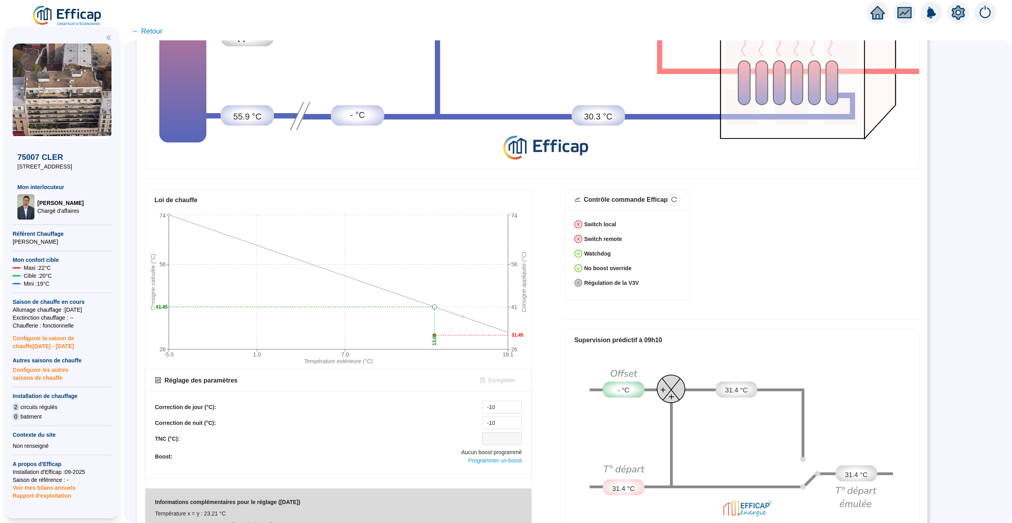
scroll to position [265, 0]
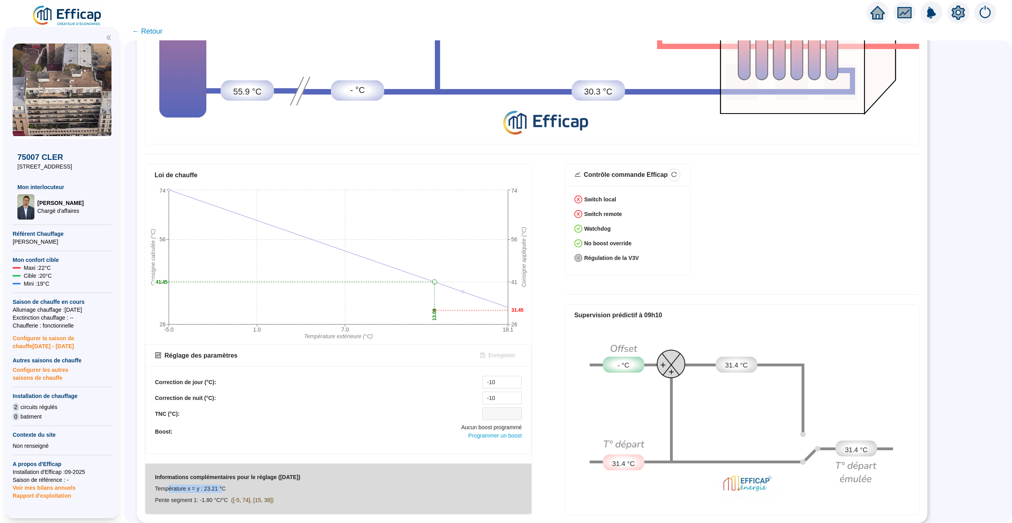
drag, startPoint x: 169, startPoint y: 489, endPoint x: 225, endPoint y: 489, distance: 55.3
click at [225, 489] on span "Température x = y : 23.21 °C" at bounding box center [190, 488] width 71 height 6
drag, startPoint x: 235, startPoint y: 487, endPoint x: 194, endPoint y: 487, distance: 41.5
click at [194, 487] on div "Température x = y : 23.21 °C" at bounding box center [227, 488] width 145 height 8
click at [254, 493] on div "Informations complémentaires pour le réglage (2025-10-02) Température x = y : 2…" at bounding box center [227, 488] width 145 height 31
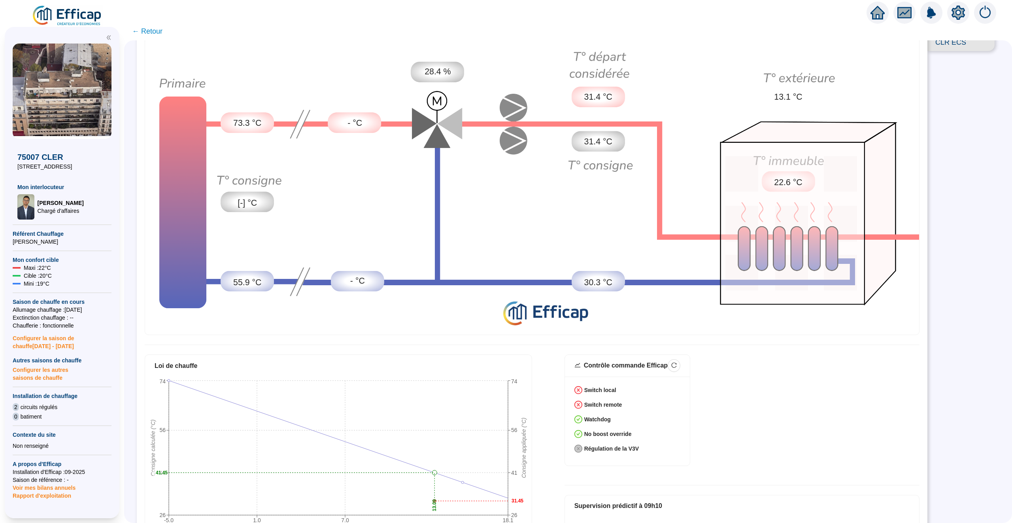
scroll to position [0, 0]
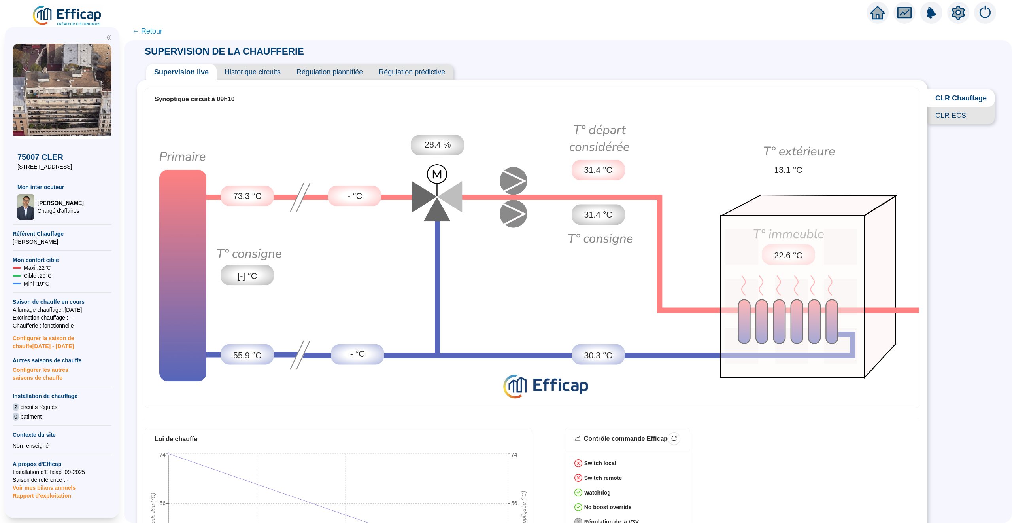
click at [149, 30] on span "← Retour" at bounding box center [147, 31] width 30 height 11
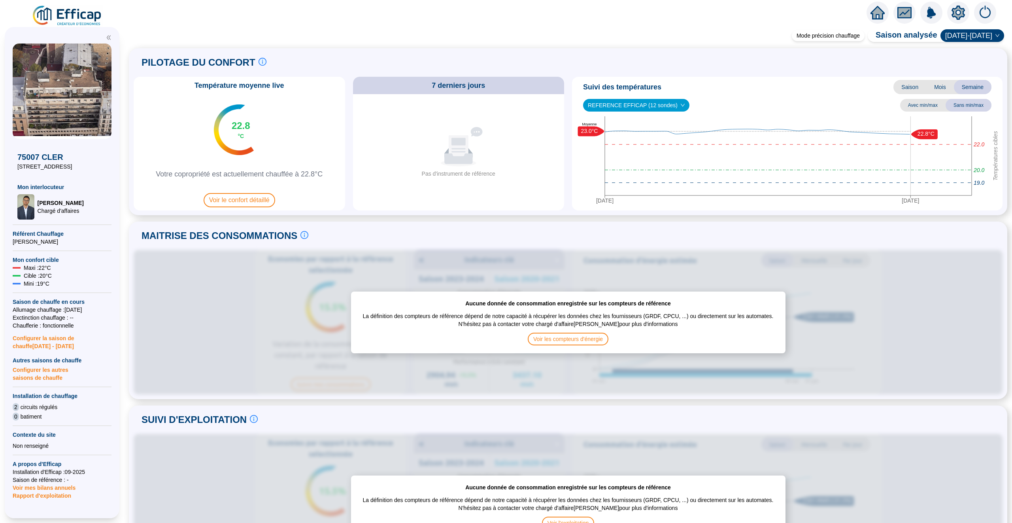
click at [661, 108] on span "REFERENCE EFFICAP (12 sondes)" at bounding box center [636, 105] width 97 height 12
click at [569, 147] on div "Température moyenne live 22.8 °C Votre copropriété est actuellement chauffée à …" at bounding box center [568, 144] width 869 height 134
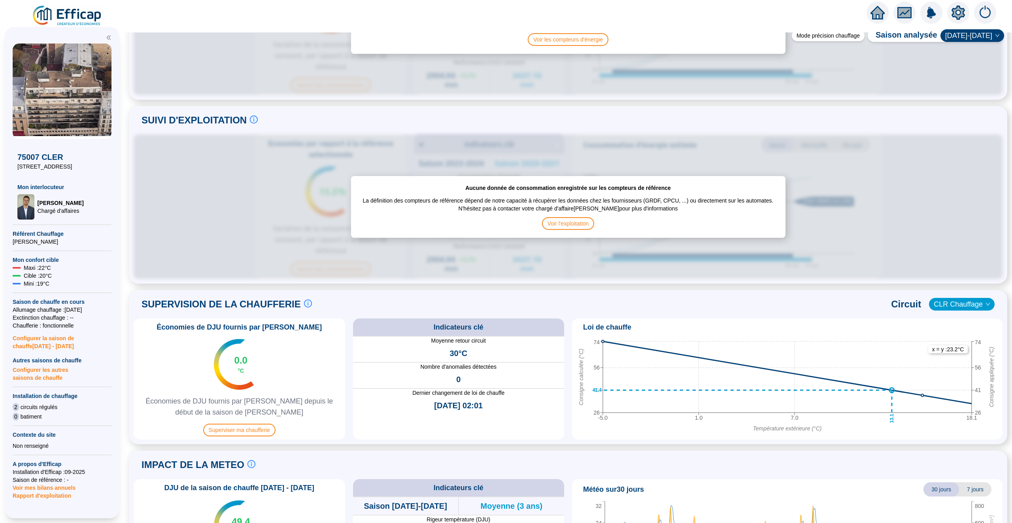
scroll to position [389, 0]
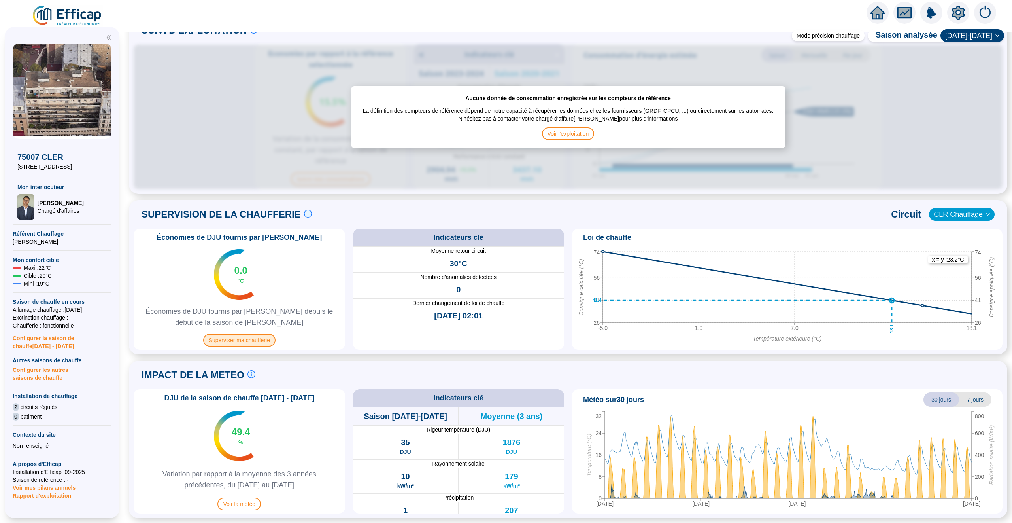
click at [253, 340] on span "Superviser ma chaufferie" at bounding box center [239, 340] width 72 height 13
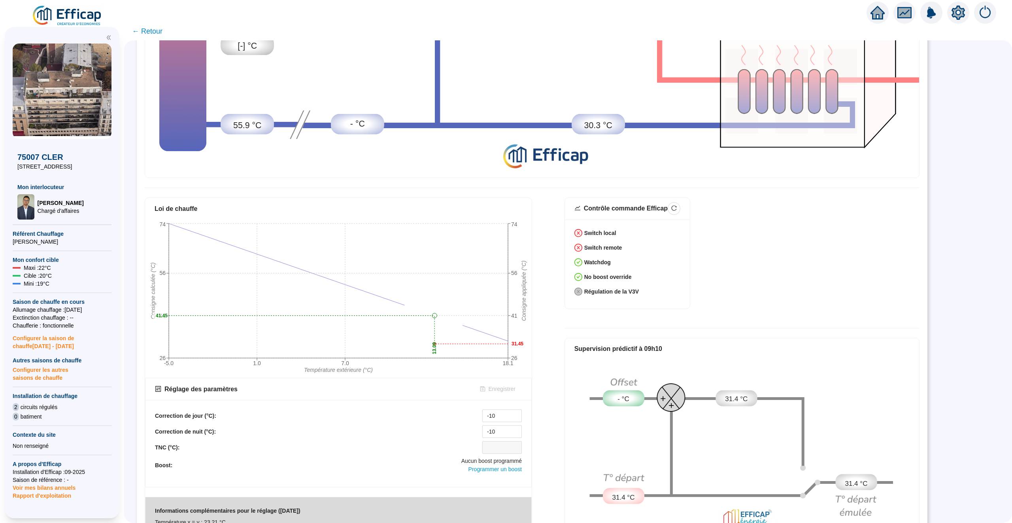
scroll to position [265, 0]
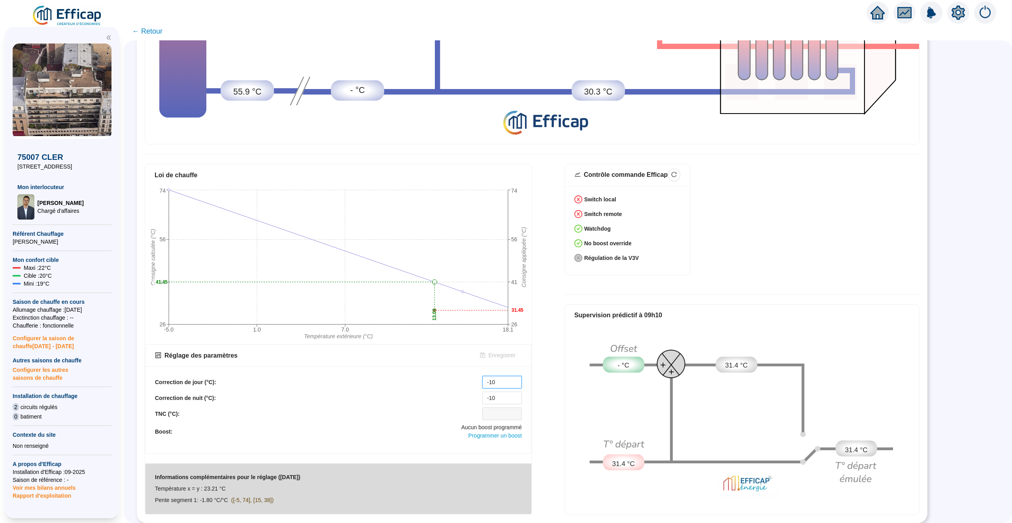
drag, startPoint x: 505, startPoint y: 379, endPoint x: 465, endPoint y: 379, distance: 40.3
click at [465, 379] on div "Correction de jour (°C): -10" at bounding box center [338, 382] width 367 height 13
type input "-10"
drag, startPoint x: 501, startPoint y: 399, endPoint x: 479, endPoint y: 399, distance: 22.1
click at [479, 399] on div "Correction de nuit (°C): -10" at bounding box center [338, 397] width 367 height 13
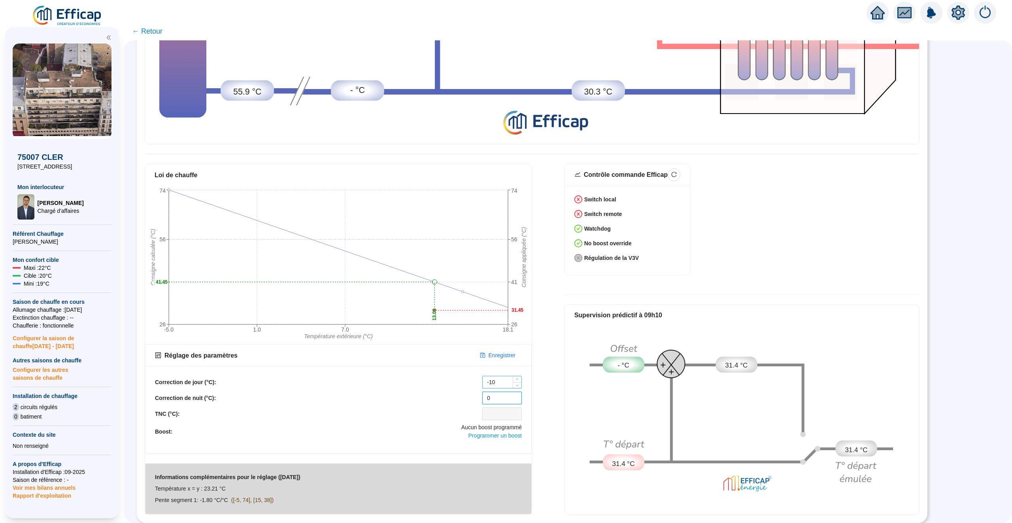
type input "0"
drag, startPoint x: 500, startPoint y: 379, endPoint x: 482, endPoint y: 379, distance: 18.2
click at [482, 379] on div "-10" at bounding box center [502, 382] width 40 height 13
type input "0"
click at [497, 353] on span "Enregistrer" at bounding box center [502, 355] width 27 height 8
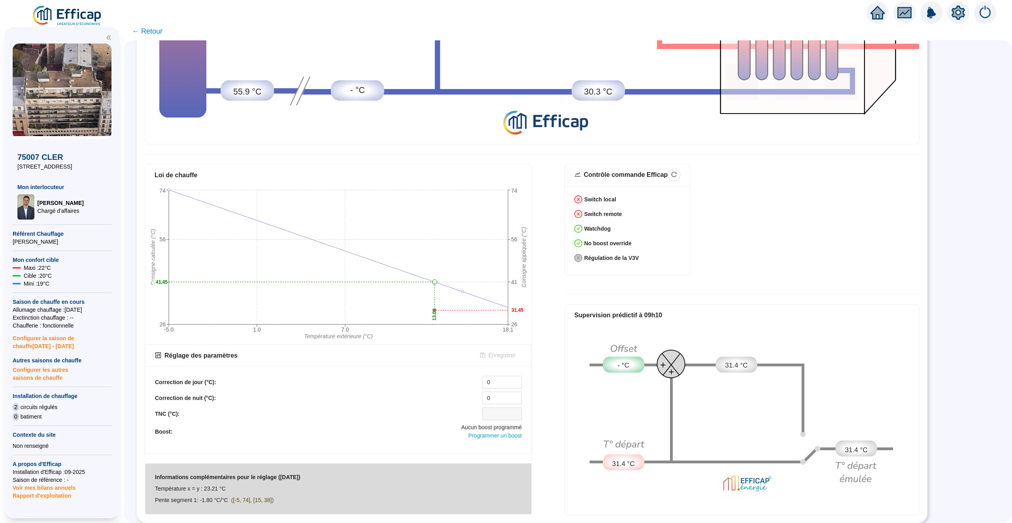
click at [878, 12] on icon "home" at bounding box center [878, 12] width 14 height 11
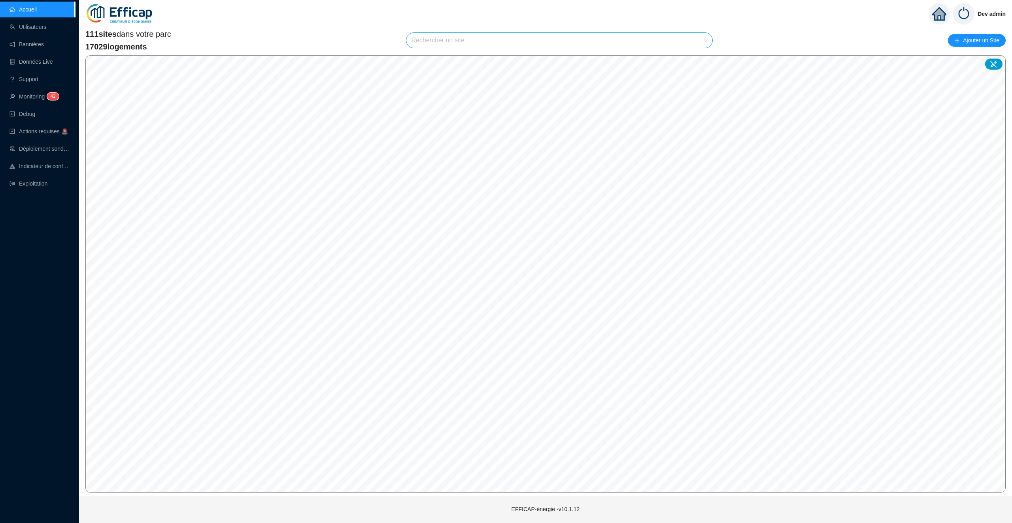
click at [424, 40] on input "search" at bounding box center [555, 40] width 289 height 15
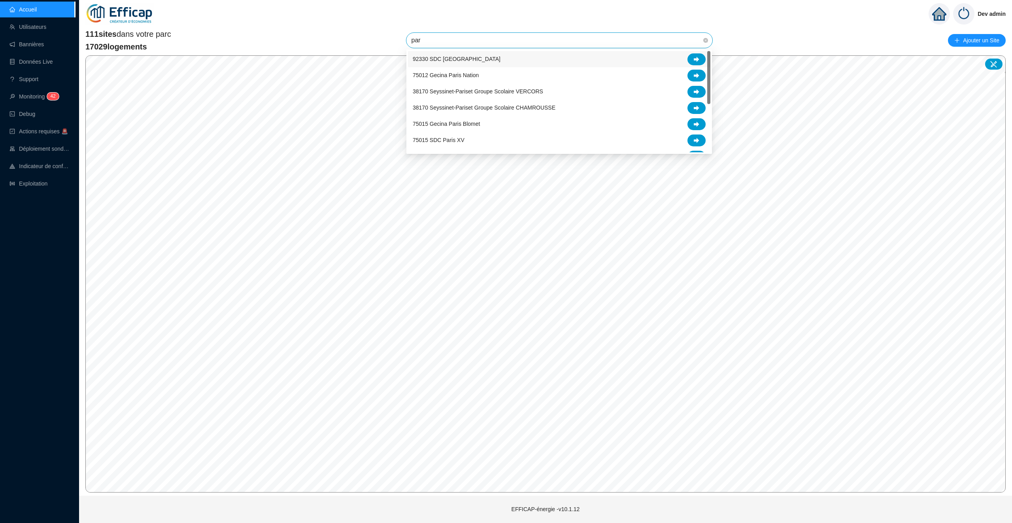
type input "pari"
click at [698, 124] on icon at bounding box center [697, 123] width 6 height 5
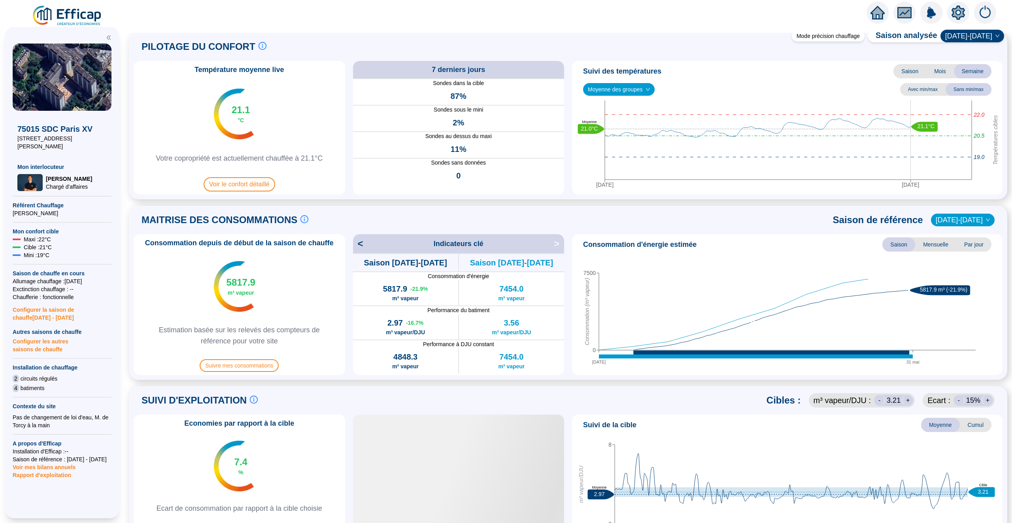
scroll to position [23, 0]
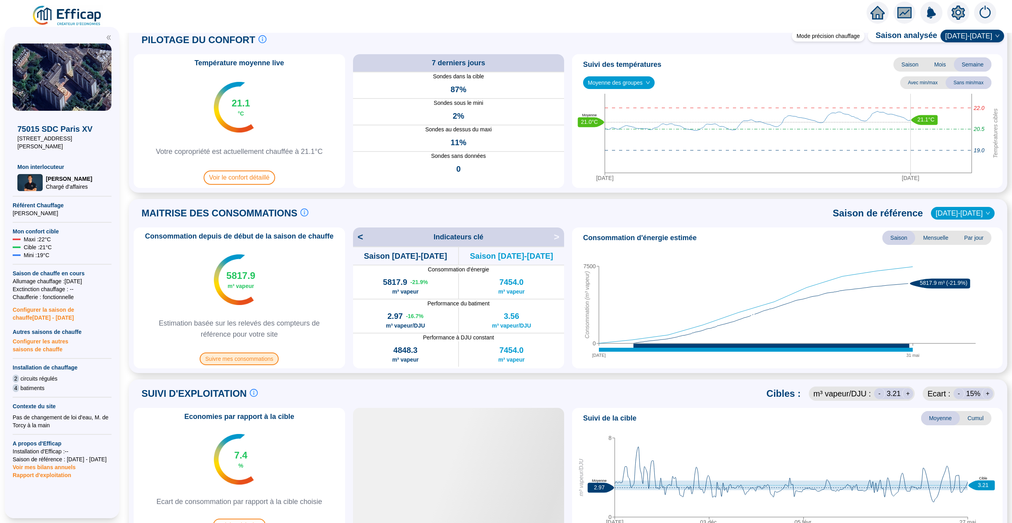
click at [270, 357] on span "Suivre mes consommations" at bounding box center [239, 358] width 79 height 13
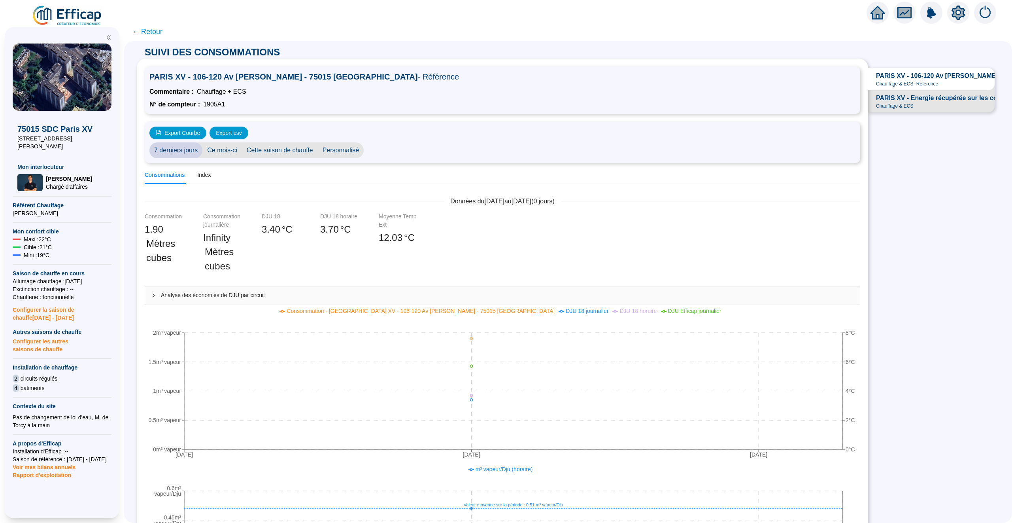
click at [151, 30] on span "← Retour" at bounding box center [147, 31] width 30 height 11
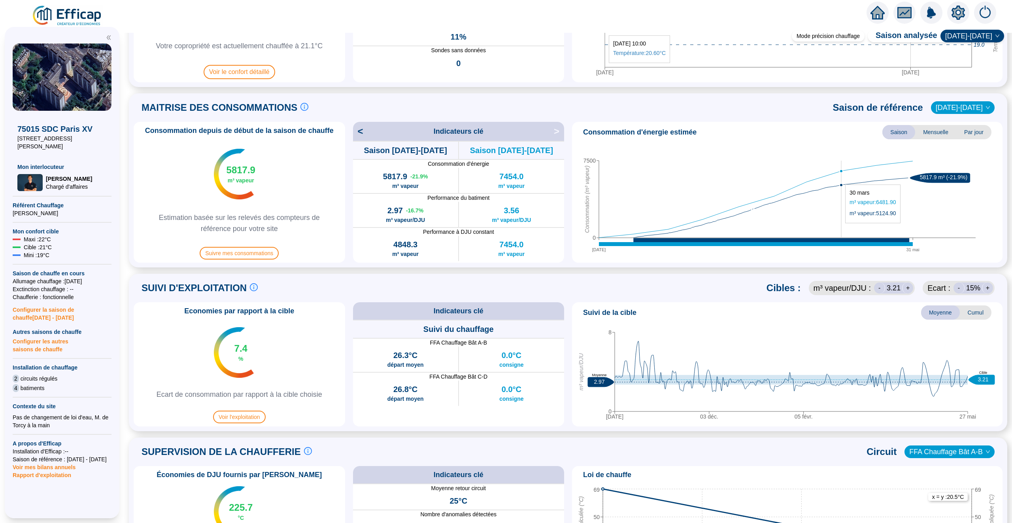
scroll to position [47, 0]
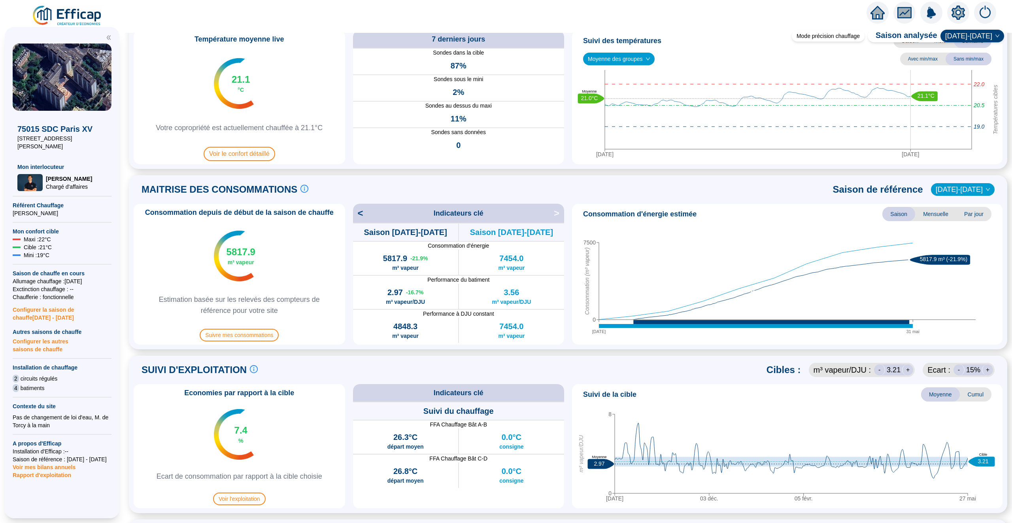
click at [954, 15] on icon "setting" at bounding box center [958, 12] width 13 height 13
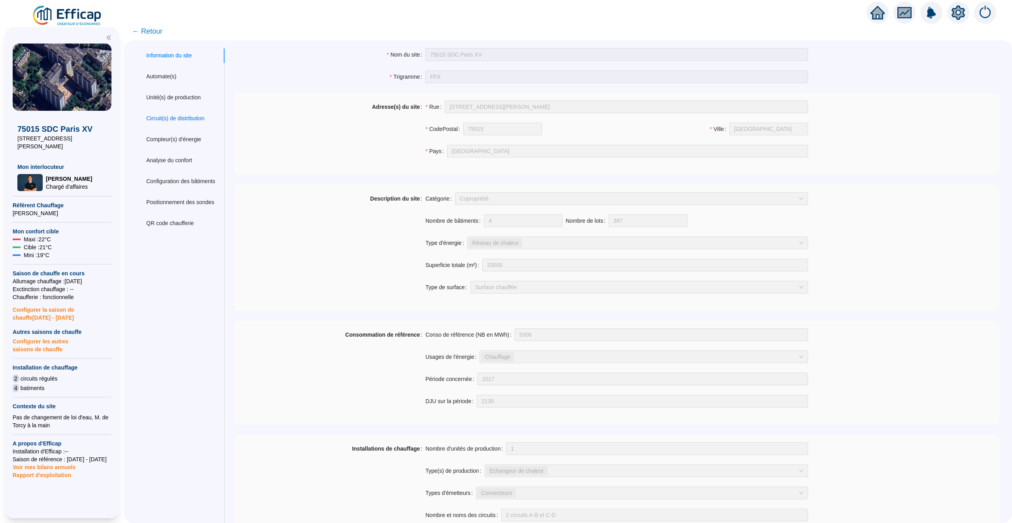
click at [187, 120] on div "Circuit(s) de distribution" at bounding box center [175, 118] width 58 height 8
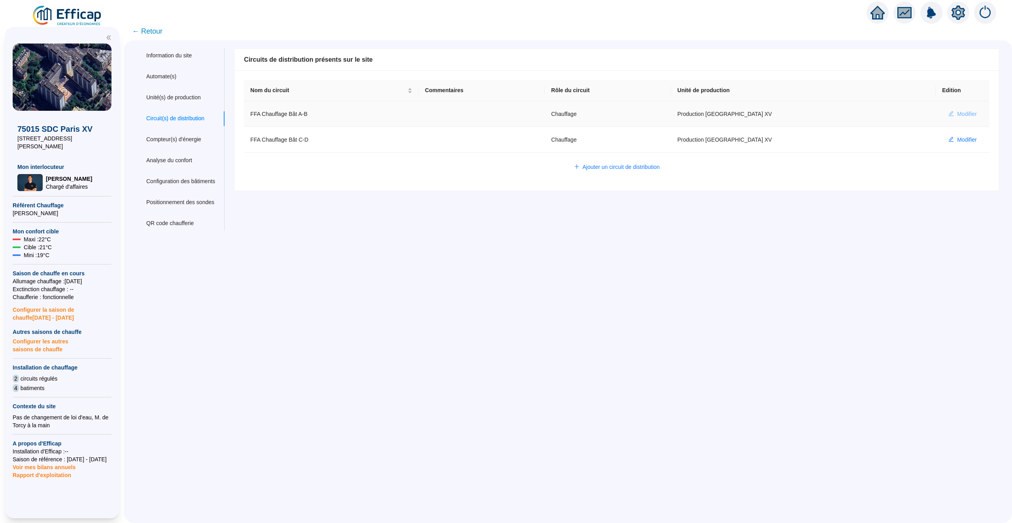
click at [968, 114] on span "Modifier" at bounding box center [967, 114] width 20 height 8
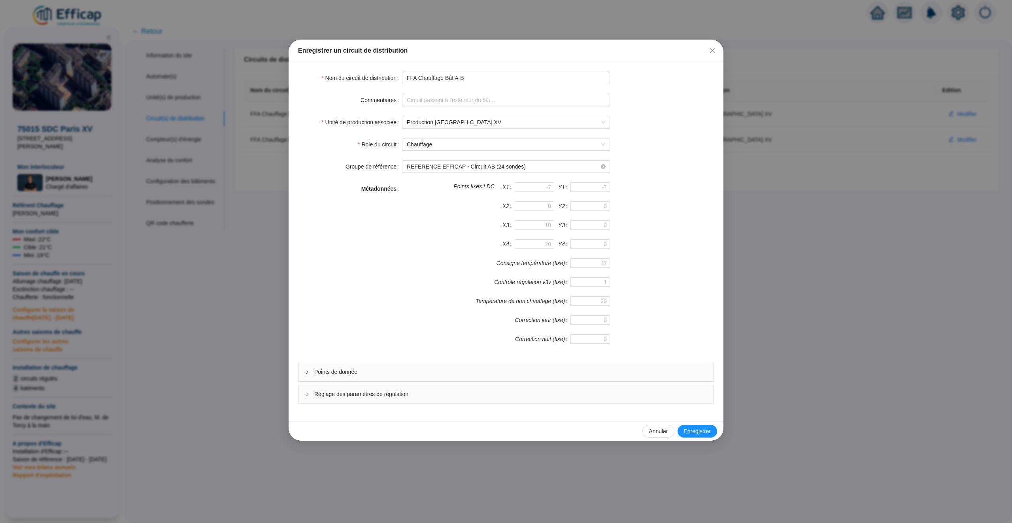
click at [437, 398] on span "Réglage des paramètres de régulation" at bounding box center [510, 394] width 393 height 8
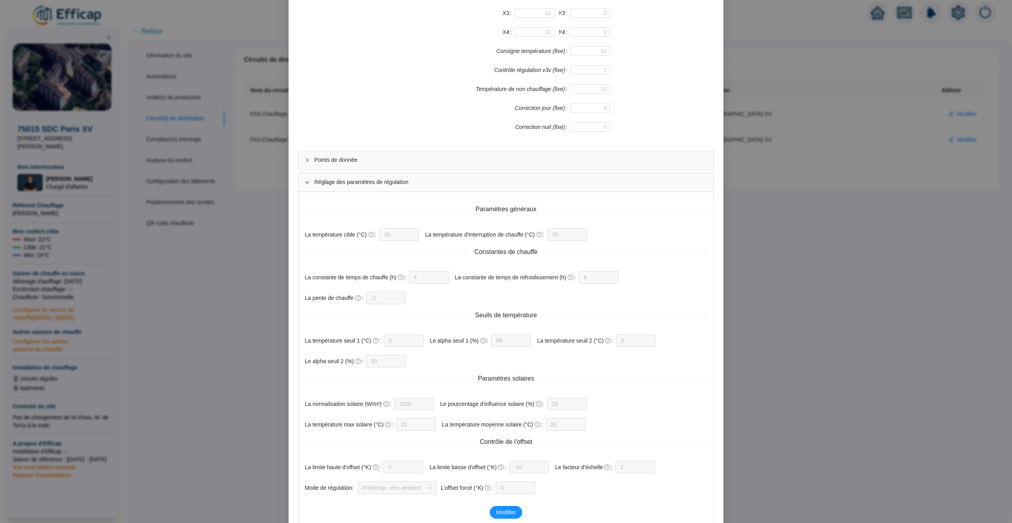
scroll to position [278, 0]
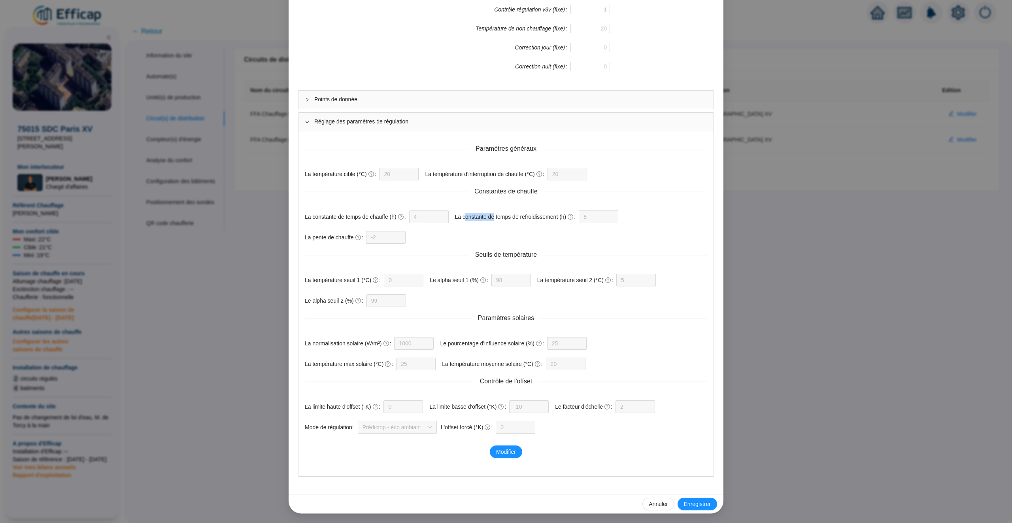
drag, startPoint x: 471, startPoint y: 212, endPoint x: 517, endPoint y: 212, distance: 45.9
click at [515, 212] on label "La constante de temps de refroidissement (h)" at bounding box center [517, 216] width 124 height 13
click at [548, 215] on label "La constante de temps de refroidissement (h)" at bounding box center [517, 216] width 124 height 13
drag, startPoint x: 548, startPoint y: 215, endPoint x: 485, endPoint y: 215, distance: 62.9
click at [485, 215] on label "La constante de temps de refroidissement (h)" at bounding box center [517, 216] width 124 height 13
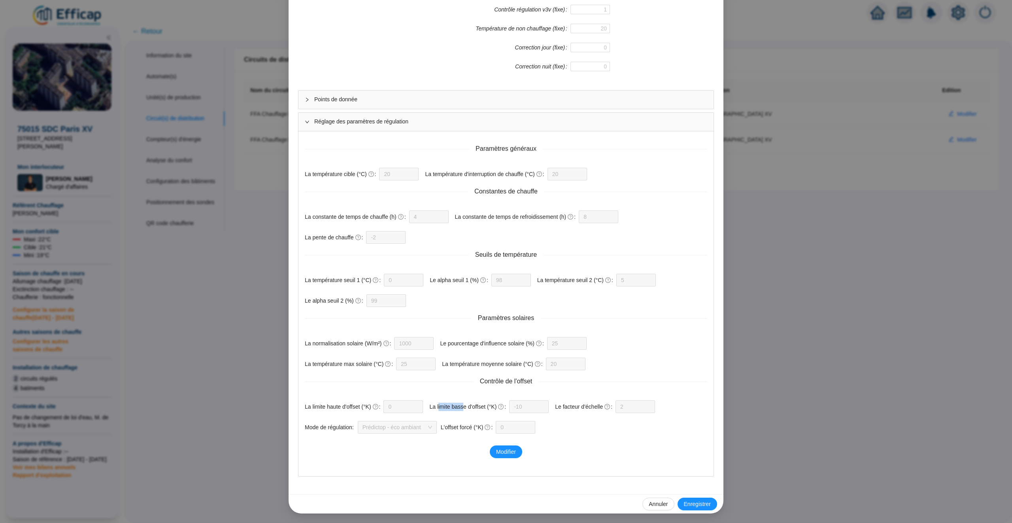
drag, startPoint x: 443, startPoint y: 405, endPoint x: 472, endPoint y: 405, distance: 29.3
click at [470, 405] on label "La limite basse d'offset (°K)" at bounding box center [469, 406] width 80 height 13
click at [493, 406] on label "La limite basse d'offset (°K)" at bounding box center [469, 406] width 80 height 13
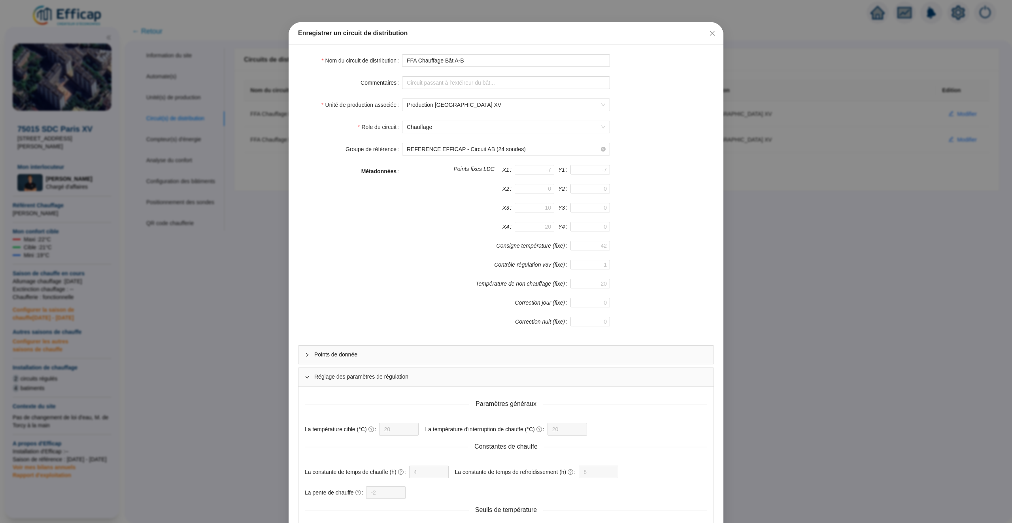
scroll to position [0, 0]
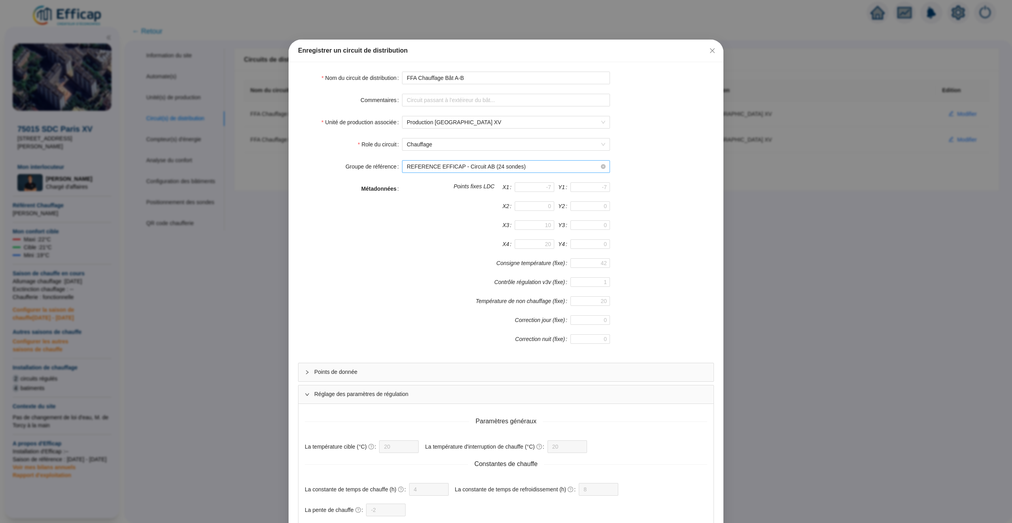
click at [547, 166] on span "REFERENCE EFFICAP - Circuit AB (24 sondes)" at bounding box center [506, 167] width 198 height 12
click at [655, 163] on div "Groupe de référence REFERENCE EFFICAP - Circuit AB (24 sondes)" at bounding box center [506, 166] width 416 height 13
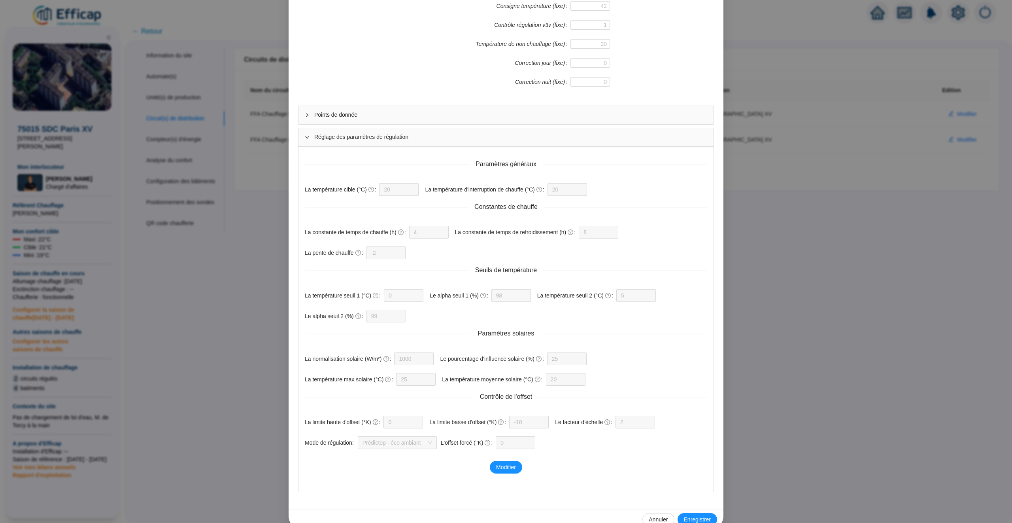
scroll to position [278, 0]
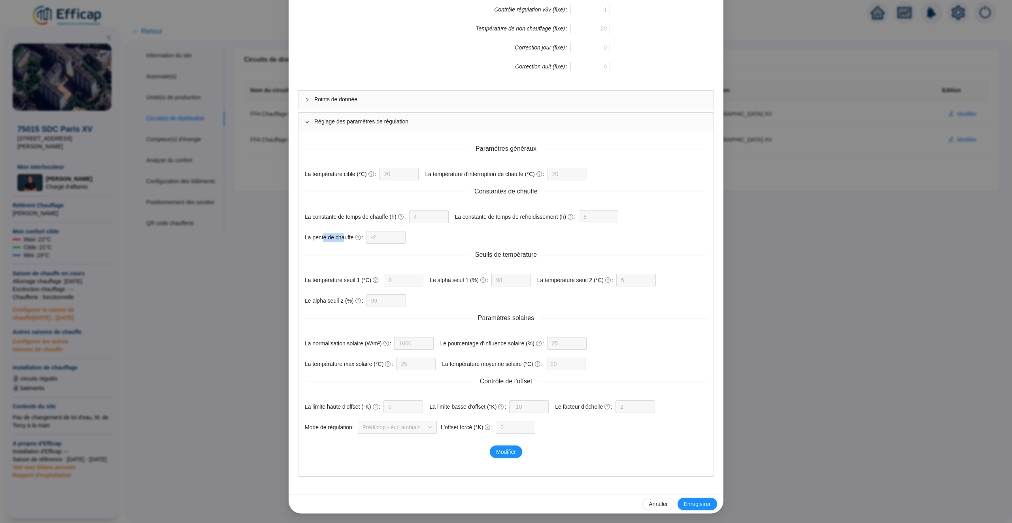
drag, startPoint x: 346, startPoint y: 233, endPoint x: 325, endPoint y: 233, distance: 20.6
click at [325, 233] on label "La pente de chauffe" at bounding box center [335, 237] width 61 height 13
drag, startPoint x: 604, startPoint y: 402, endPoint x: 583, endPoint y: 402, distance: 20.6
click at [583, 402] on label "Le facteur d'échelle" at bounding box center [585, 406] width 60 height 13
click at [343, 234] on label "La pente de chauffe" at bounding box center [335, 237] width 61 height 13
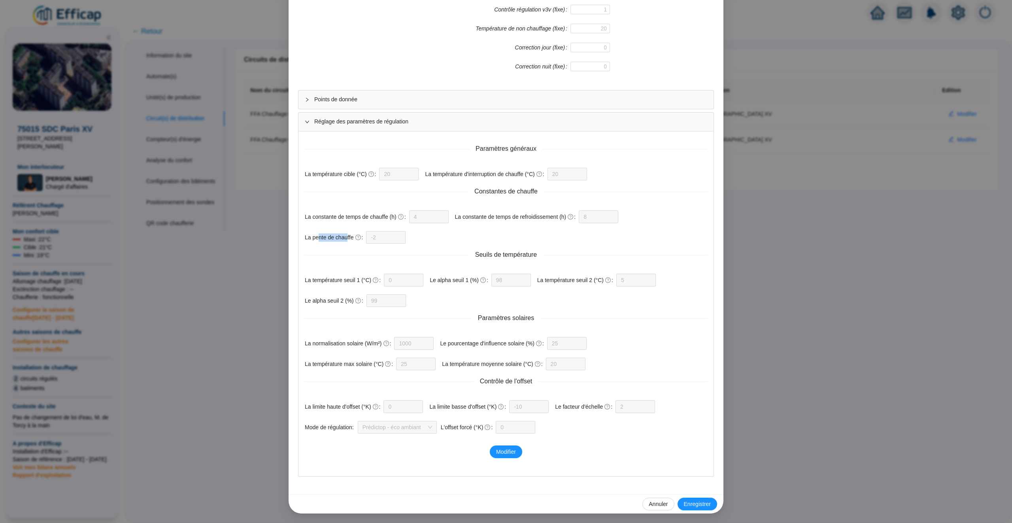
drag, startPoint x: 348, startPoint y: 234, endPoint x: 317, endPoint y: 234, distance: 30.8
click at [317, 234] on label "La pente de chauffe" at bounding box center [335, 237] width 61 height 13
click at [446, 236] on form "Paramètres généraux La température cible (°C) 20 La température d'interruption …" at bounding box center [506, 286] width 402 height 296
drag, startPoint x: 580, startPoint y: 402, endPoint x: 598, endPoint y: 402, distance: 17.8
click at [598, 402] on label "Le facteur d'échelle" at bounding box center [585, 406] width 60 height 13
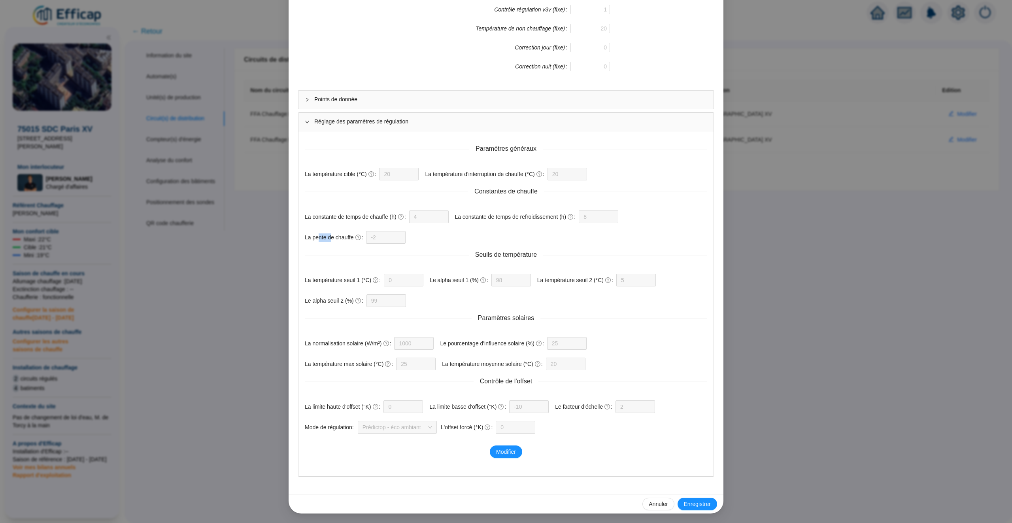
drag, startPoint x: 319, startPoint y: 232, endPoint x: 342, endPoint y: 232, distance: 22.9
click at [341, 232] on label "La pente de chauffe" at bounding box center [335, 237] width 61 height 13
drag, startPoint x: 603, startPoint y: 408, endPoint x: 576, endPoint y: 407, distance: 26.5
click at [576, 407] on label "Le facteur d'échelle" at bounding box center [585, 406] width 60 height 13
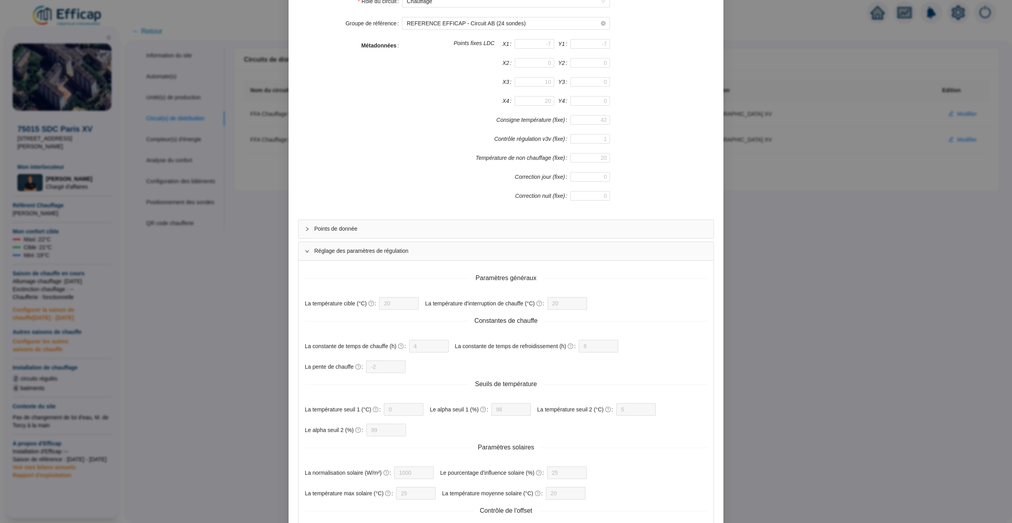
scroll to position [0, 0]
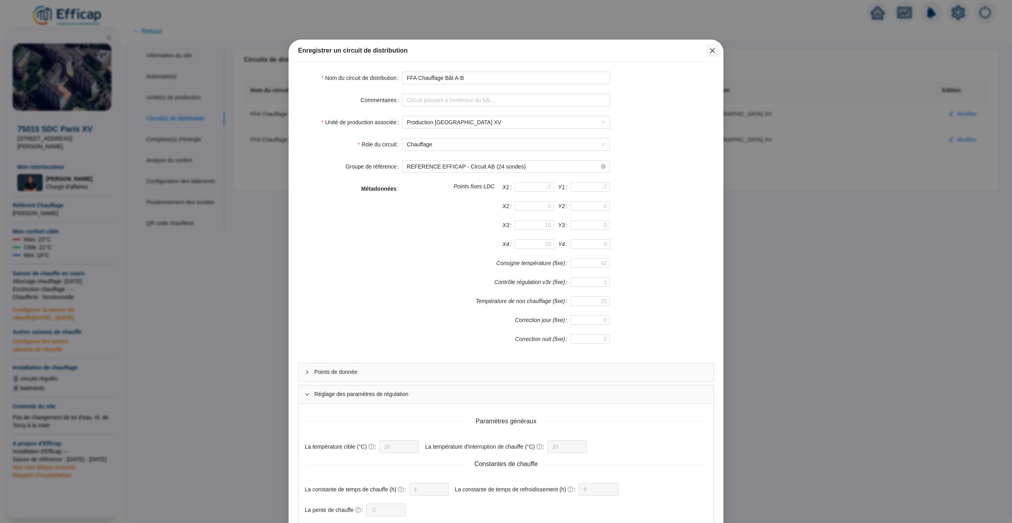
click at [714, 49] on icon "close" at bounding box center [712, 50] width 6 height 6
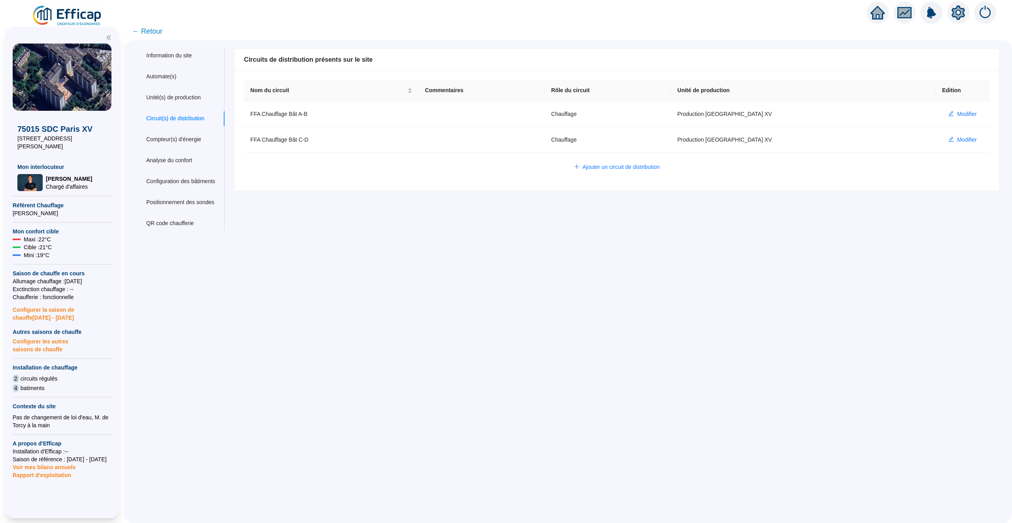
click at [881, 13] on icon "home" at bounding box center [878, 12] width 14 height 11
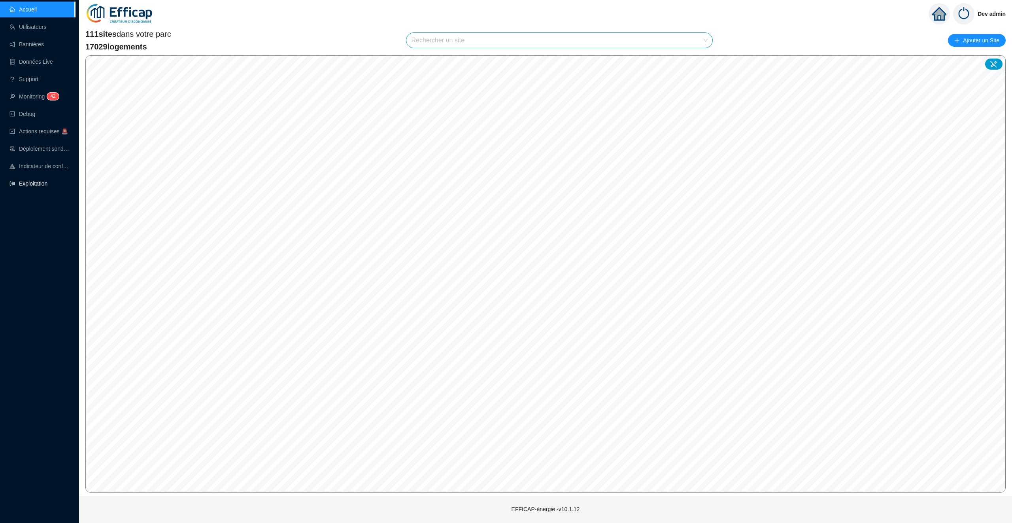
click at [40, 186] on link "Exploitation" at bounding box center [28, 183] width 38 height 6
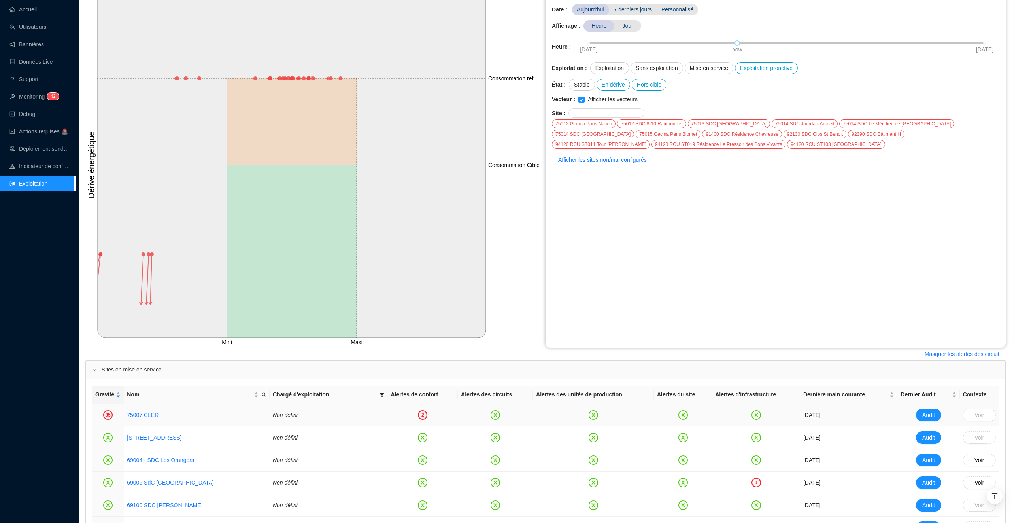
scroll to position [55, 0]
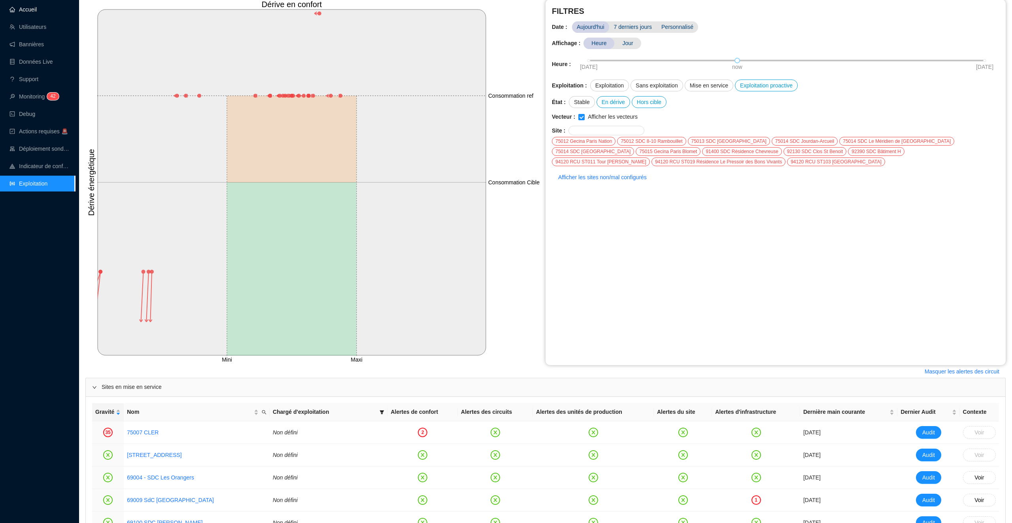
click at [28, 8] on link "Accueil" at bounding box center [22, 9] width 27 height 6
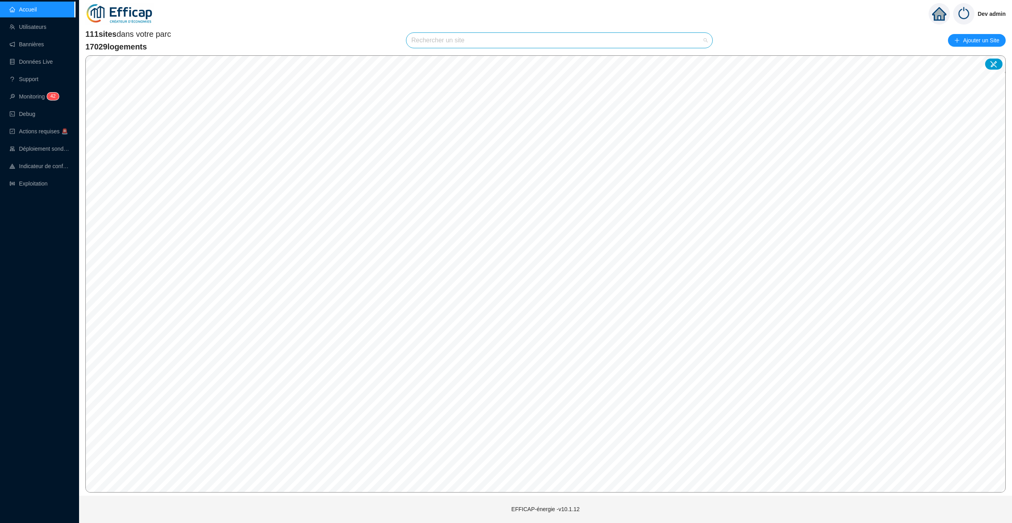
click at [445, 40] on input "search" at bounding box center [555, 40] width 289 height 15
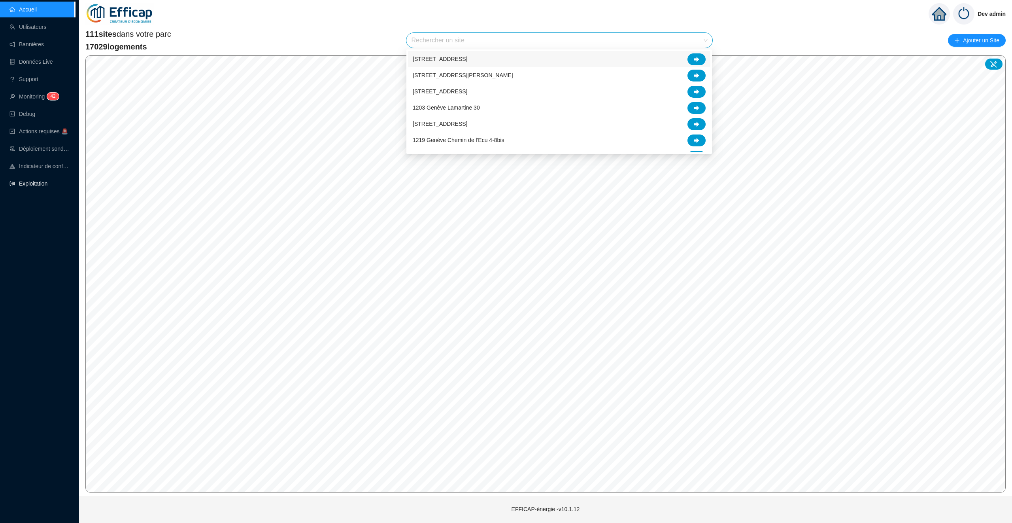
click at [9, 180] on link "Exploitation" at bounding box center [28, 183] width 38 height 6
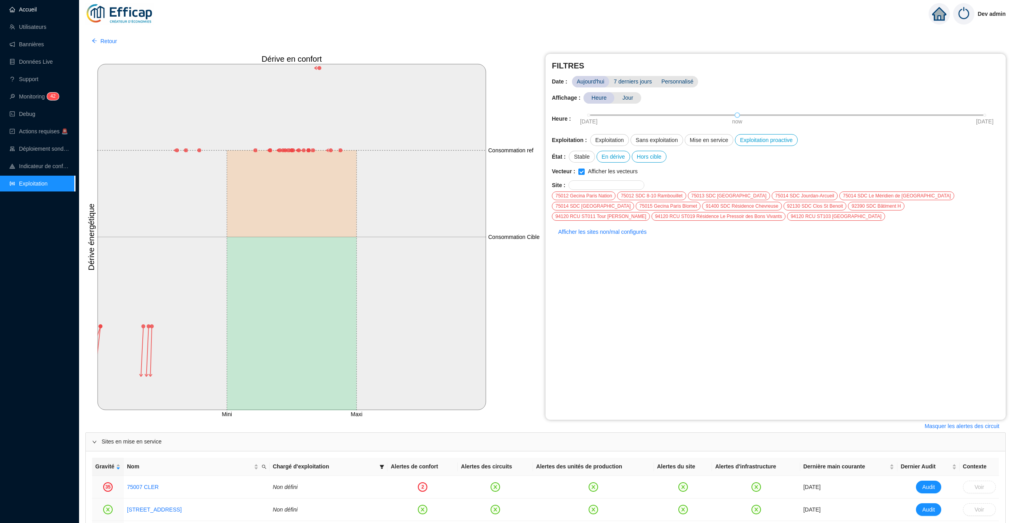
click at [37, 11] on link "Accueil" at bounding box center [22, 9] width 27 height 6
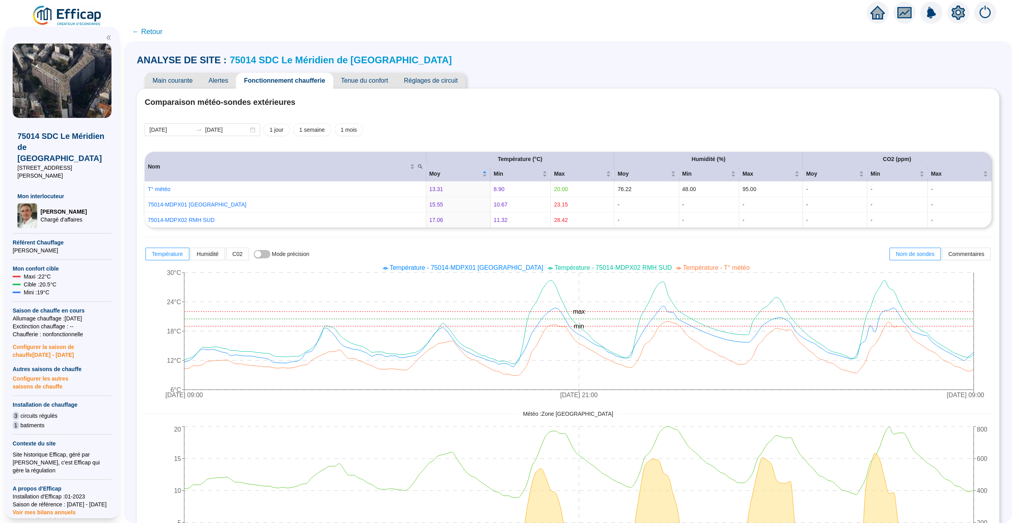
click at [156, 32] on span "← Retour" at bounding box center [147, 31] width 30 height 11
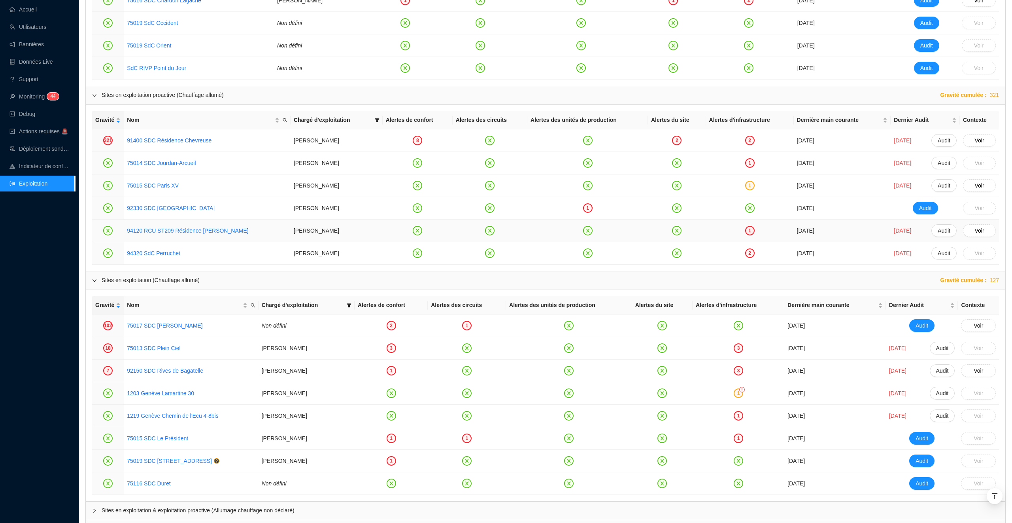
scroll to position [695, 0]
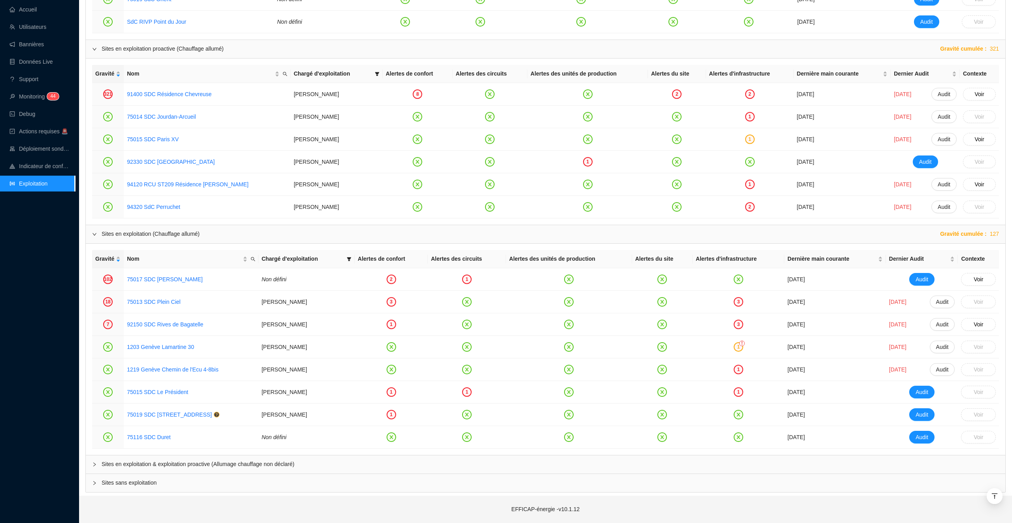
click at [279, 461] on span "Sites en exploitation & exploitation proactive (Allumage chauffage non déclaré)" at bounding box center [550, 464] width 897 height 8
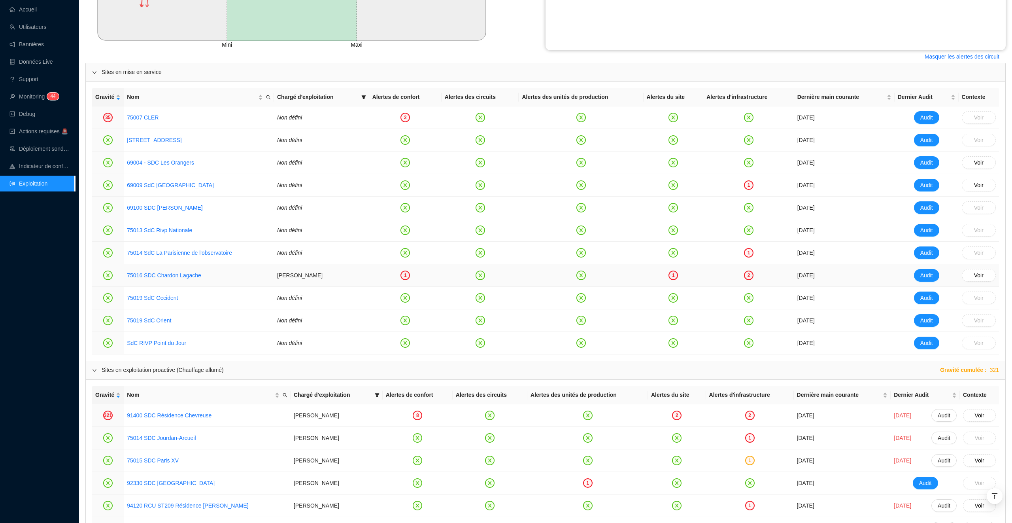
scroll to position [365, 0]
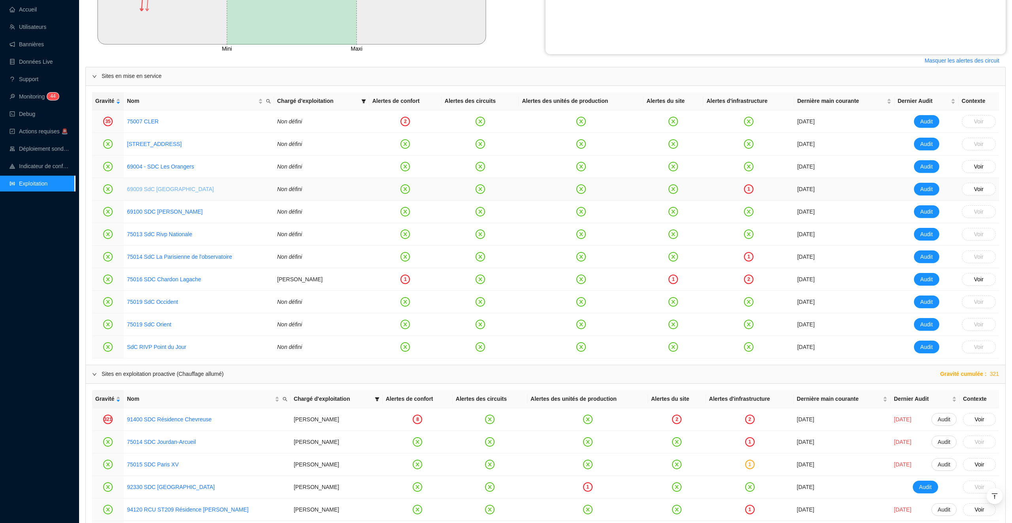
click at [157, 192] on link "69009 SdC [GEOGRAPHIC_DATA]" at bounding box center [170, 189] width 87 height 6
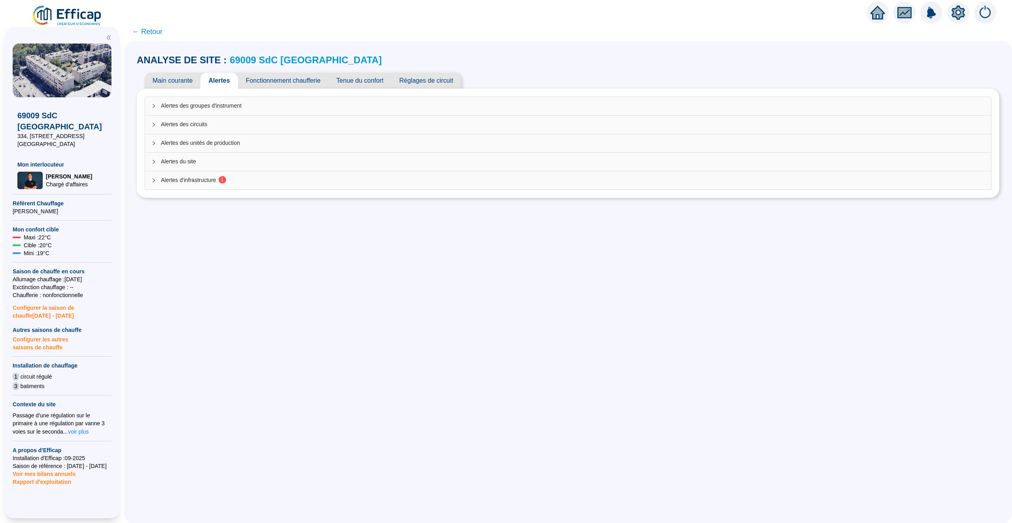
click at [324, 182] on span "Alertes d'infrastructure 1" at bounding box center [573, 180] width 824 height 8
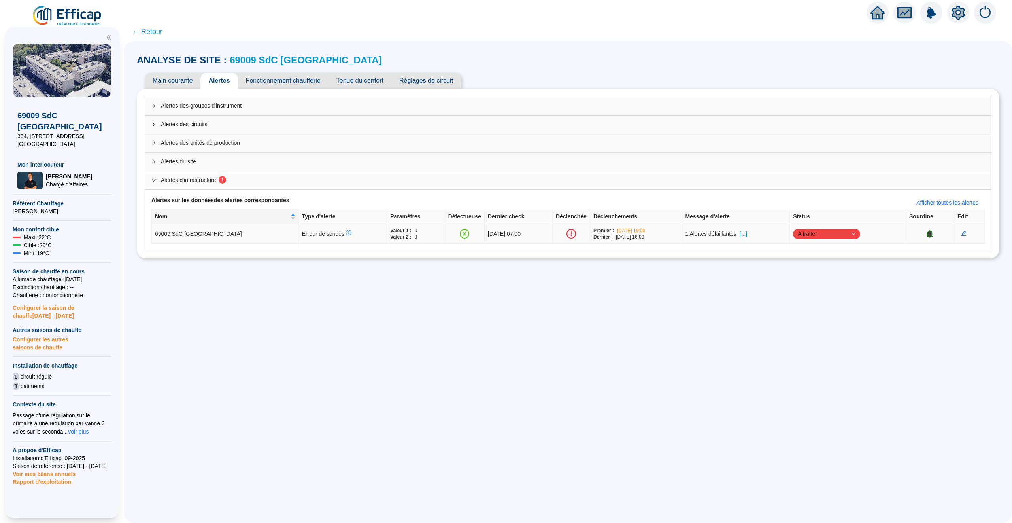
click at [747, 235] on span "[...]" at bounding box center [744, 234] width 8 height 8
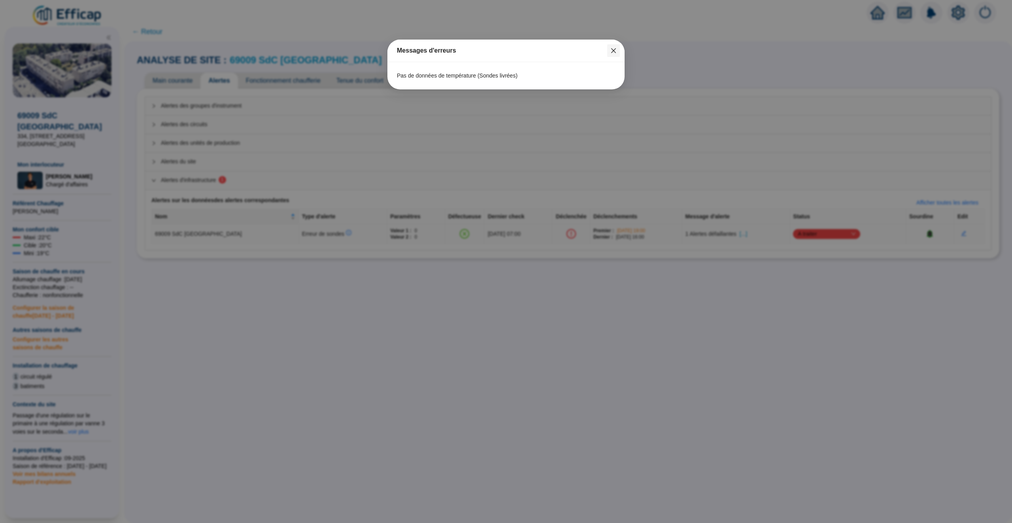
click at [614, 51] on icon "close" at bounding box center [613, 50] width 5 height 5
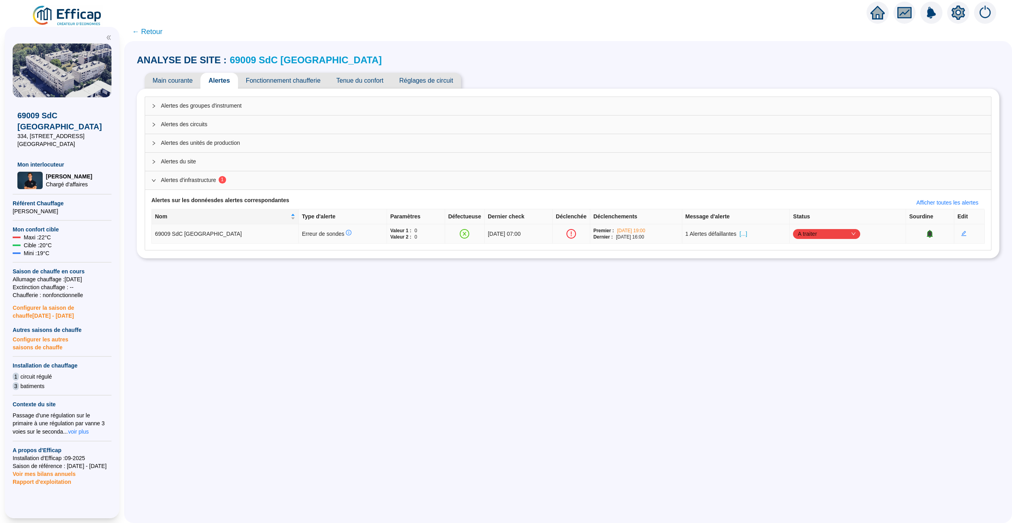
click at [932, 234] on icon "bell" at bounding box center [929, 233] width 5 height 6
click at [917, 235] on td at bounding box center [930, 233] width 48 height 19
click at [934, 235] on icon "bell" at bounding box center [933, 233] width 5 height 6
click at [854, 236] on span "A traiter" at bounding box center [827, 234] width 58 height 12
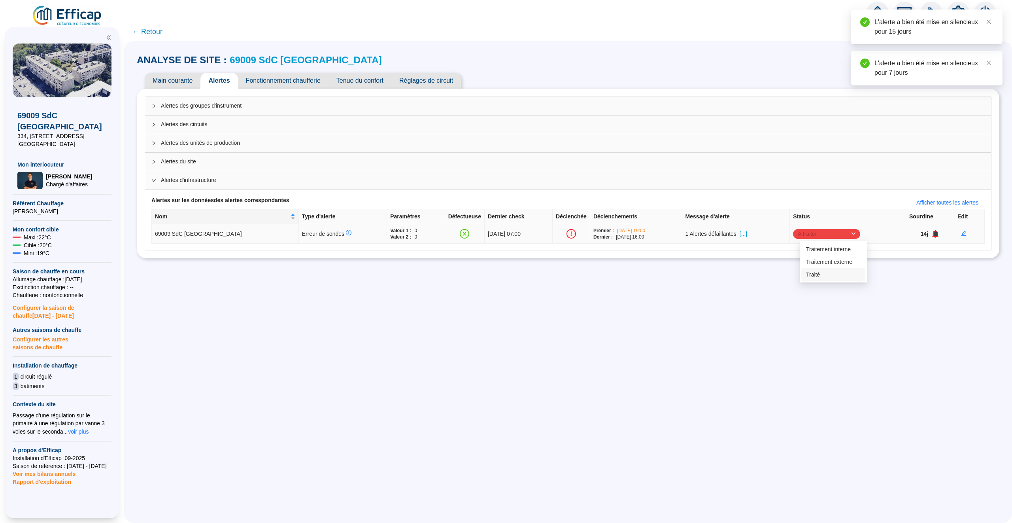
click at [839, 274] on div "Traité" at bounding box center [833, 274] width 55 height 8
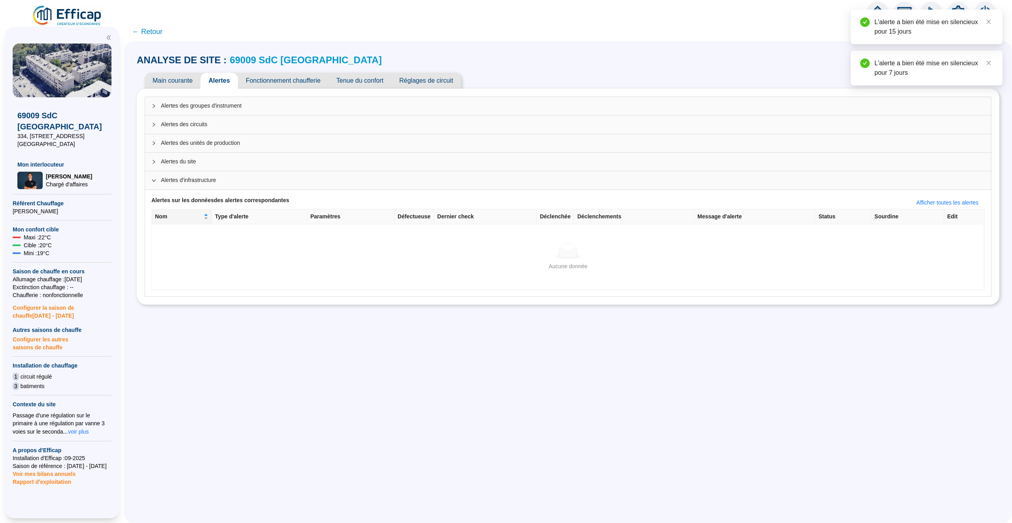
click at [174, 84] on span "Main courante" at bounding box center [173, 81] width 56 height 16
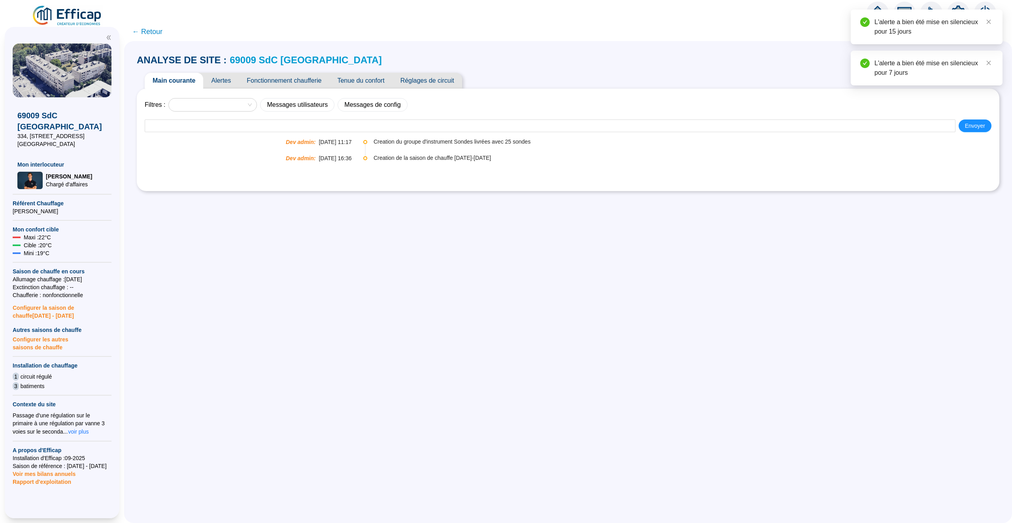
click at [276, 58] on link "69009 SdC [GEOGRAPHIC_DATA]" at bounding box center [306, 60] width 152 height 11
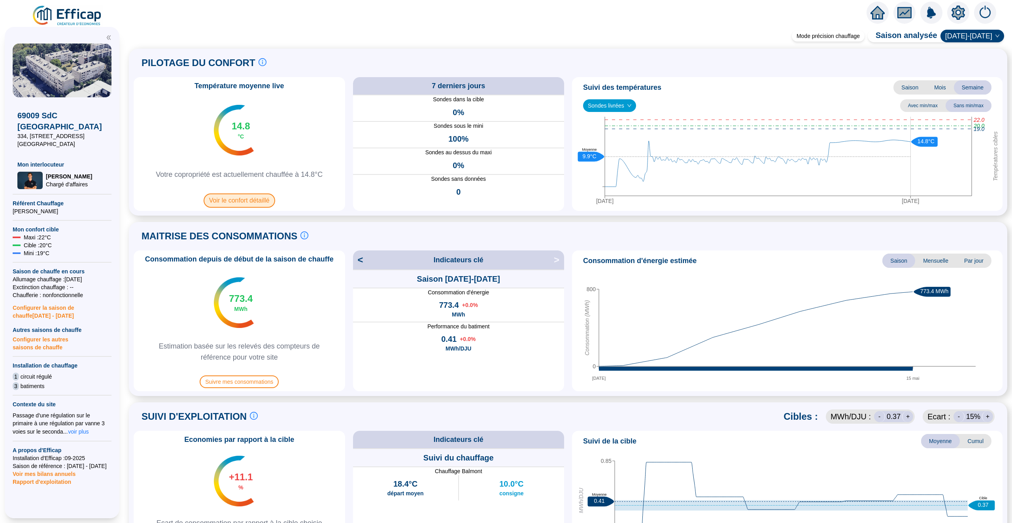
click at [236, 201] on span "Voir le confort détaillé" at bounding box center [240, 200] width 72 height 14
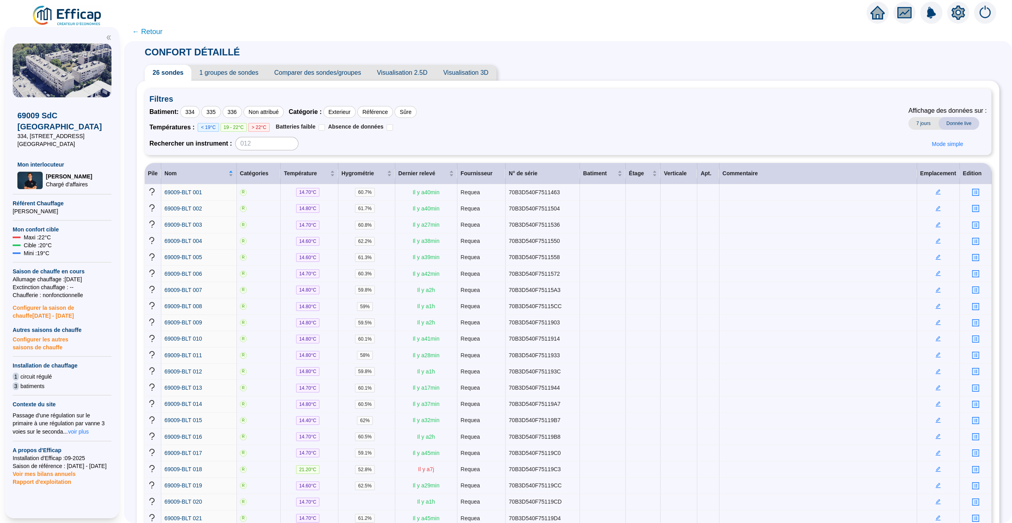
click at [147, 33] on span "← Retour" at bounding box center [147, 31] width 30 height 11
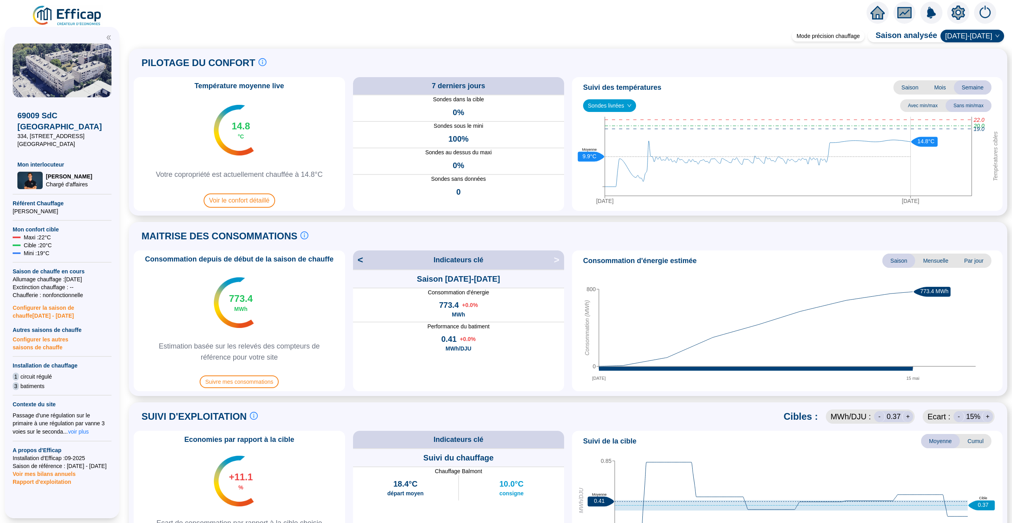
click at [871, 14] on icon "home" at bounding box center [878, 13] width 14 height 14
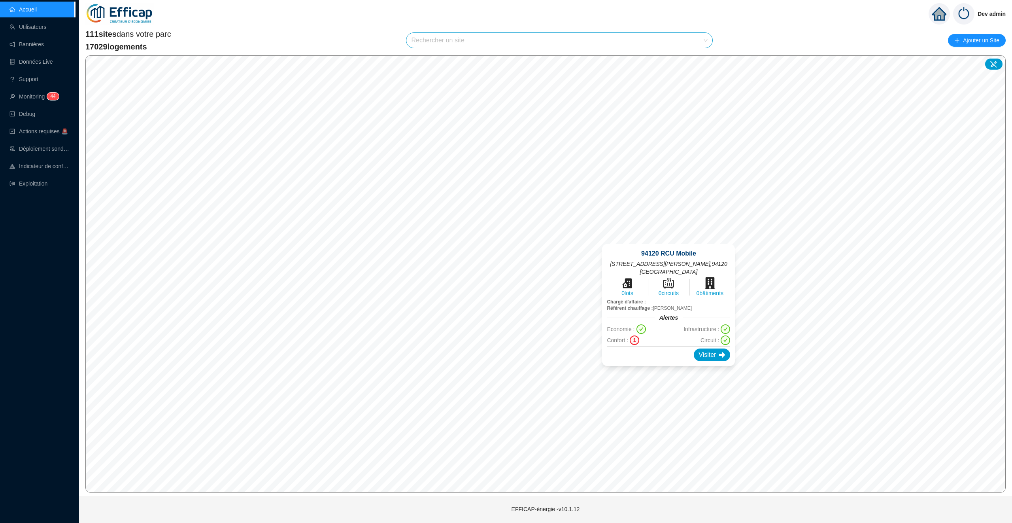
click at [667, 238] on div "94120 RCU Mobile 2 Avenue Jean Moulin , 94120 Fontenay-sous-Bois 0 lots 0 circu…" at bounding box center [669, 304] width 152 height 141
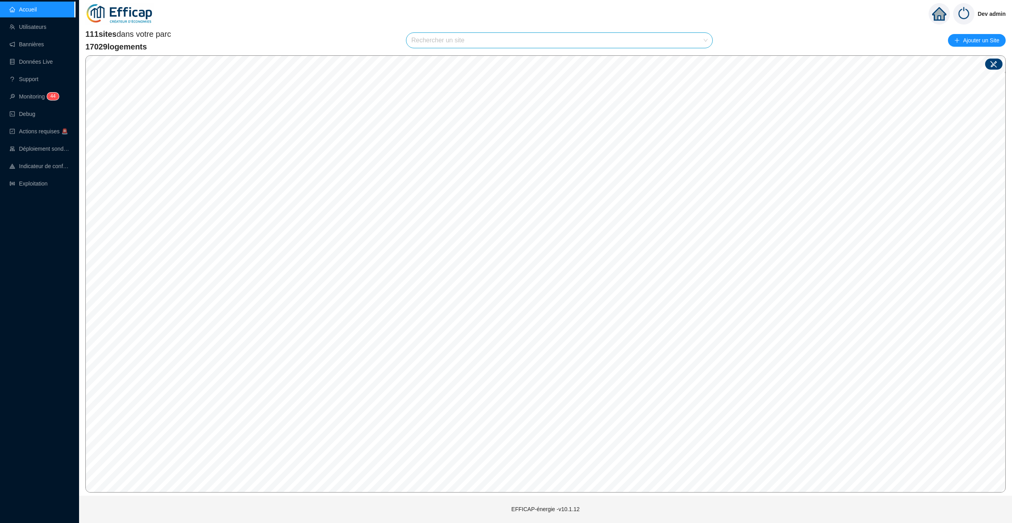
click at [996, 66] on icon at bounding box center [993, 64] width 7 height 7
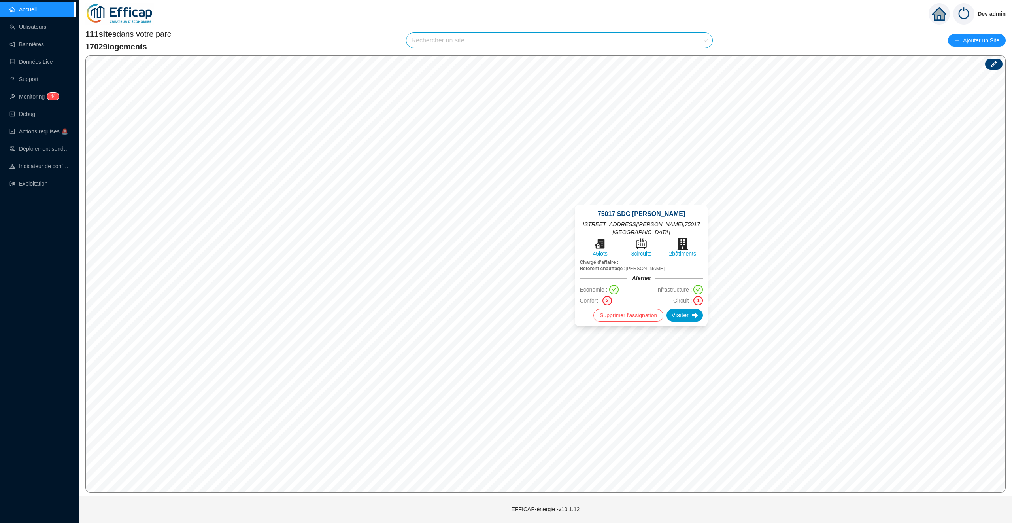
click at [612, 296] on div "2" at bounding box center [607, 300] width 9 height 9
click at [695, 296] on div "1" at bounding box center [697, 300] width 9 height 9
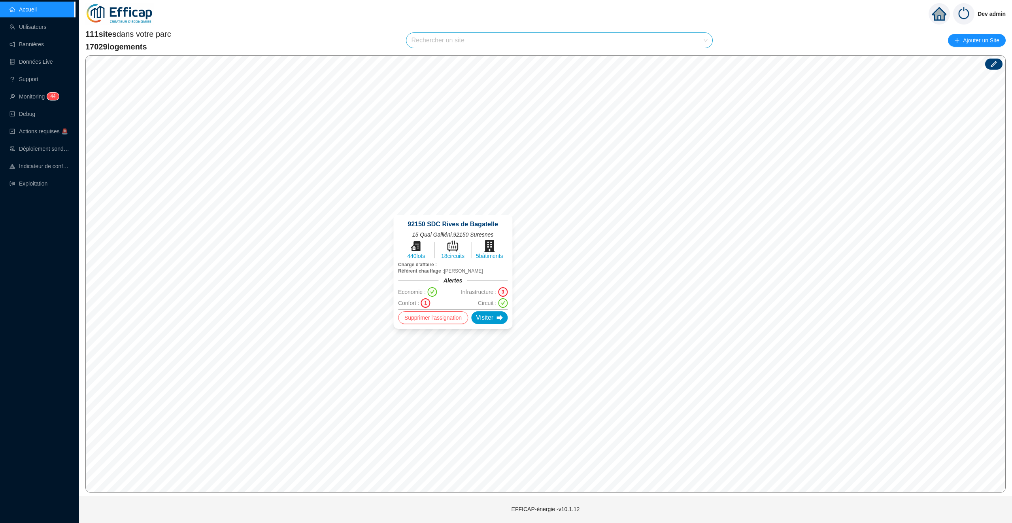
click at [463, 206] on div "92150 SDC Rives de Bagatelle 15 Quai Galliéni , 92150 Suresnes 440 lots 18 circ…" at bounding box center [453, 271] width 138 height 133
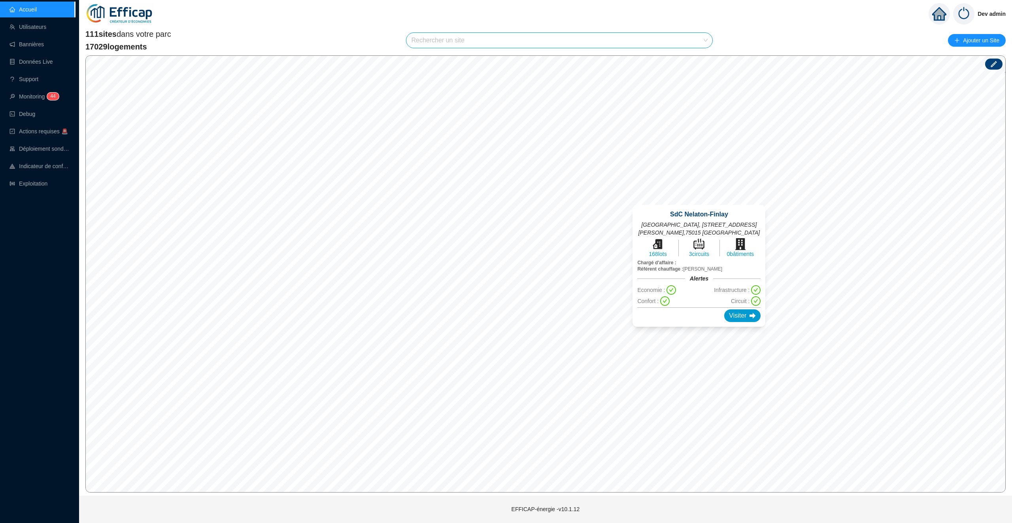
click at [702, 328] on div "SdC Nelaton-Finlay 13-19 rue Nelaton, 11-13 rue du Dr Finlay , 75015 PARIS 168 …" at bounding box center [699, 265] width 152 height 141
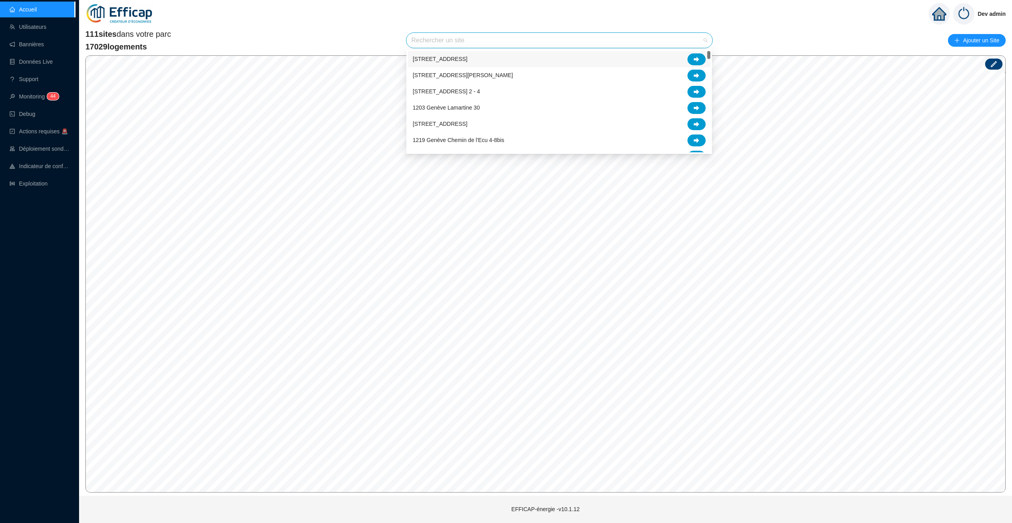
click at [455, 33] on input "search" at bounding box center [555, 40] width 289 height 15
type input "cler"
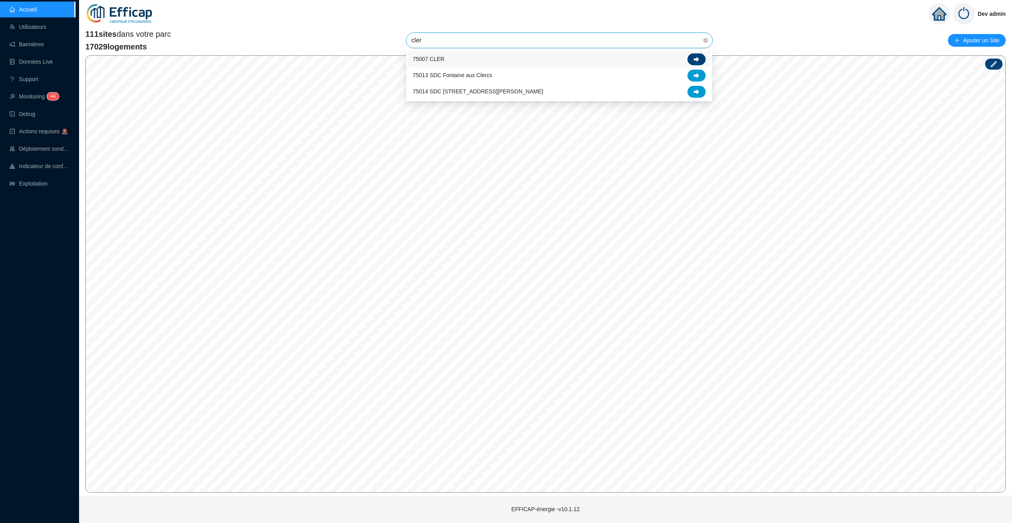
click at [696, 58] on icon at bounding box center [697, 59] width 6 height 5
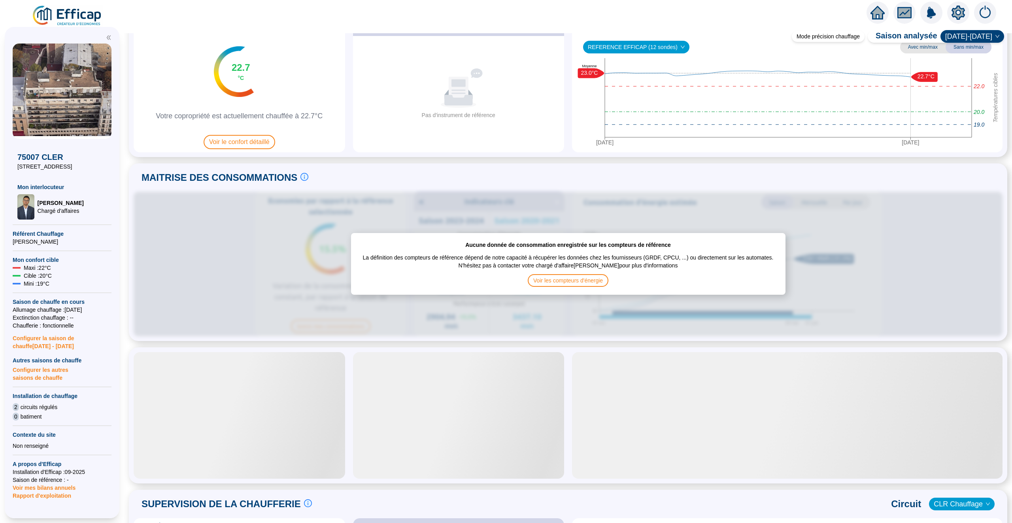
scroll to position [72, 0]
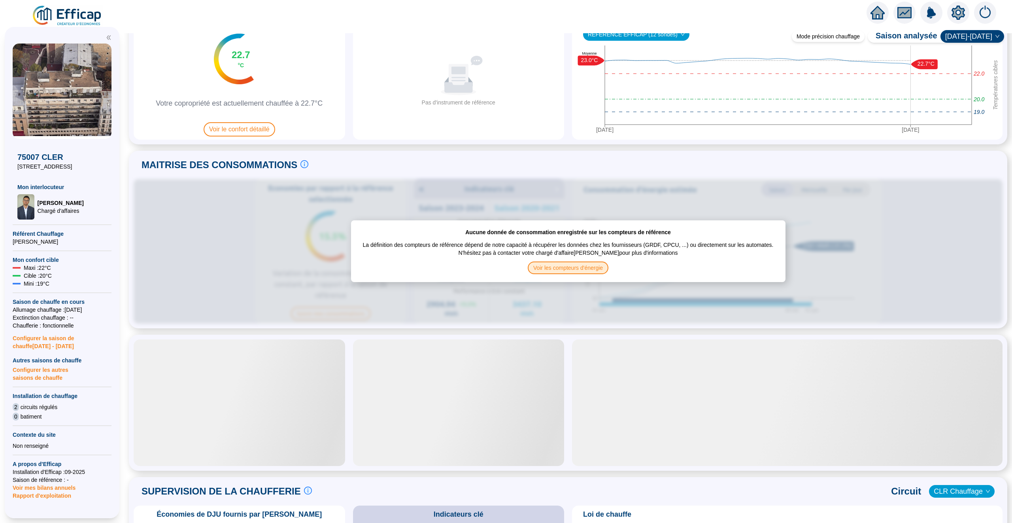
click at [567, 274] on span "Voir les compteurs d'énergie" at bounding box center [568, 267] width 81 height 13
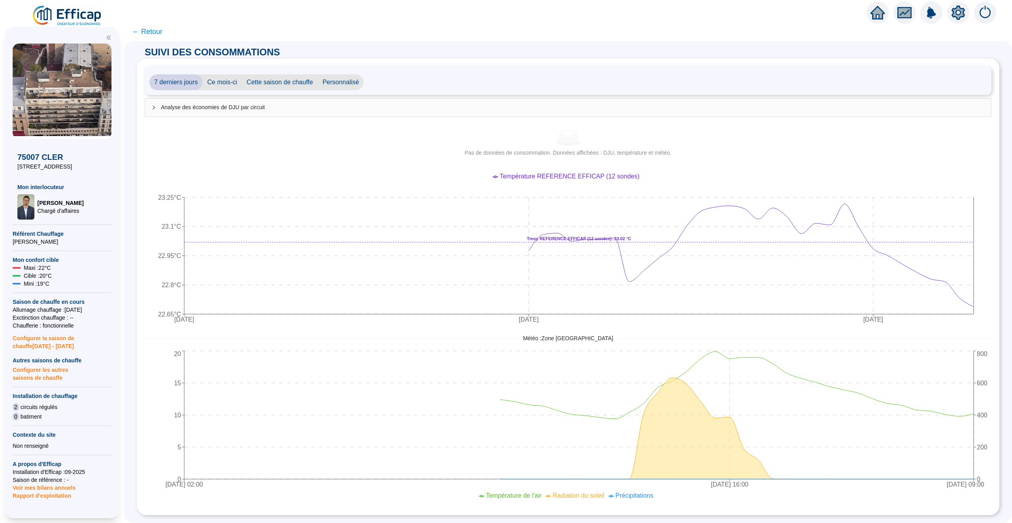
click at [153, 31] on span "← Retour" at bounding box center [147, 31] width 30 height 11
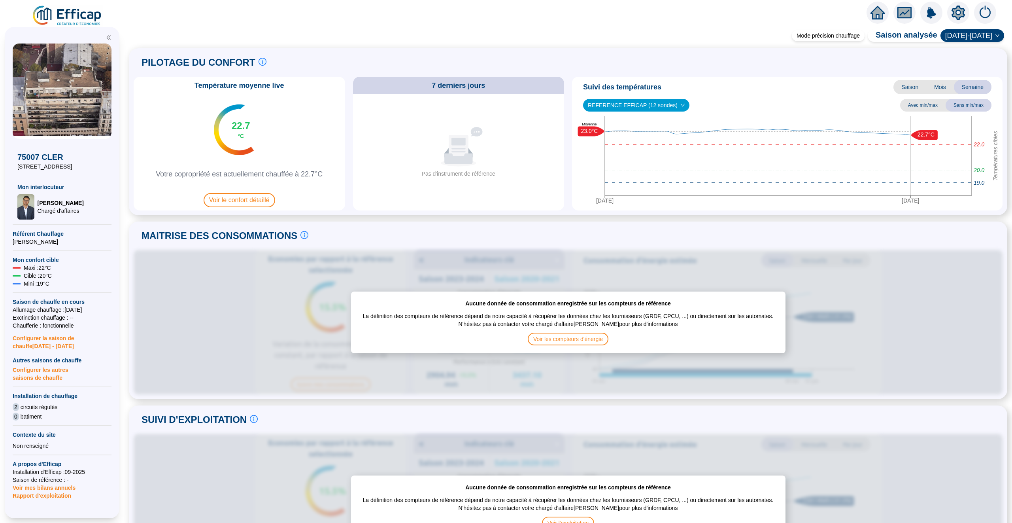
click at [965, 15] on icon "setting" at bounding box center [958, 13] width 14 height 14
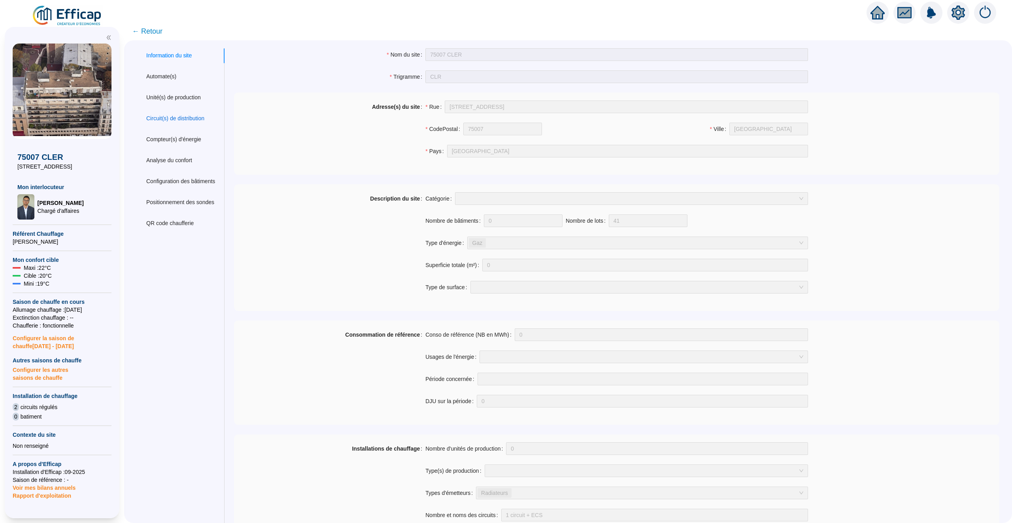
click at [161, 114] on div "Circuit(s) de distribution" at bounding box center [175, 118] width 58 height 8
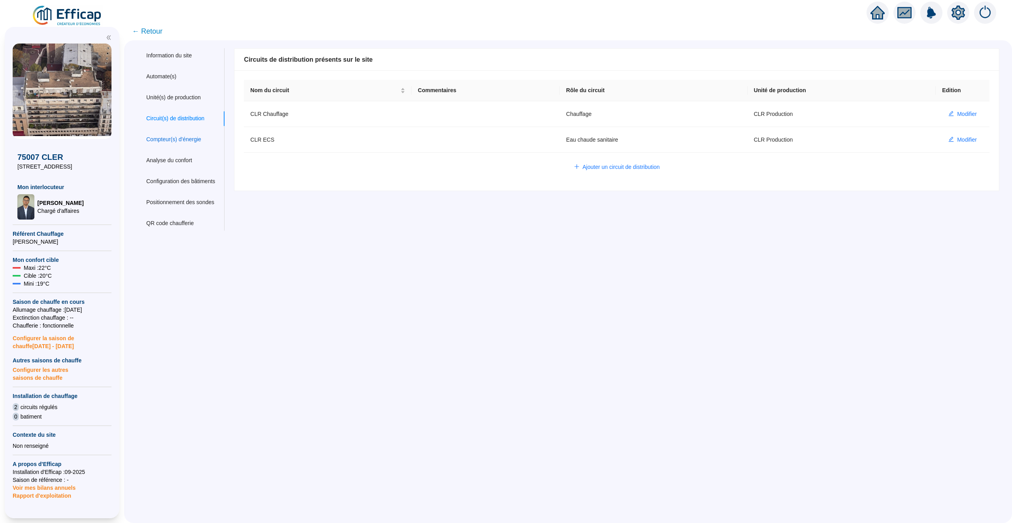
click at [185, 142] on div "Compteur(s) d'énergie" at bounding box center [173, 139] width 55 height 8
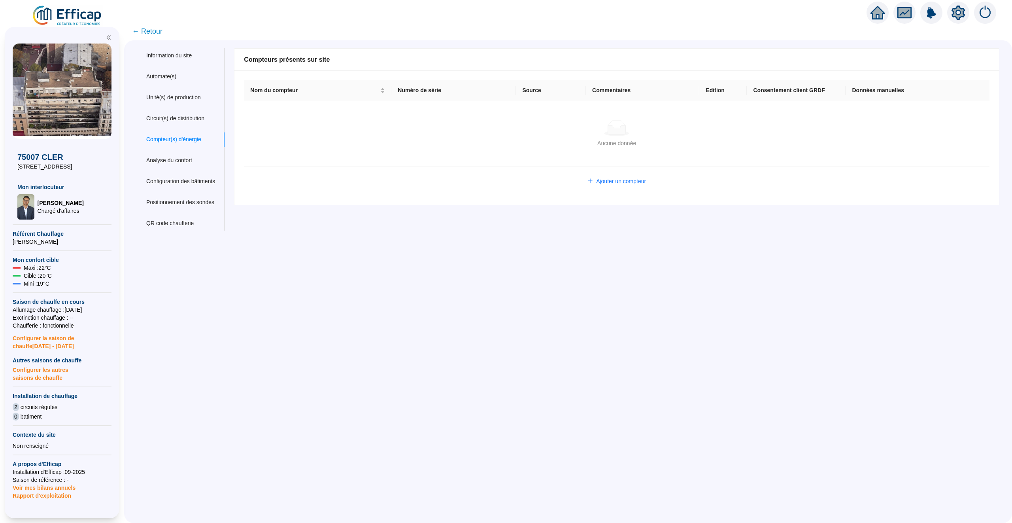
click at [149, 27] on span "← Retour" at bounding box center [147, 31] width 30 height 11
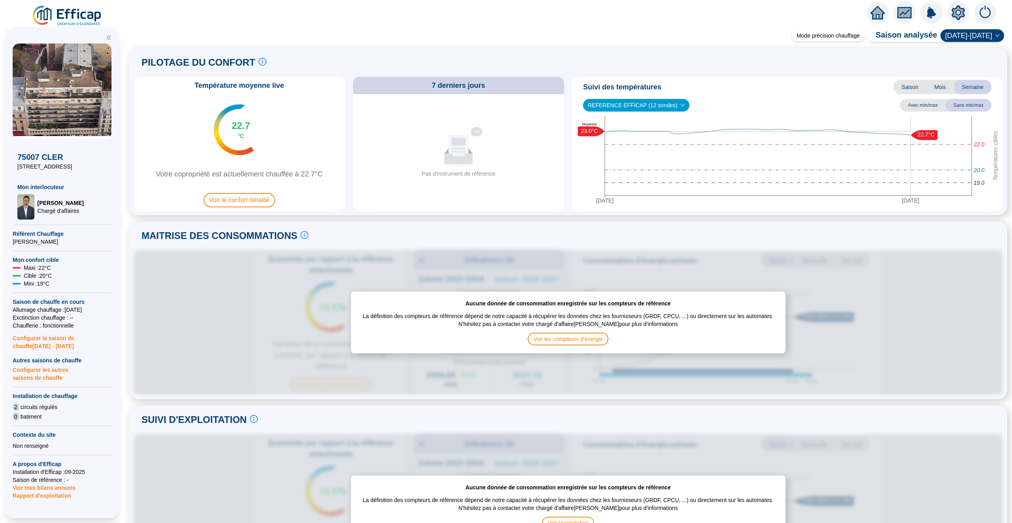
click at [877, 15] on icon "home" at bounding box center [878, 13] width 14 height 14
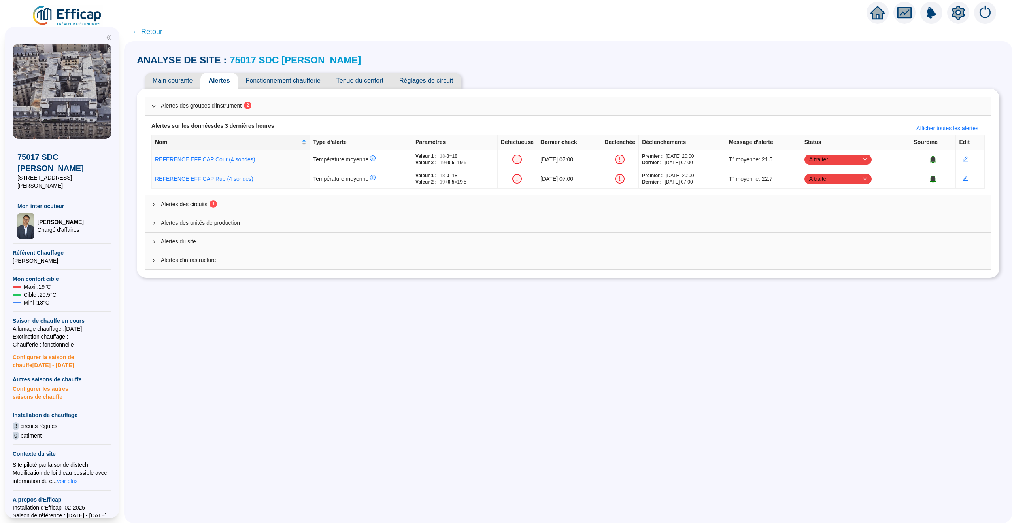
click at [145, 28] on span "← Retour" at bounding box center [147, 31] width 30 height 11
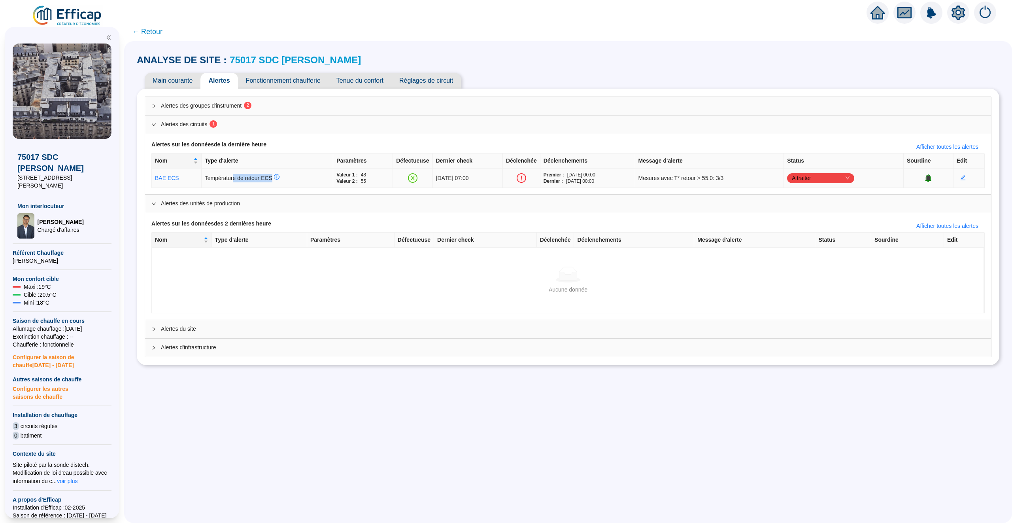
drag, startPoint x: 228, startPoint y: 181, endPoint x: 267, endPoint y: 181, distance: 38.7
click at [267, 181] on span "Température de retour ECS" at bounding box center [242, 178] width 75 height 6
click at [271, 181] on span "Température de retour ECS" at bounding box center [242, 178] width 75 height 6
click at [153, 32] on span "← Retour" at bounding box center [147, 31] width 30 height 11
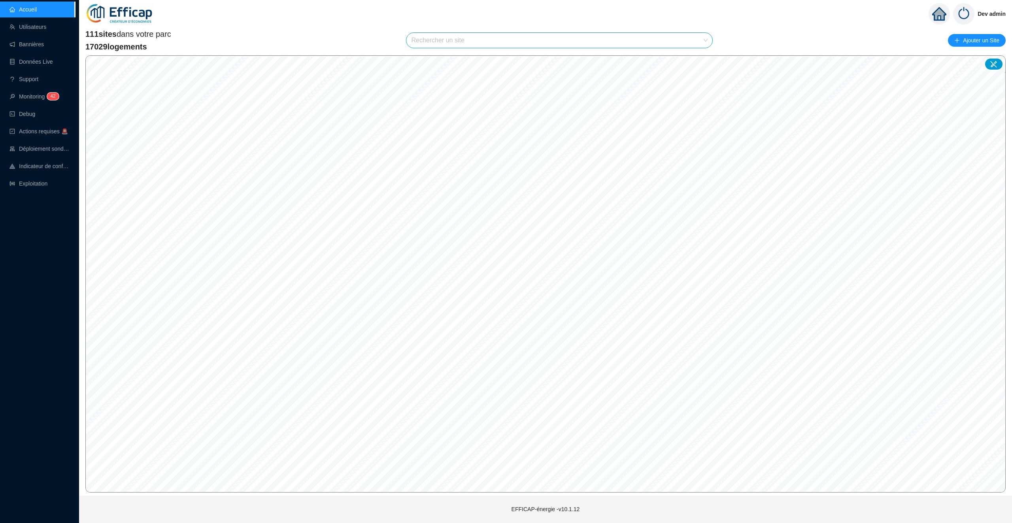
click at [317, 26] on div "111 sites dans votre parc 17029 logements Rechercher un site Ajouter un Site © …" at bounding box center [545, 260] width 933 height 470
click at [468, 200] on div "75007 CLER [STREET_ADDRESS] 41 lots 2 circuits 0 bâtiments Chargé d'affaire : R…" at bounding box center [466, 268] width 152 height 141
click at [33, 228] on div "Accueil Utilisateurs Bannières Données Live Support Monitoring 4 2 Debug Action…" at bounding box center [37, 261] width 75 height 523
